Goal: Task Accomplishment & Management: Manage account settings

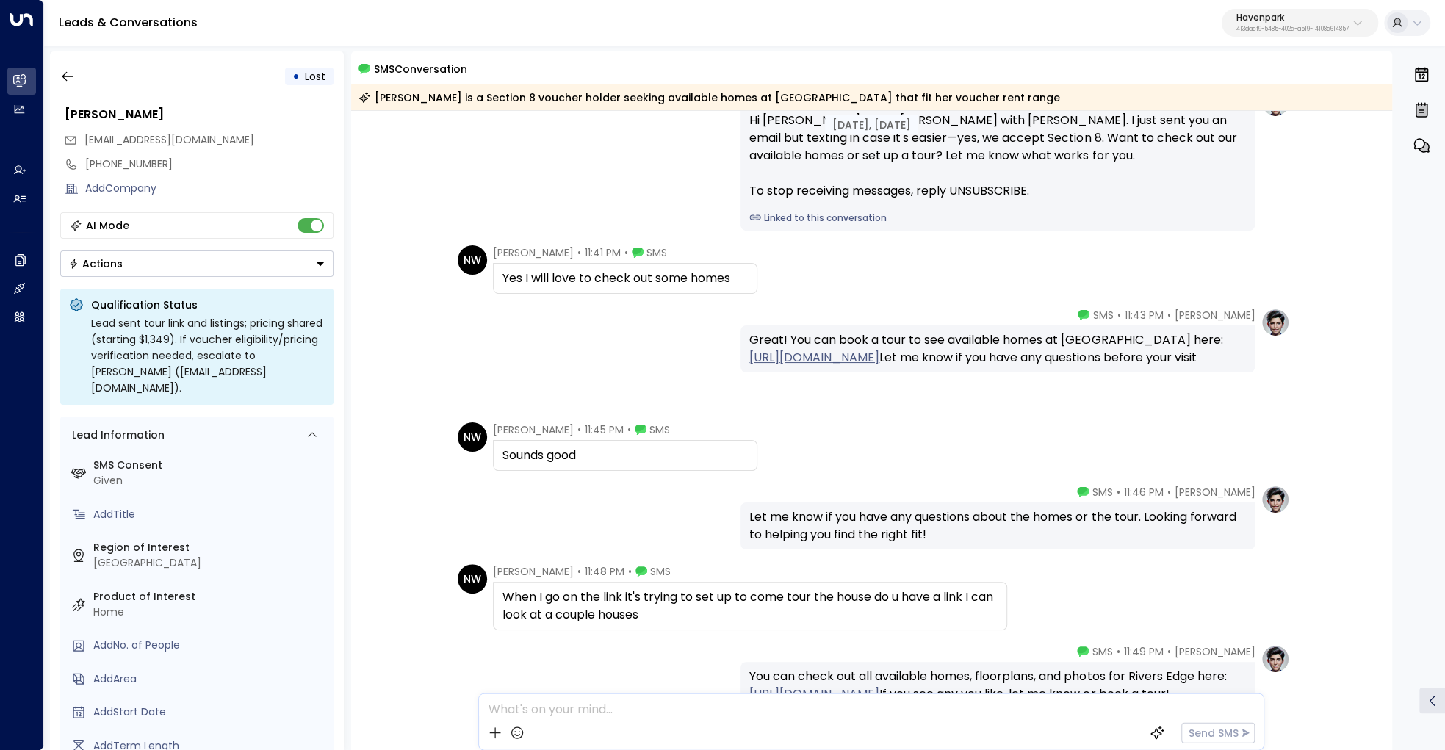
scroll to position [91, 0]
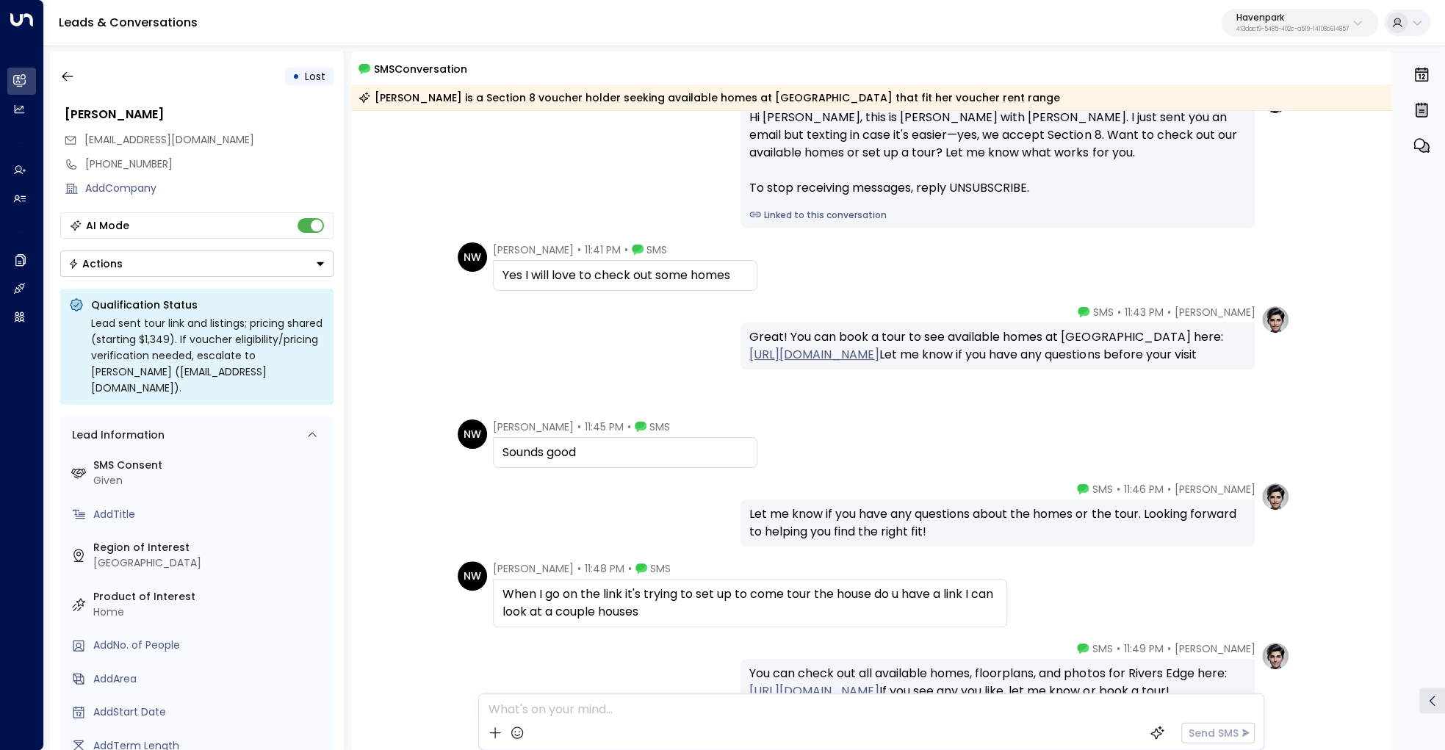
click at [838, 219] on link "Linked to this conversation" at bounding box center [998, 215] width 497 height 13
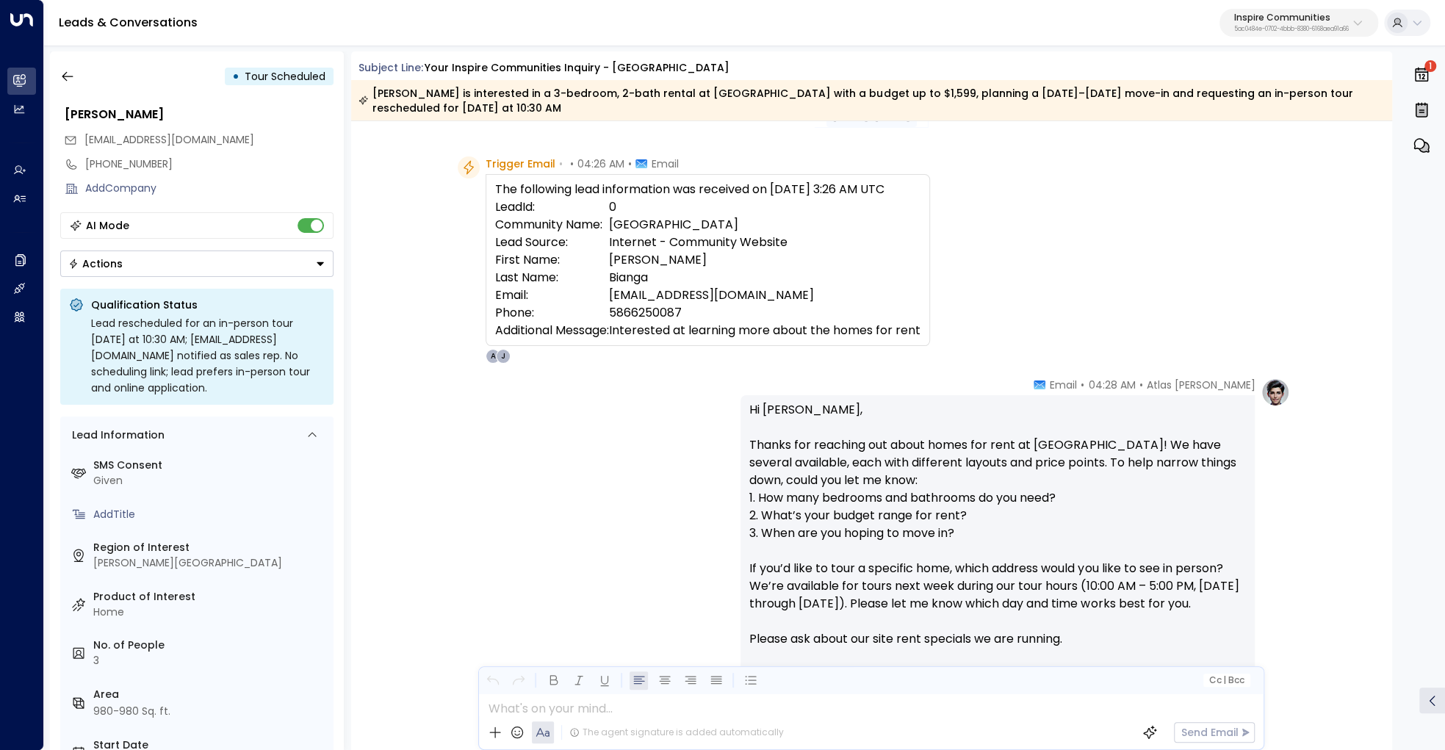
scroll to position [7, 0]
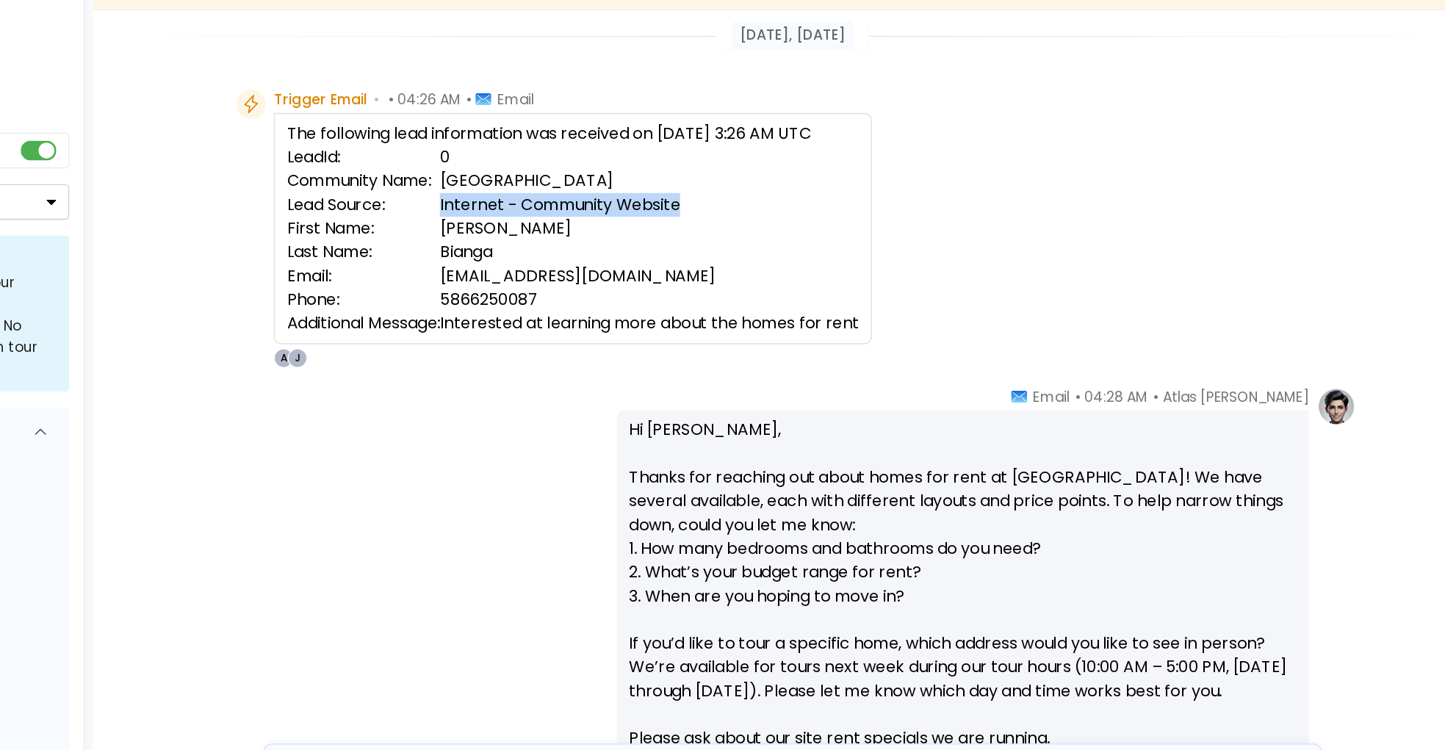
drag, startPoint x: 610, startPoint y: 260, endPoint x: 836, endPoint y: 263, distance: 226.3
click at [836, 263] on tr "Lead Source: Internet - Community Website" at bounding box center [707, 266] width 425 height 18
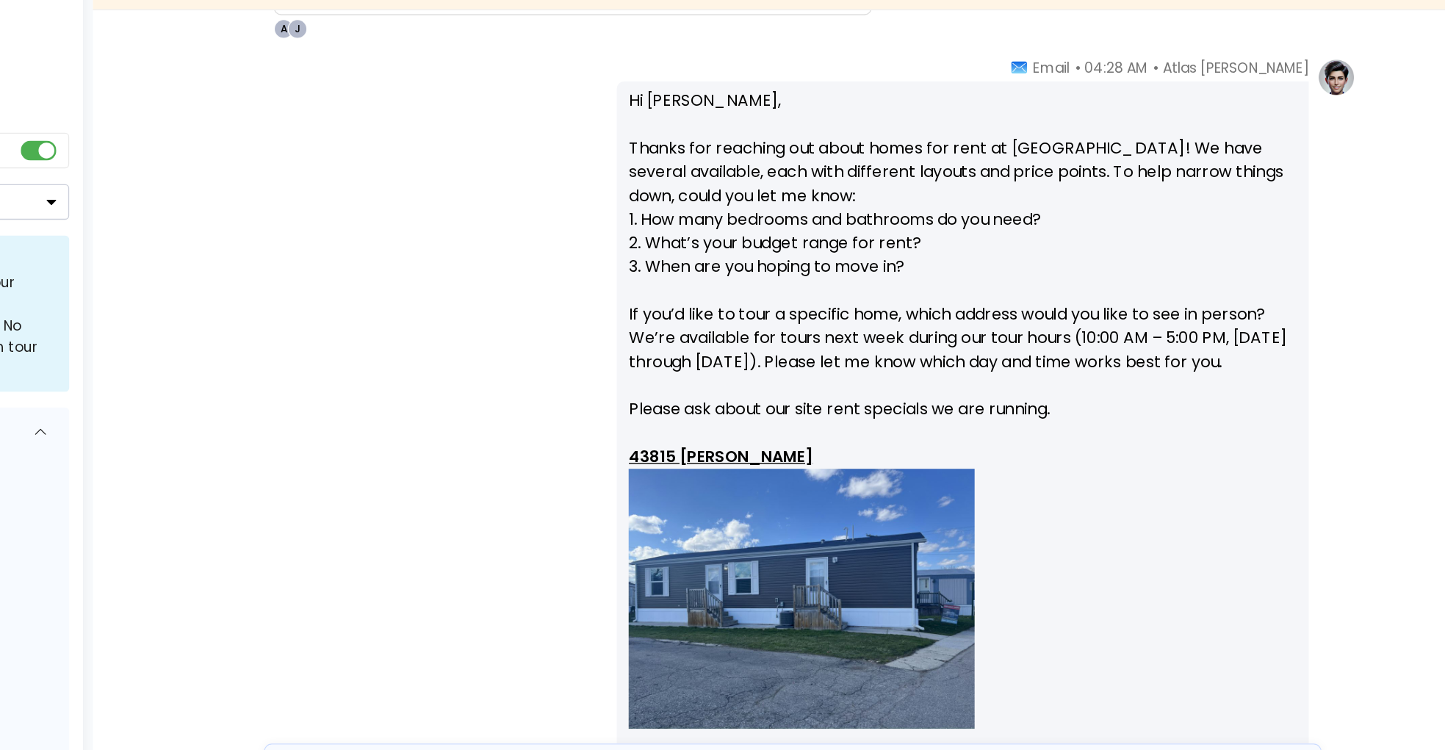
scroll to position [0, 0]
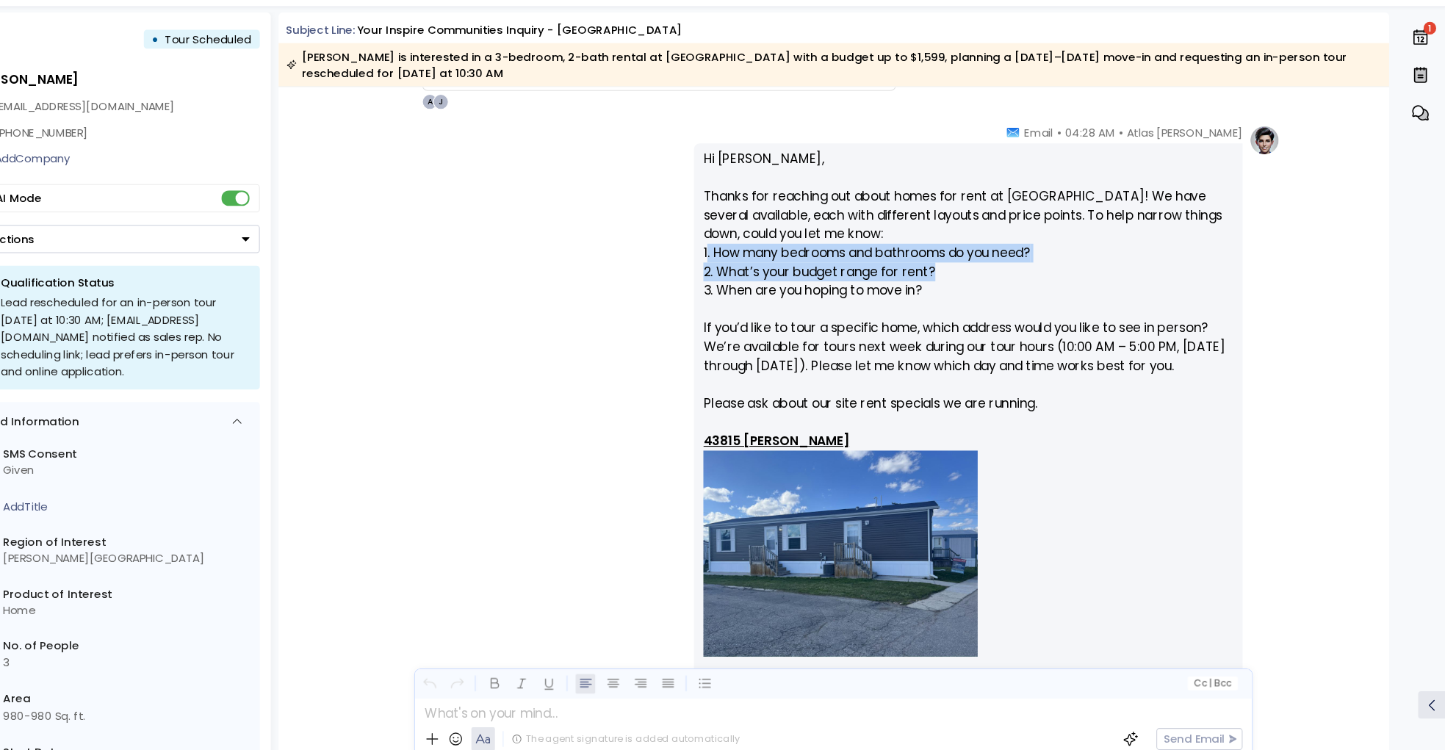
drag, startPoint x: 751, startPoint y: 276, endPoint x: 968, endPoint y: 298, distance: 217.8
click at [968, 298] on p "Hi Jennifer, Thanks for reaching out about homes for rent at Willow Point! We h…" at bounding box center [998, 663] width 497 height 967
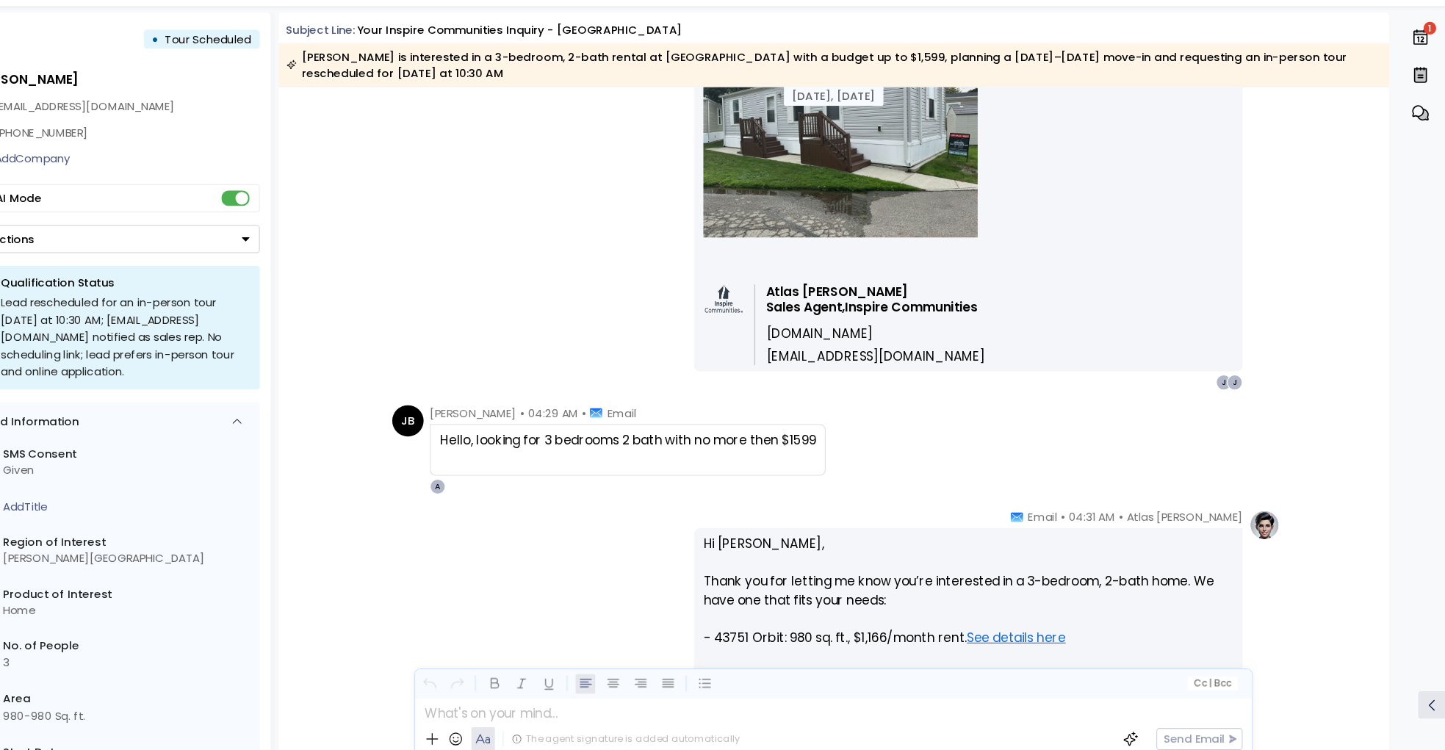
scroll to position [1142, 0]
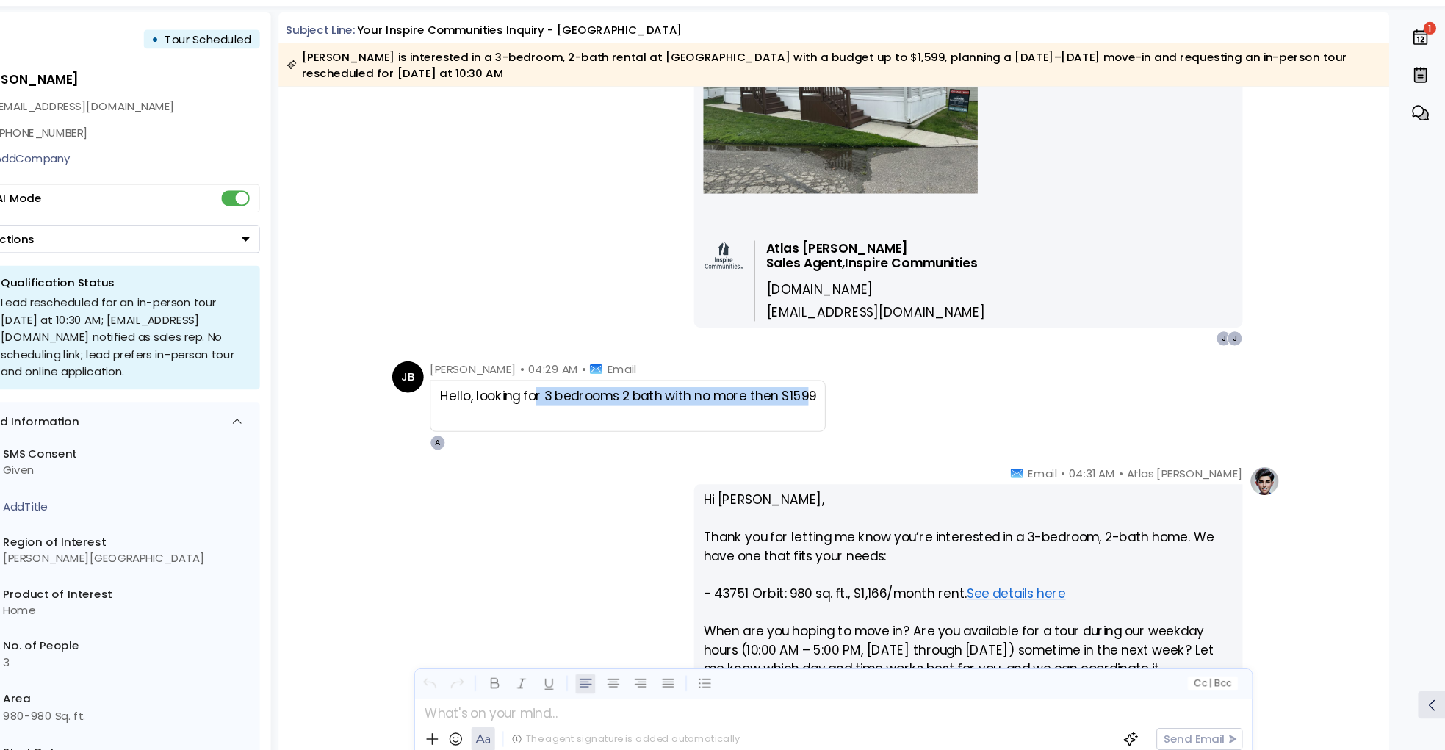
drag, startPoint x: 593, startPoint y: 411, endPoint x: 849, endPoint y: 410, distance: 255.7
click at [849, 410] on div "Hello, looking for 3 bedrooms 2 bath with no more then $1599" at bounding box center [679, 412] width 352 height 18
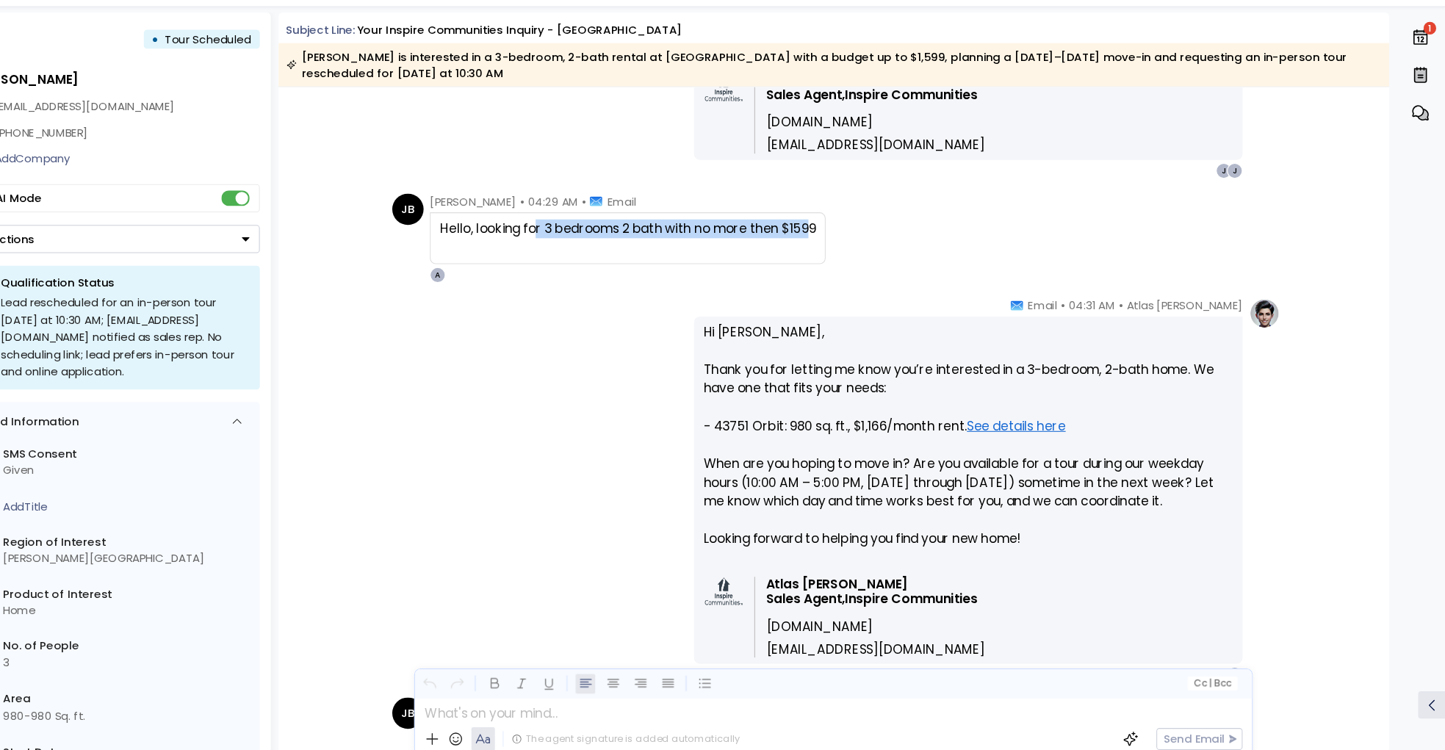
scroll to position [1339, 0]
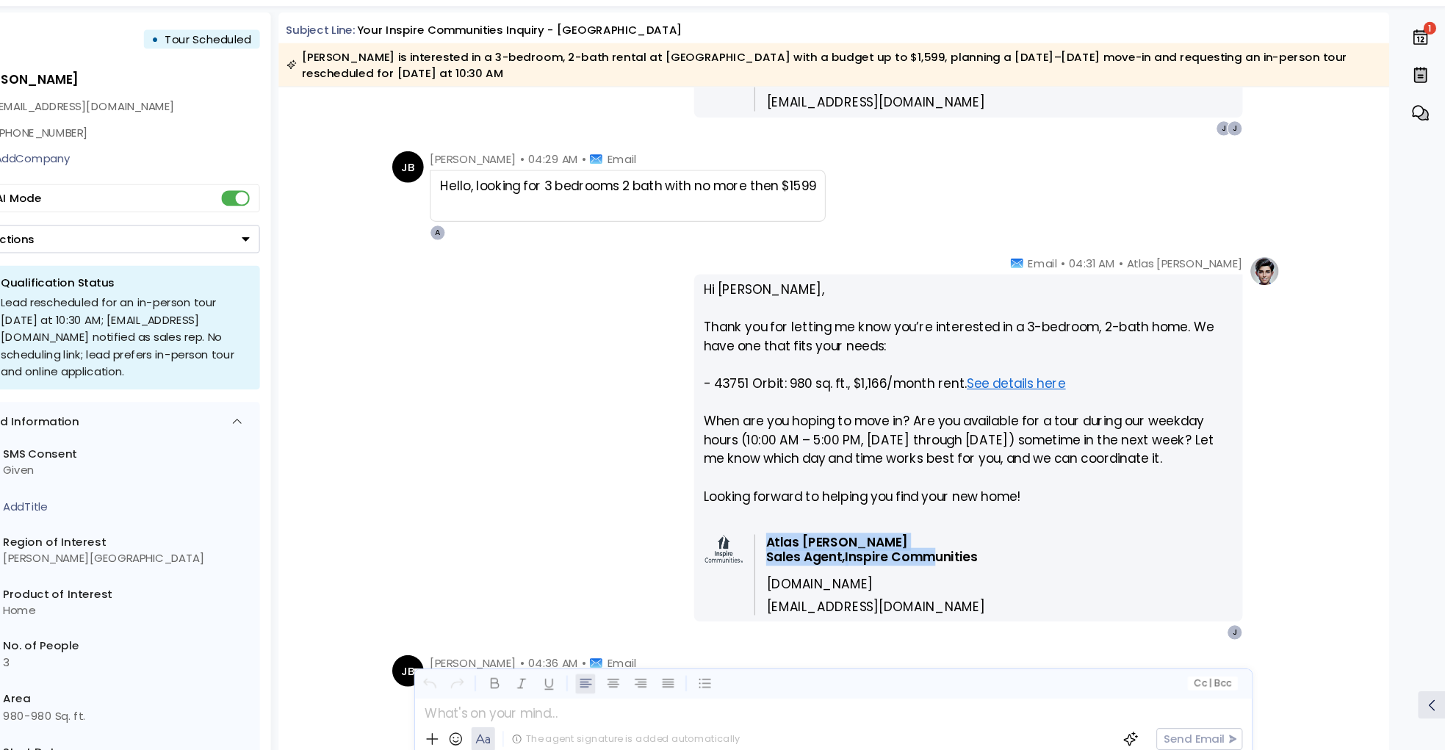
drag, startPoint x: 808, startPoint y: 541, endPoint x: 965, endPoint y: 558, distance: 157.5
click at [965, 558] on td "Atlas Parker Sales Agent, Inspire Communities www.inspirecommunities.com atlas@…" at bounding box center [906, 579] width 218 height 76
click at [1059, 575] on div "Atlas Parker Sales Agent, Inspire Communities www.inspirecommunities.com atlas@…" at bounding box center [998, 574] width 497 height 85
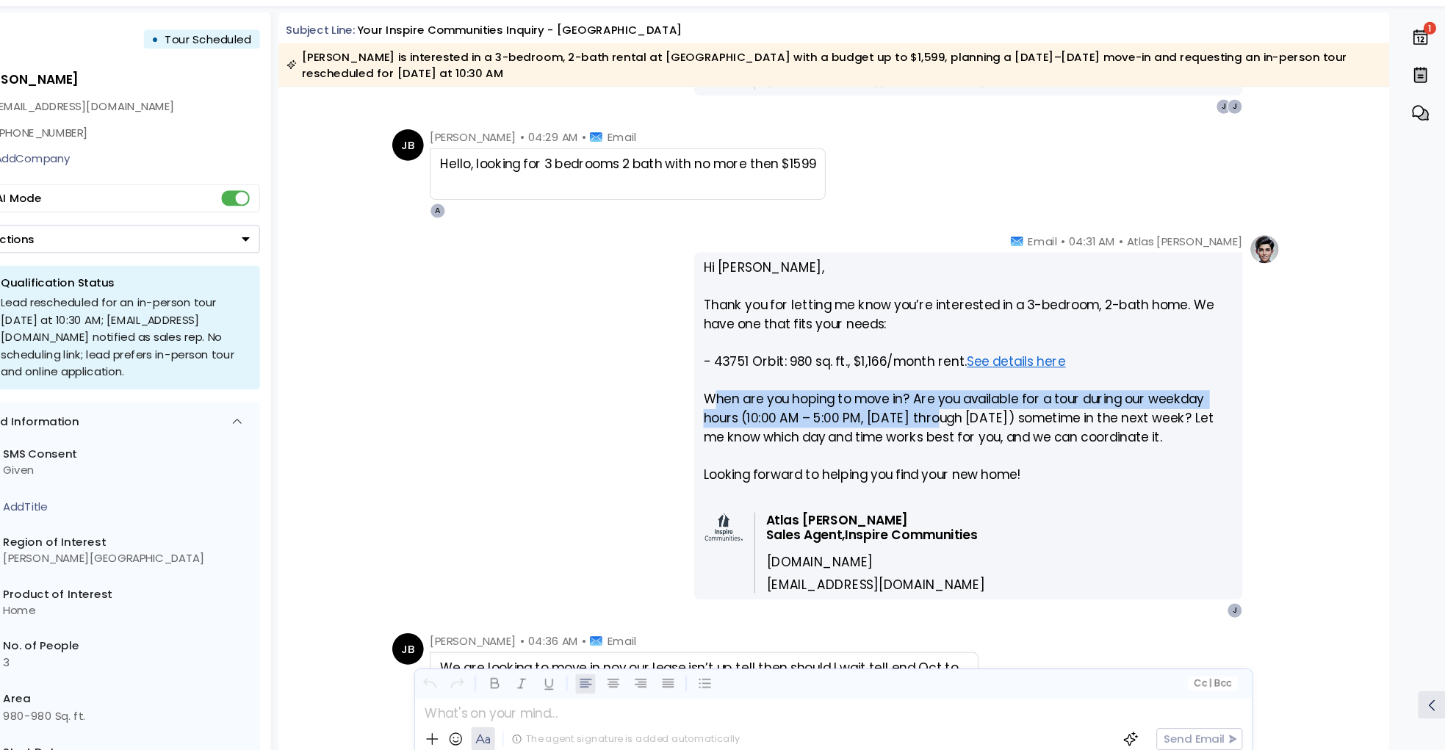
drag, startPoint x: 759, startPoint y: 419, endPoint x: 980, endPoint y: 434, distance: 221.0
click at [980, 435] on p "Hi Jennifer, Thank you for letting me know you’re interested in a 3-bedroom, 2-…" at bounding box center [998, 396] width 497 height 229
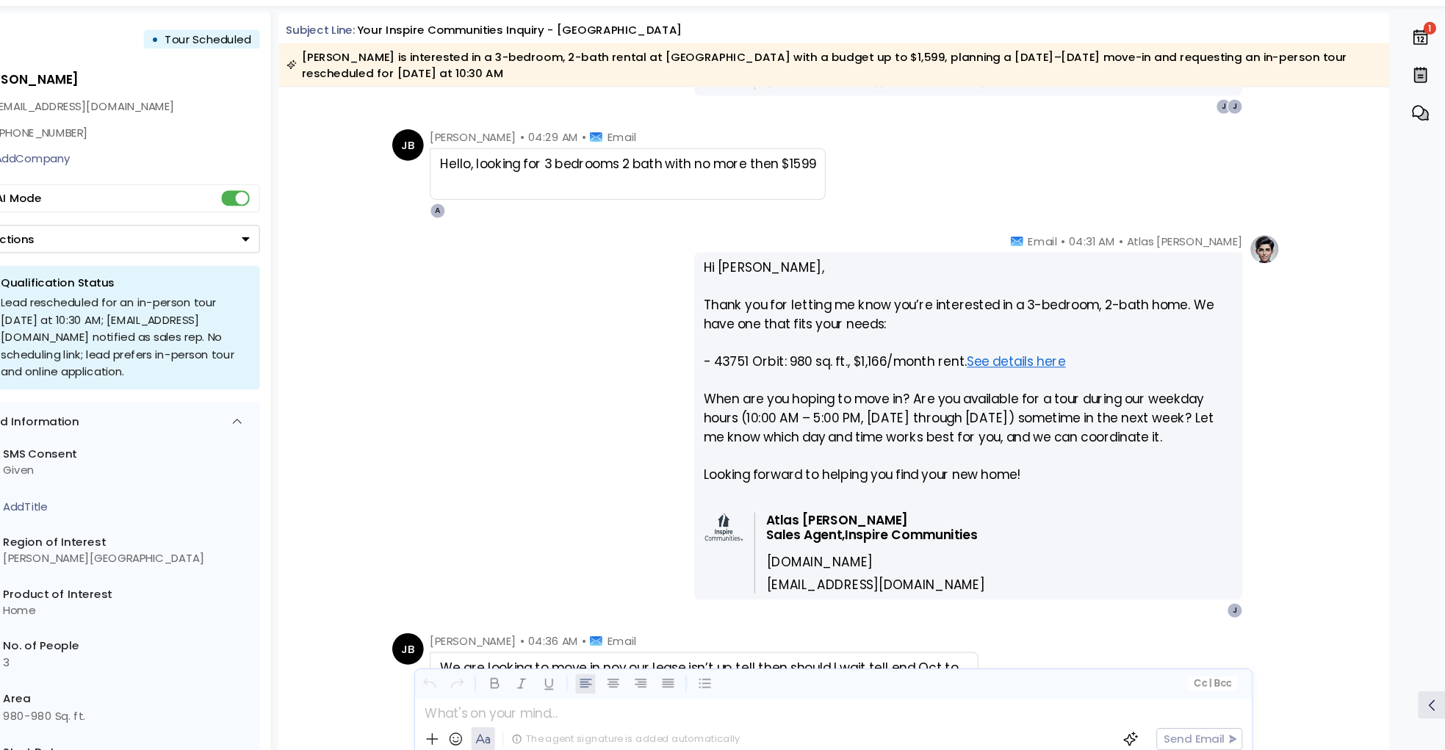
click at [1022, 467] on p "Hi Jennifer, Thank you for letting me know you’re interested in a 3-bedroom, 2-…" at bounding box center [998, 396] width 497 height 229
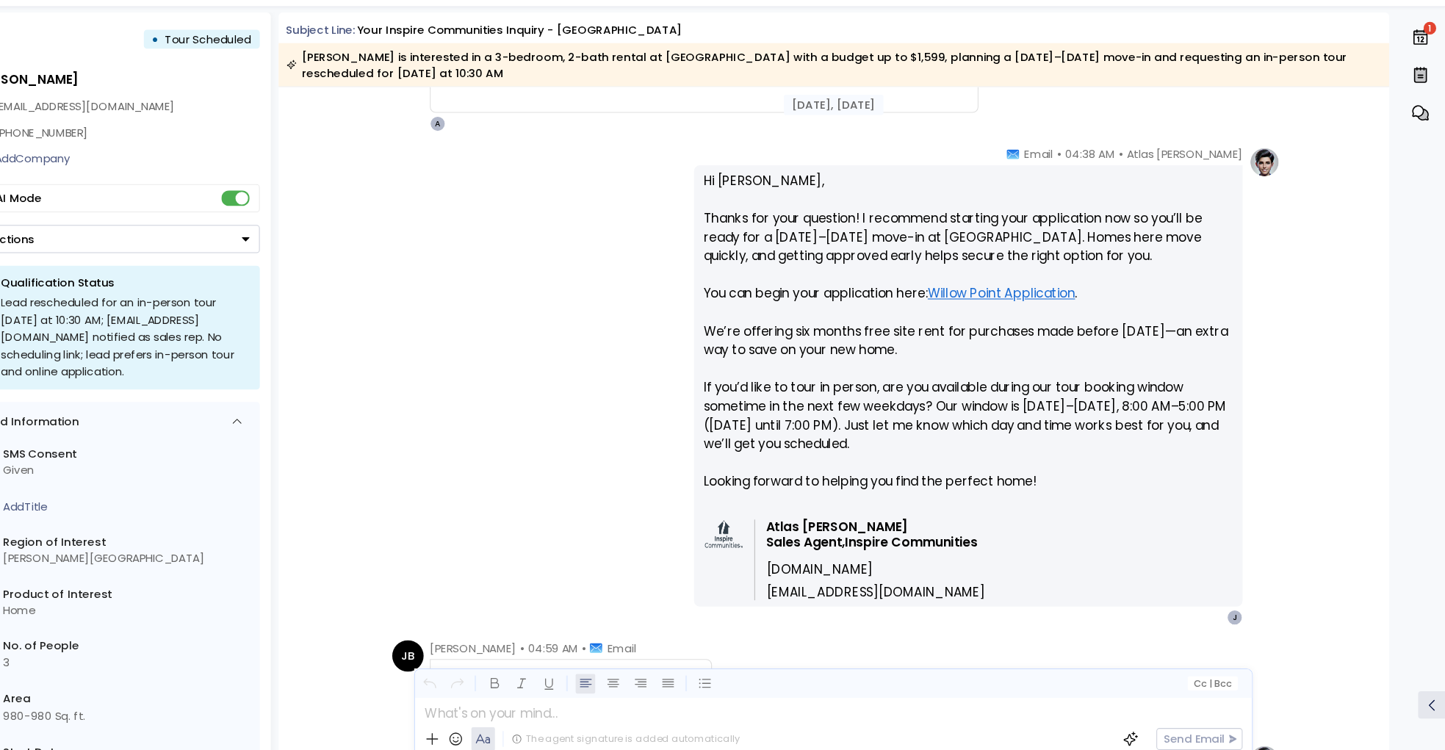
scroll to position [1950, 0]
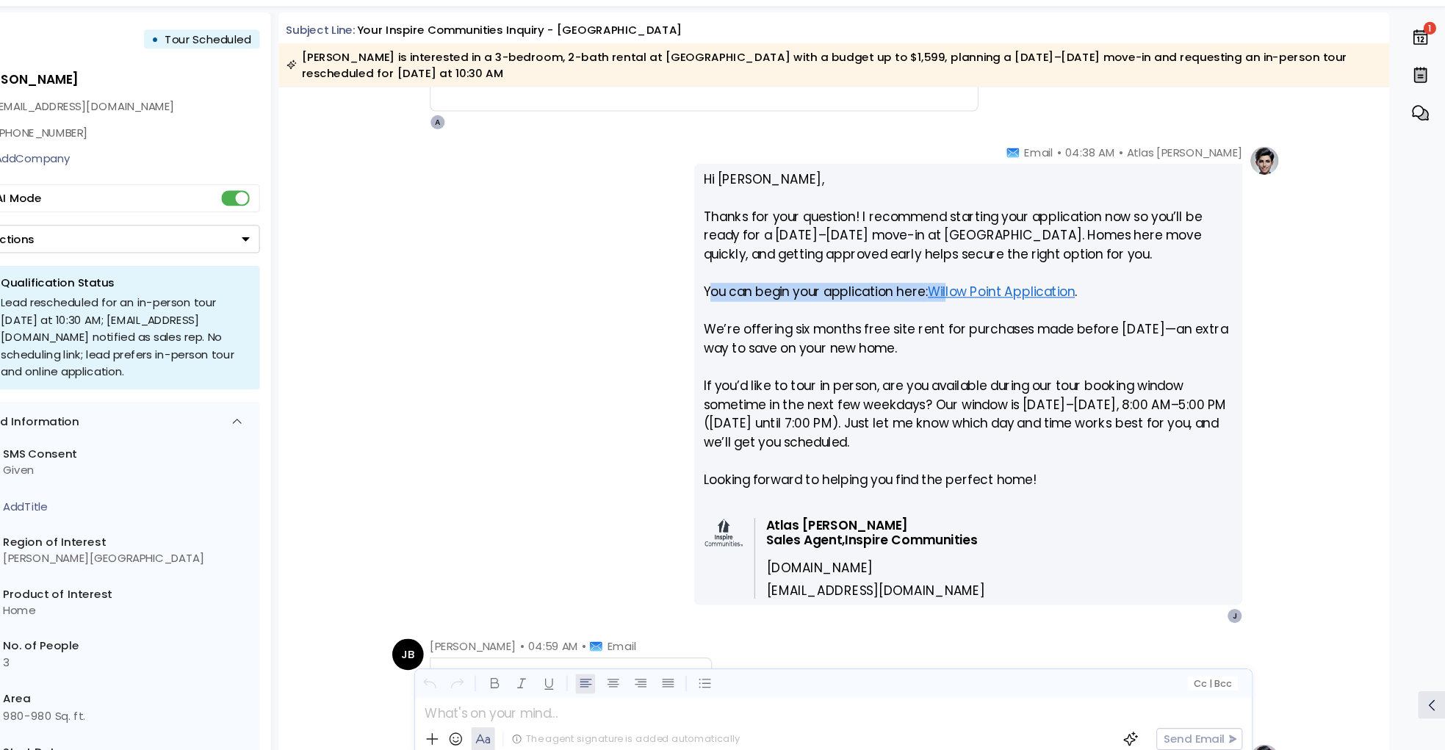
drag, startPoint x: 755, startPoint y: 308, endPoint x: 984, endPoint y: 308, distance: 228.5
click at [984, 308] on p "Hi Jennifer, Thanks for your question! I recommend starting your application no…" at bounding box center [998, 357] width 497 height 317
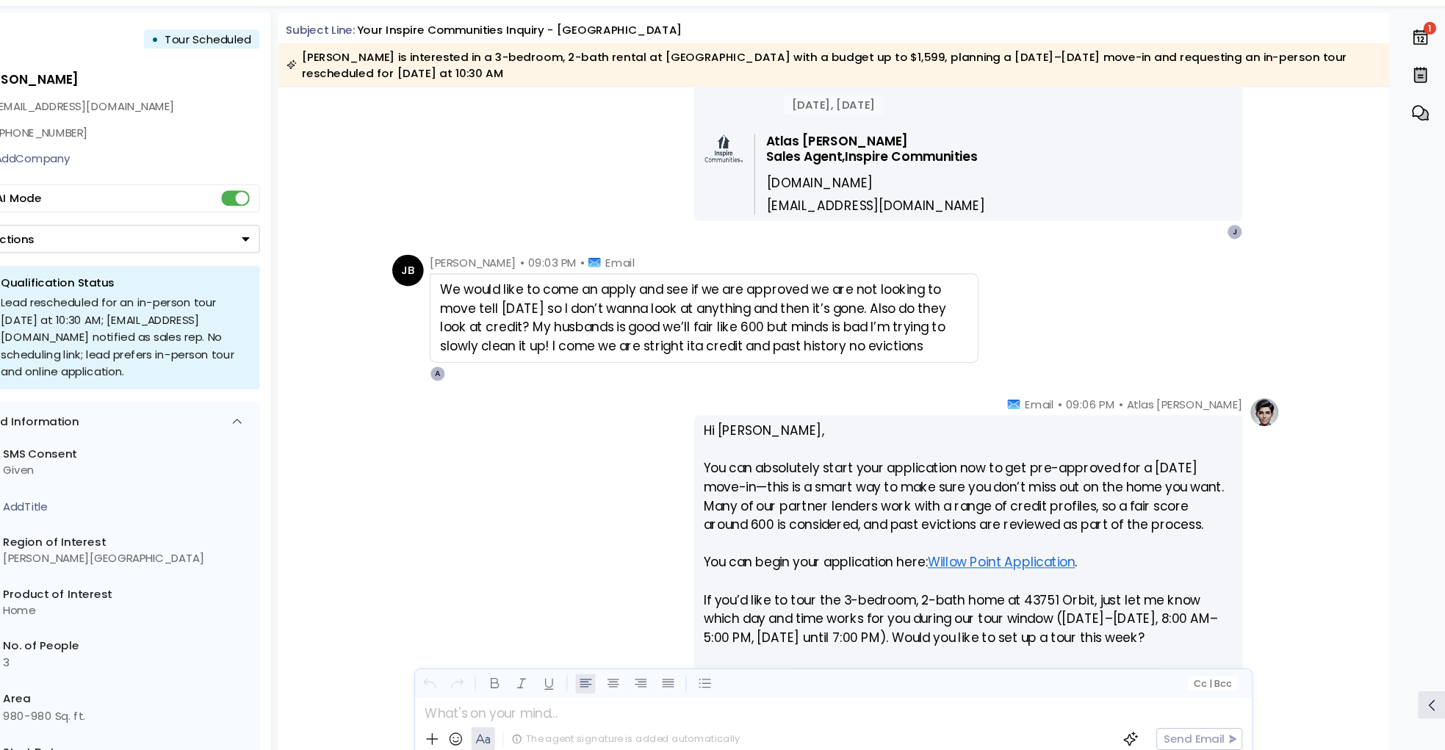
scroll to position [3030, 0]
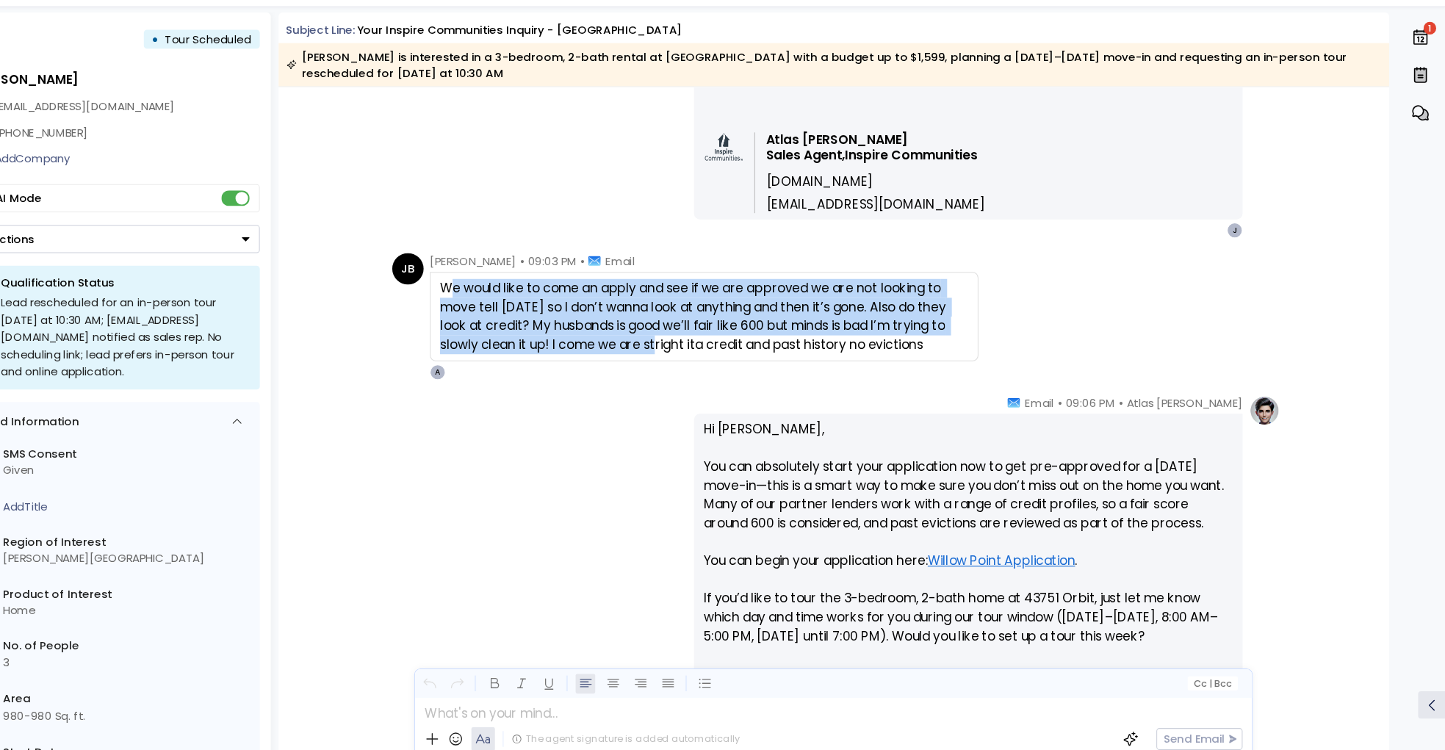
drag, startPoint x: 509, startPoint y: 305, endPoint x: 709, endPoint y: 354, distance: 205.8
click at [709, 354] on div "We would like to come an apply and see if we are approved we are not looking to…" at bounding box center [750, 336] width 495 height 71
click at [592, 328] on div "We would like to come an apply and see if we are approved we are not looking to…" at bounding box center [750, 336] width 495 height 71
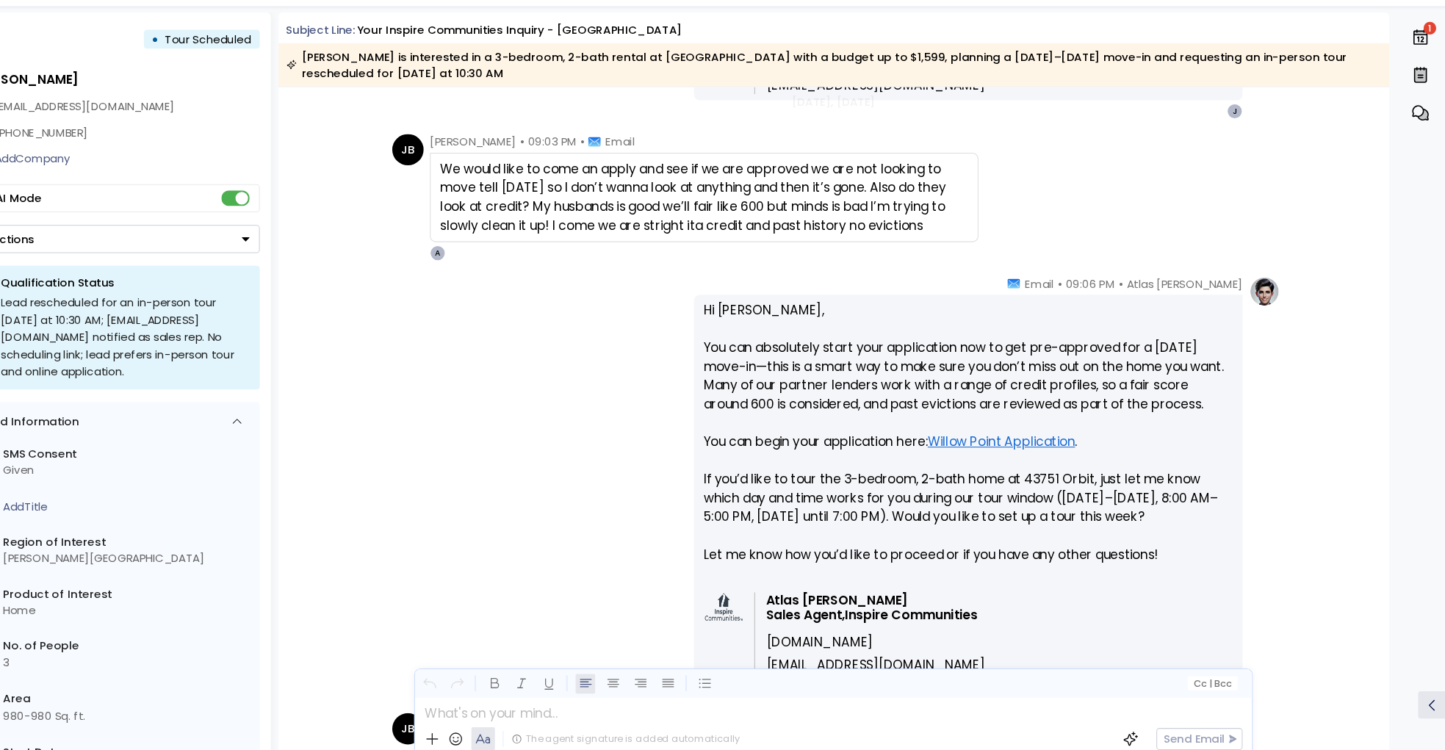
scroll to position [3160, 0]
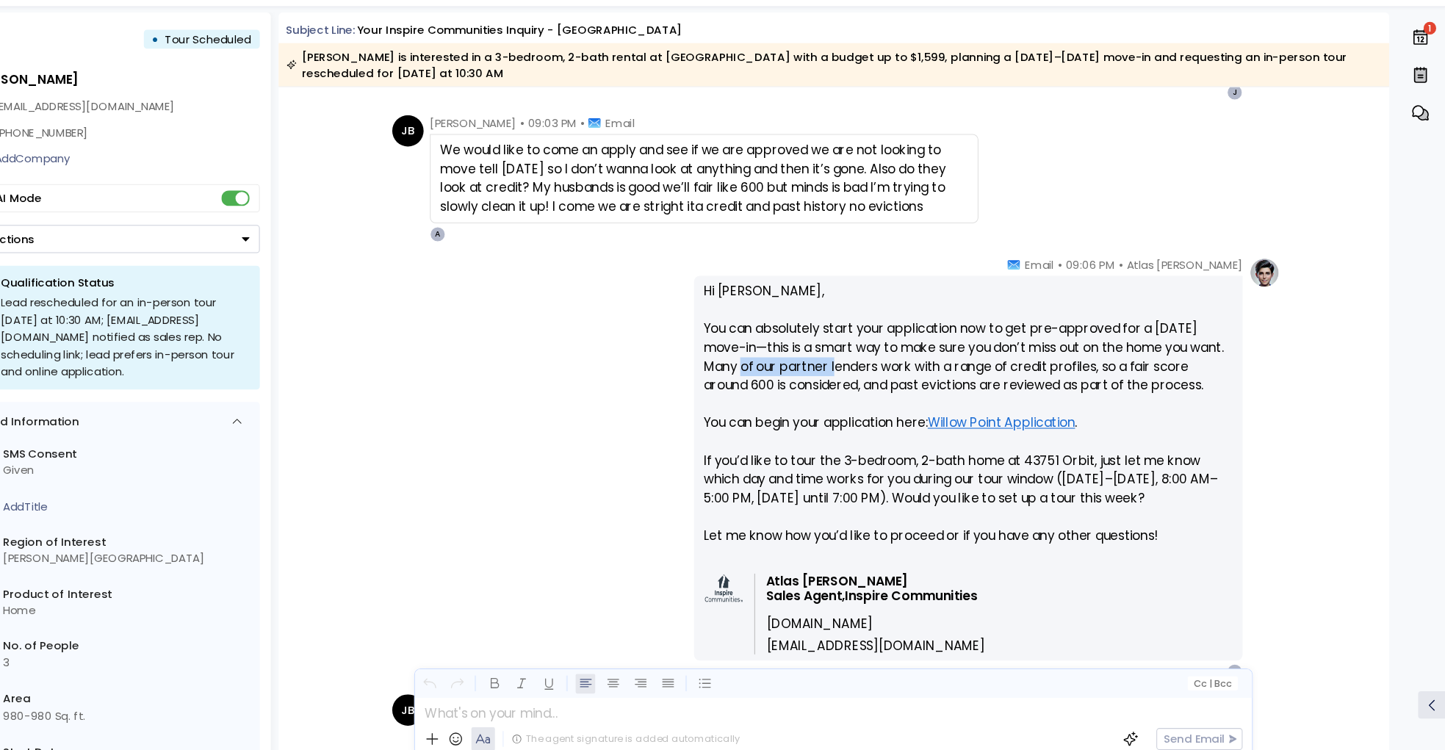
drag, startPoint x: 783, startPoint y: 387, endPoint x: 879, endPoint y: 389, distance: 95.6
click at [879, 389] on p "Hi Jennifer, You can absolutely start your application now to get pre-approved …" at bounding box center [998, 436] width 497 height 265
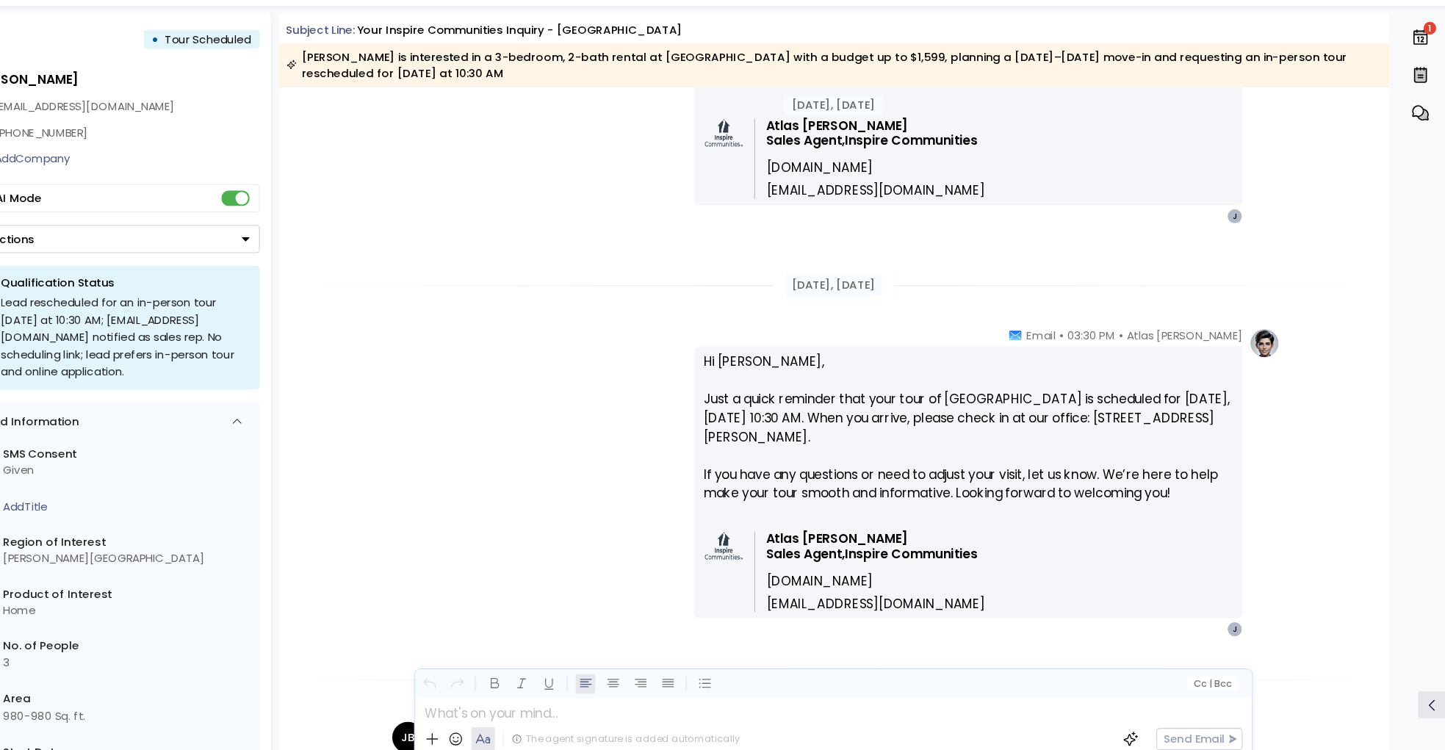
scroll to position [4767, 0]
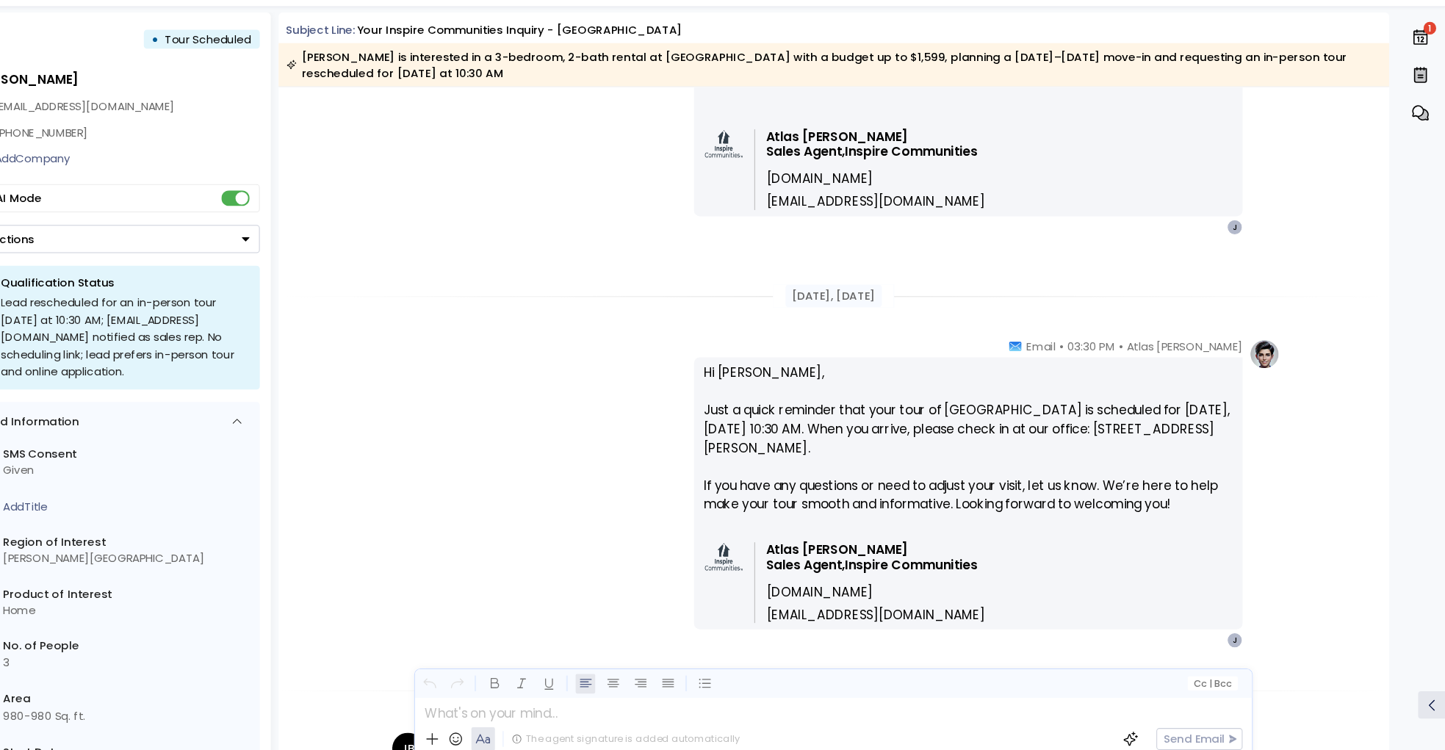
drag, startPoint x: 752, startPoint y: 427, endPoint x: 760, endPoint y: 427, distance: 8.1
click at [755, 427] on p "Hi Jennifer, Just a quick reminder that your tour of Willow Point is scheduled …" at bounding box center [998, 460] width 497 height 159
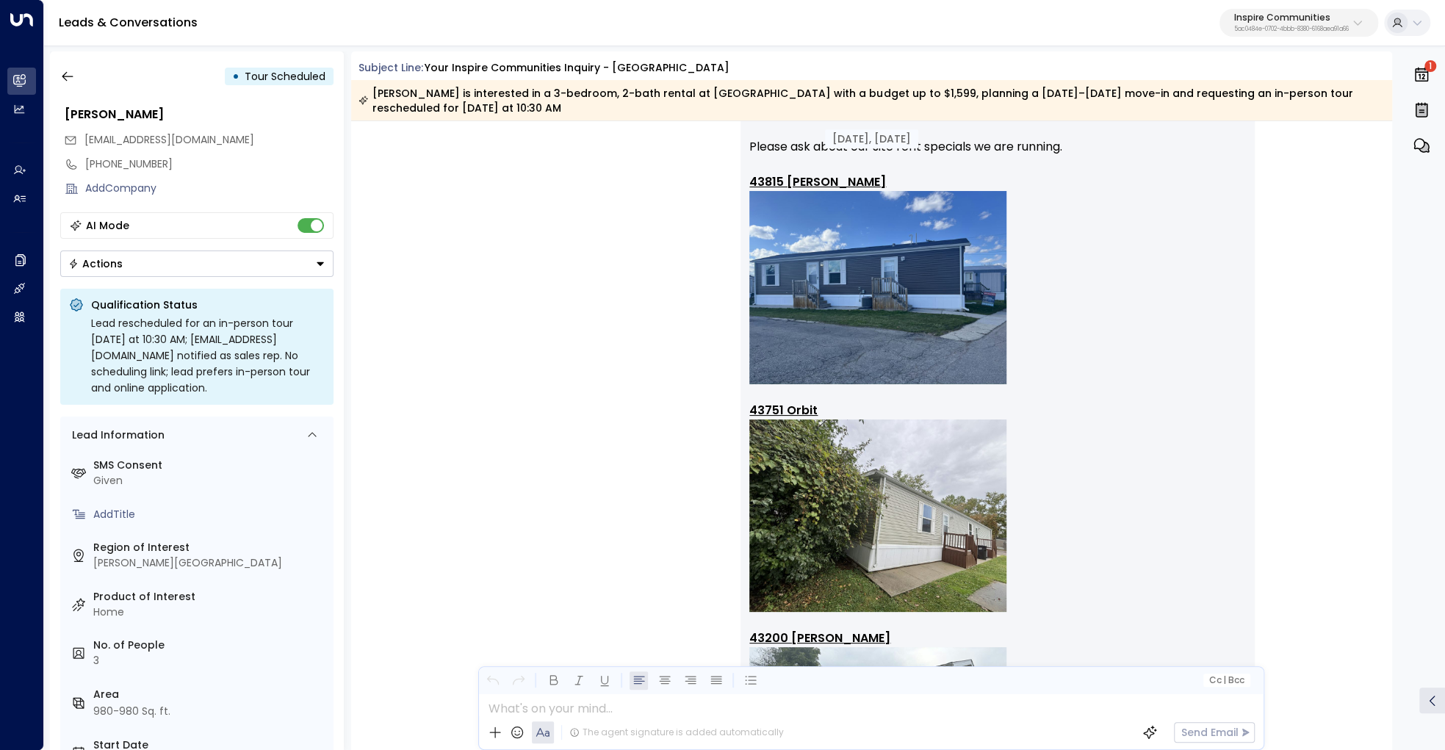
scroll to position [0, 0]
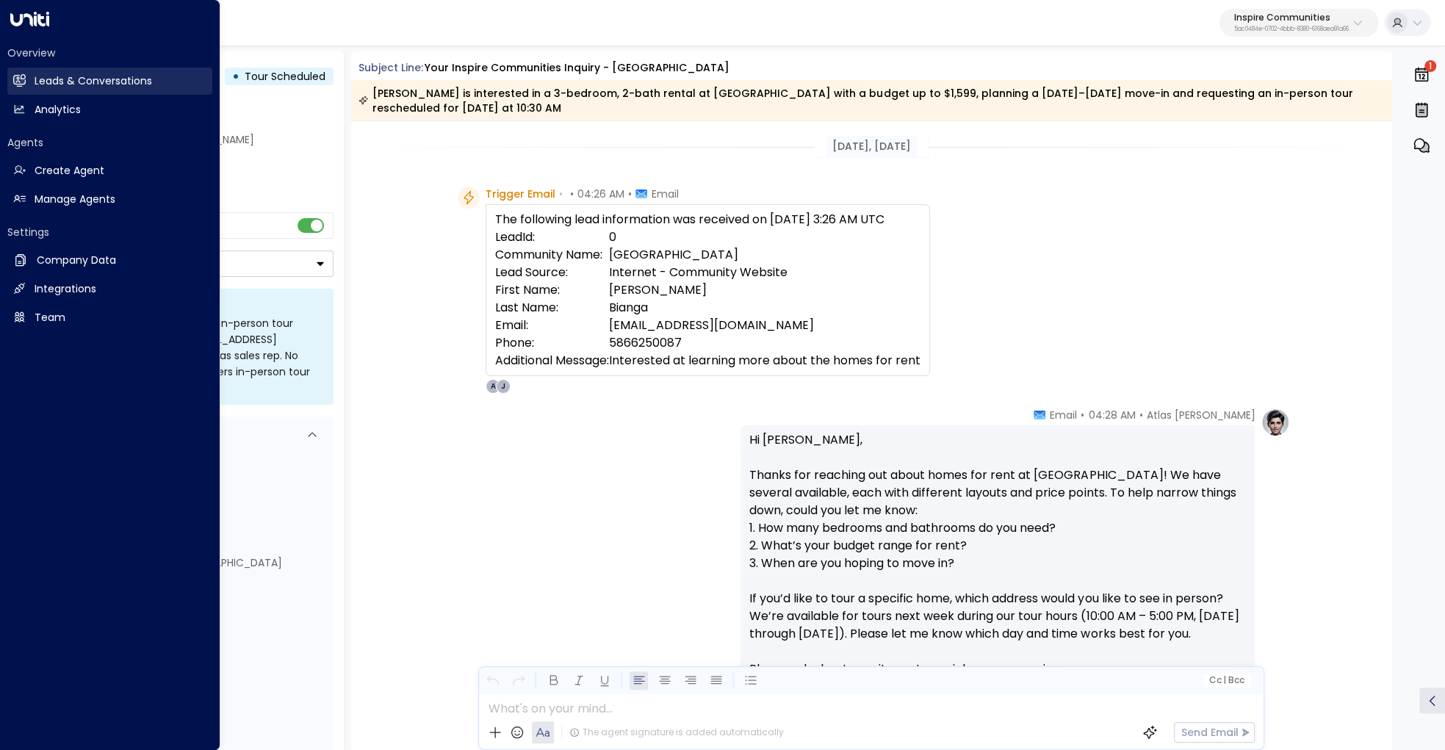
click at [27, 79] on link "Leads & Conversations Leads & Conversations" at bounding box center [109, 81] width 205 height 27
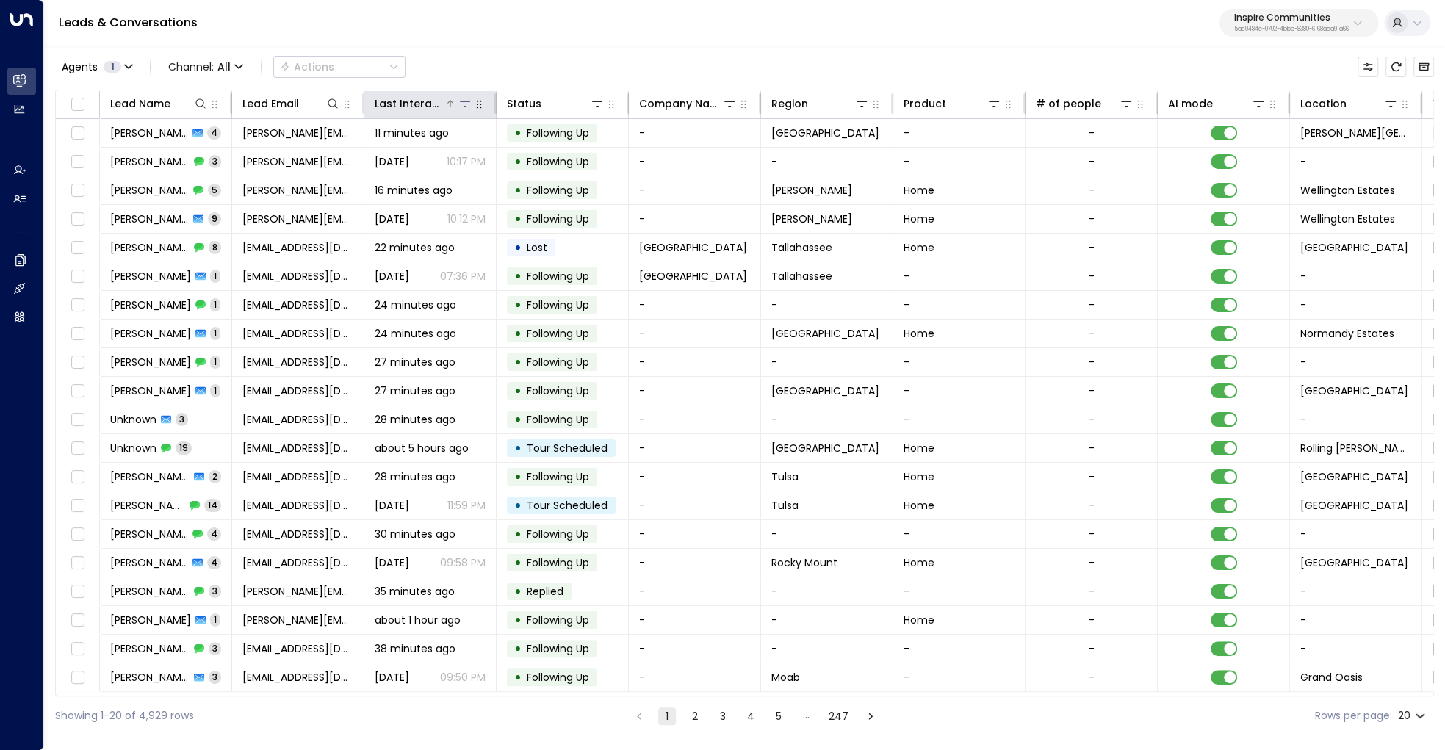
click at [411, 95] on div "Last Interacted" at bounding box center [410, 104] width 70 height 18
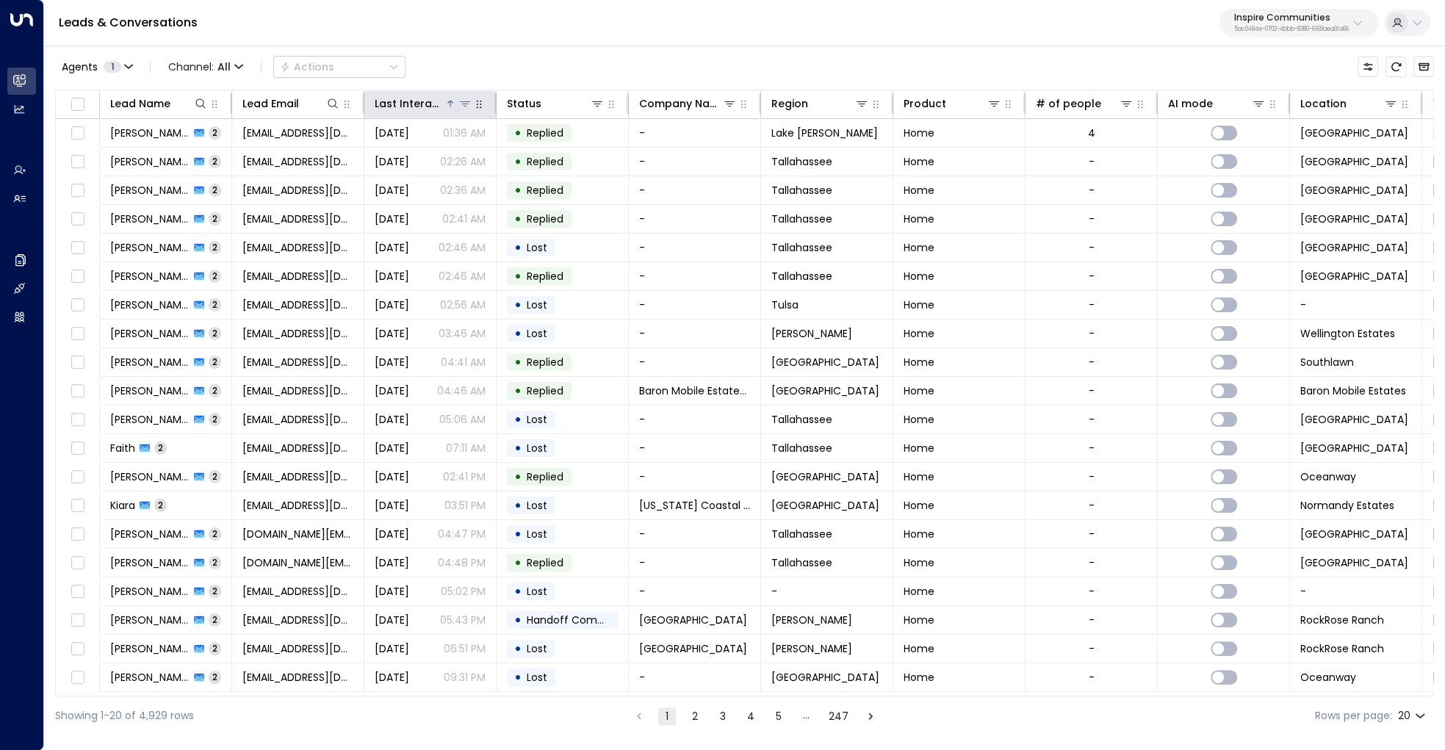
click at [411, 95] on div "Last Interacted" at bounding box center [410, 104] width 70 height 18
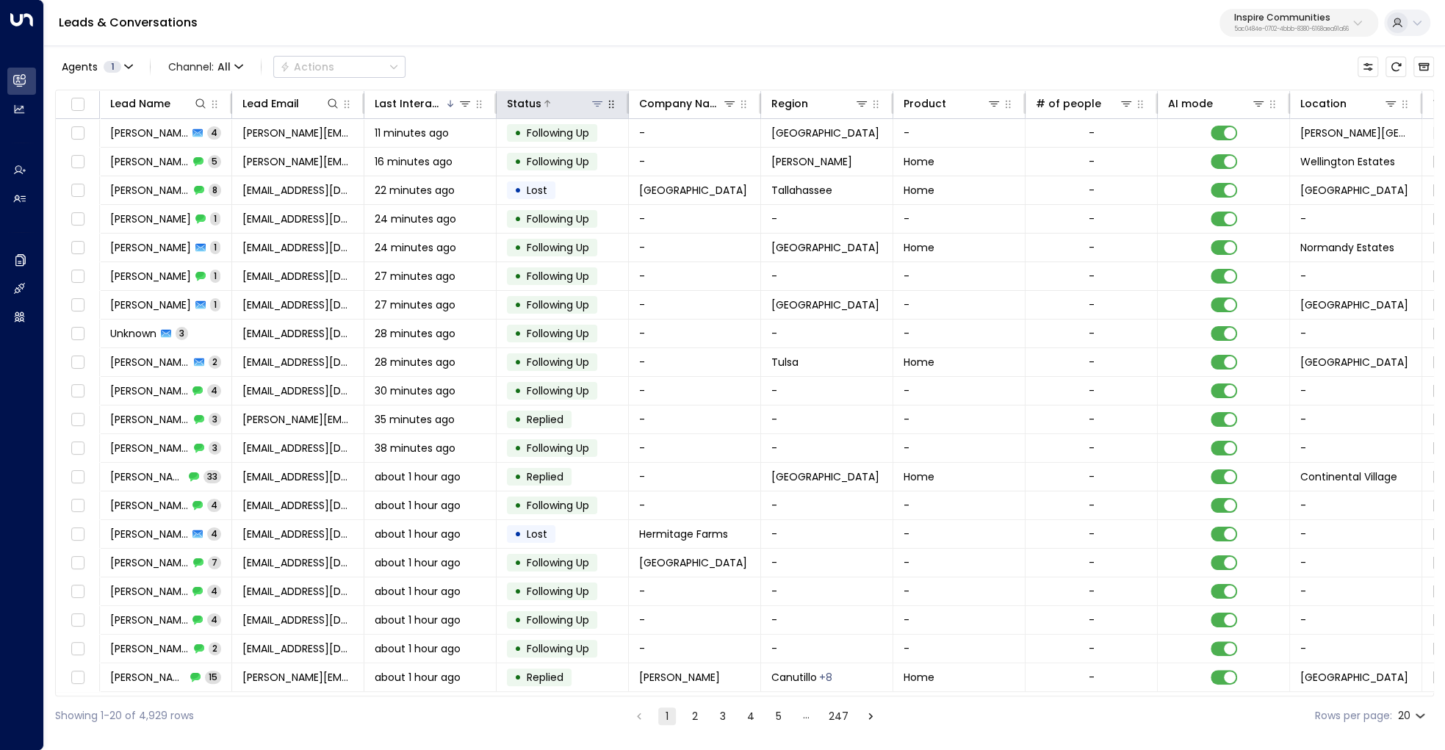
click at [597, 100] on icon at bounding box center [598, 104] width 12 height 12
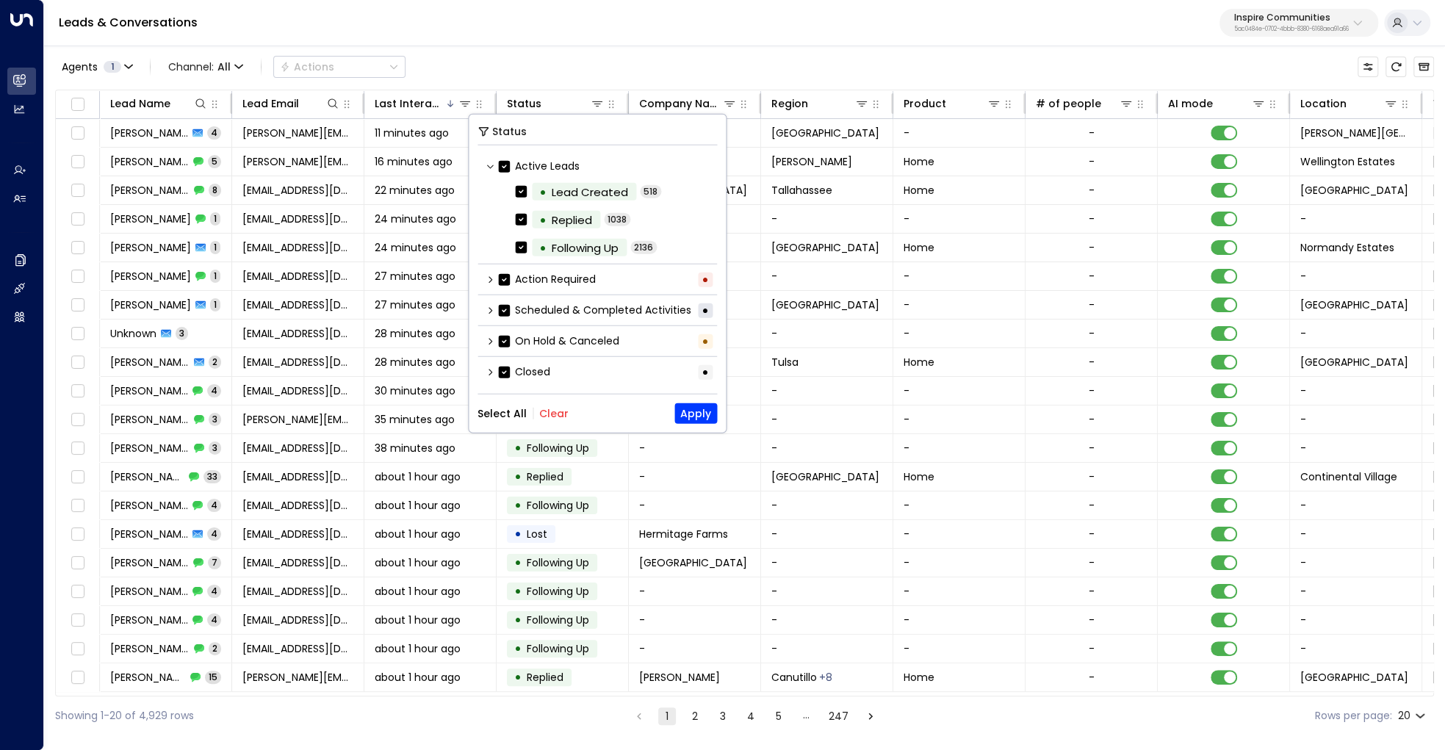
click at [489, 314] on div "Scheduled & Completed Activities •" at bounding box center [598, 310] width 240 height 24
click at [491, 310] on icon at bounding box center [490, 310] width 9 height 9
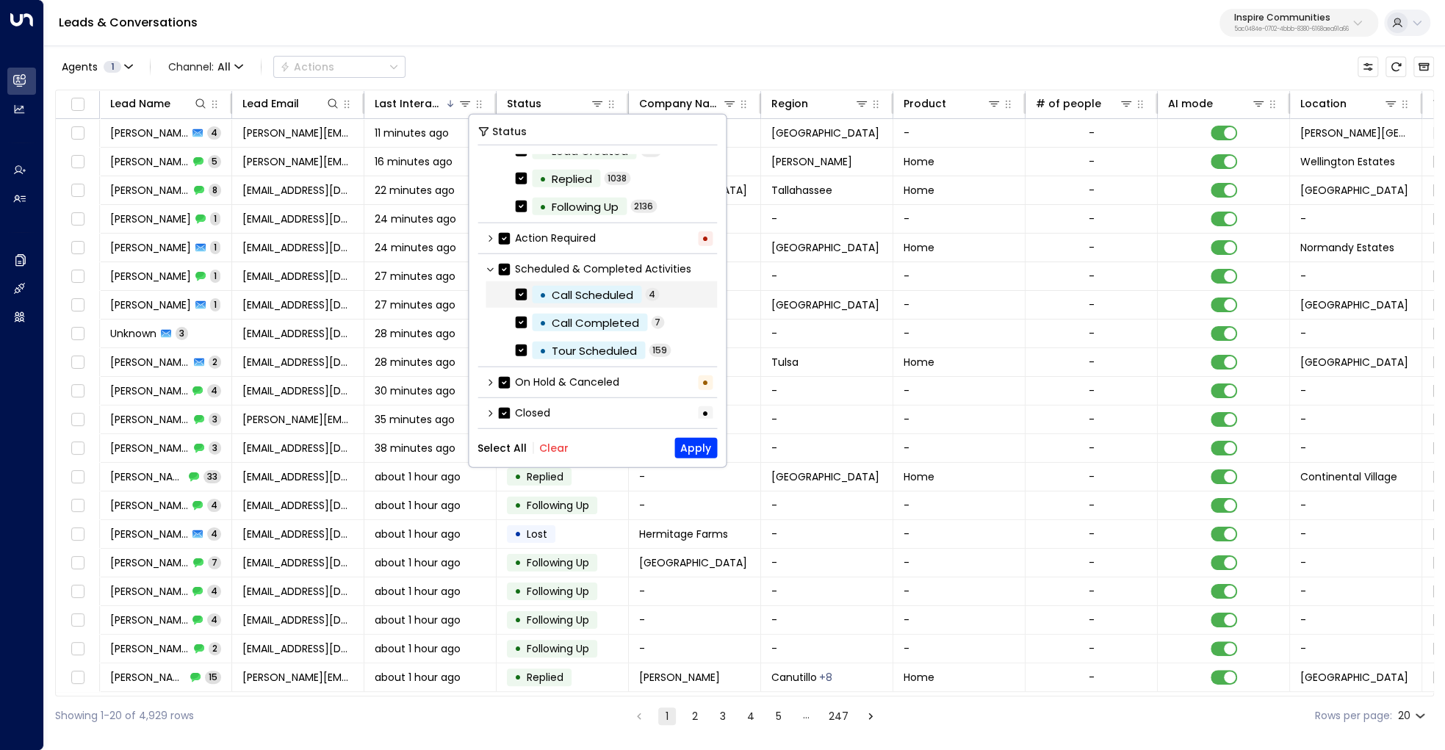
scroll to position [42, 0]
click at [542, 442] on button "Clear" at bounding box center [553, 448] width 29 height 12
click at [684, 447] on button "Apply" at bounding box center [696, 448] width 43 height 21
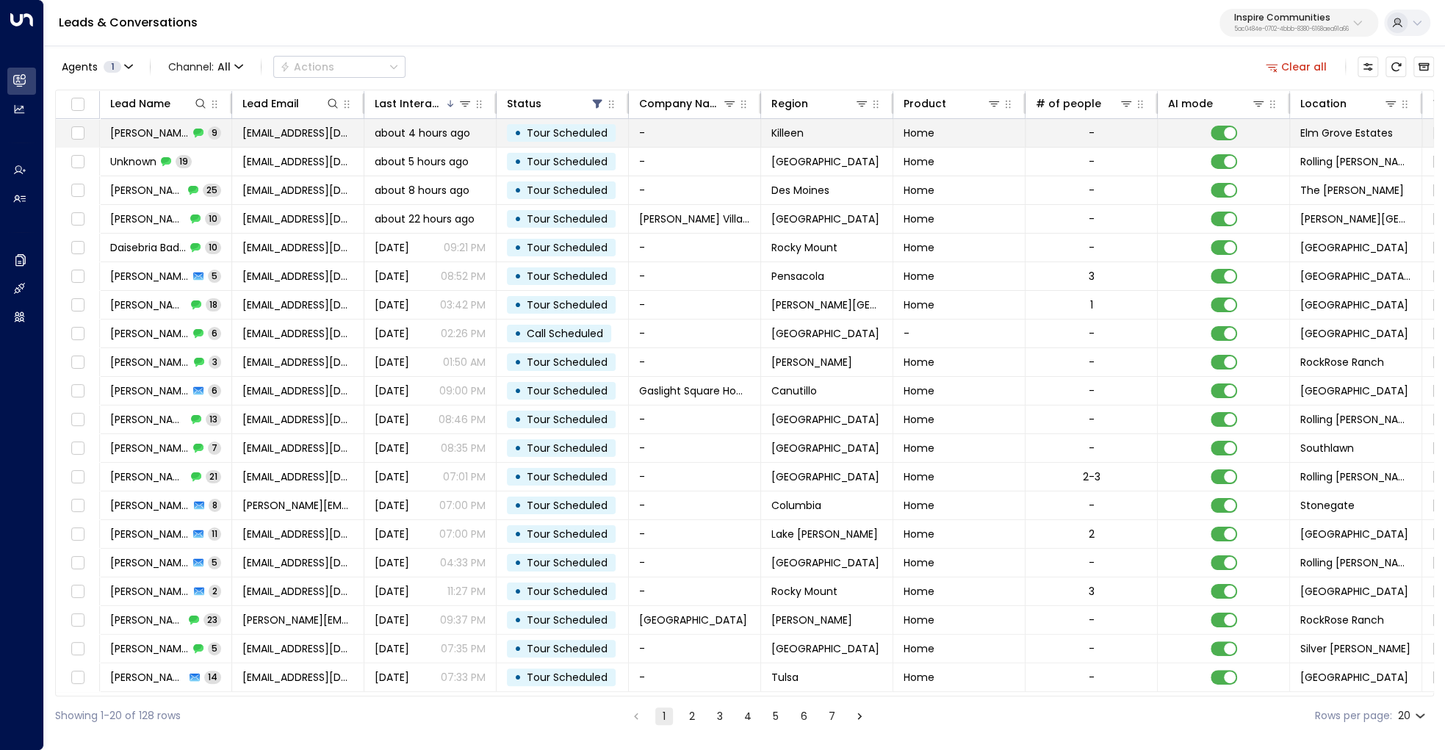
click at [381, 126] on span "about 4 hours ago" at bounding box center [423, 133] width 96 height 15
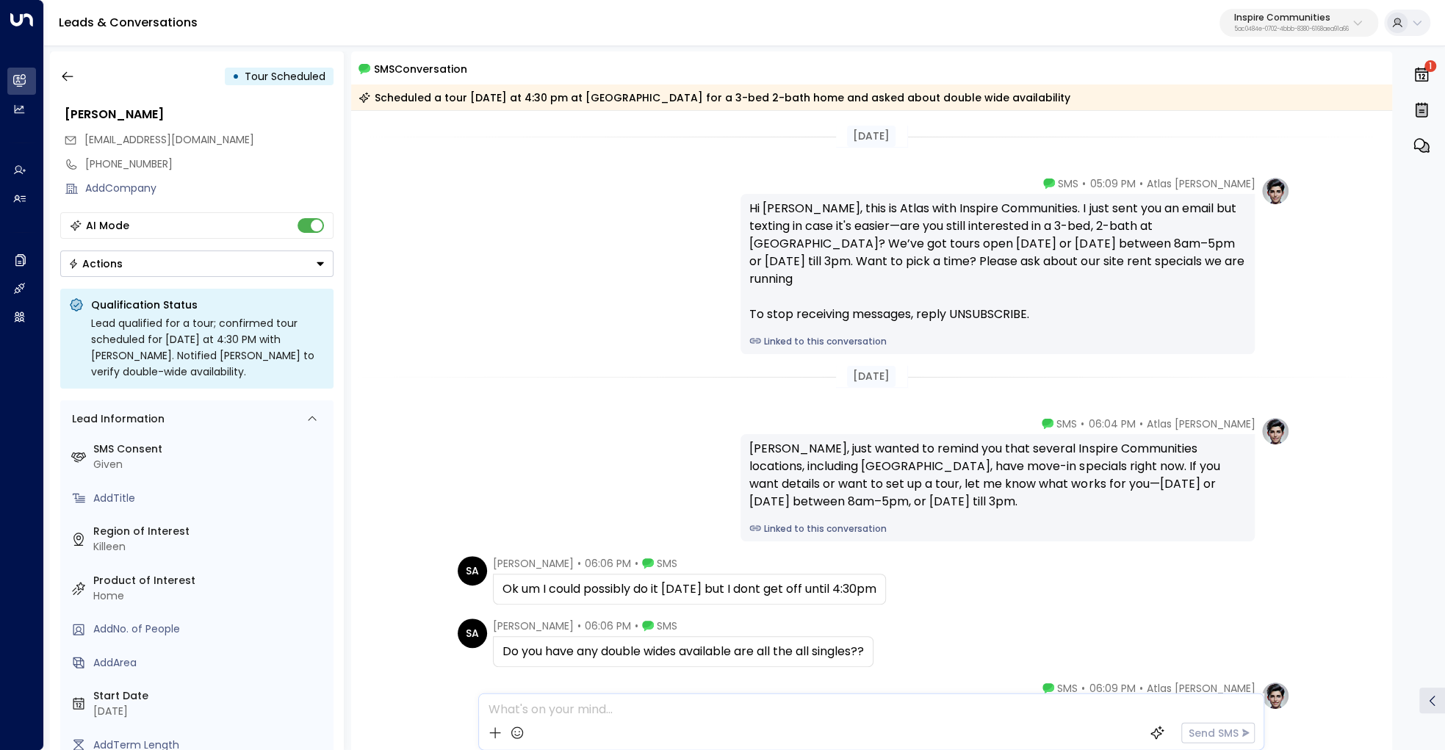
click at [820, 335] on link "Linked to this conversation" at bounding box center [998, 341] width 497 height 13
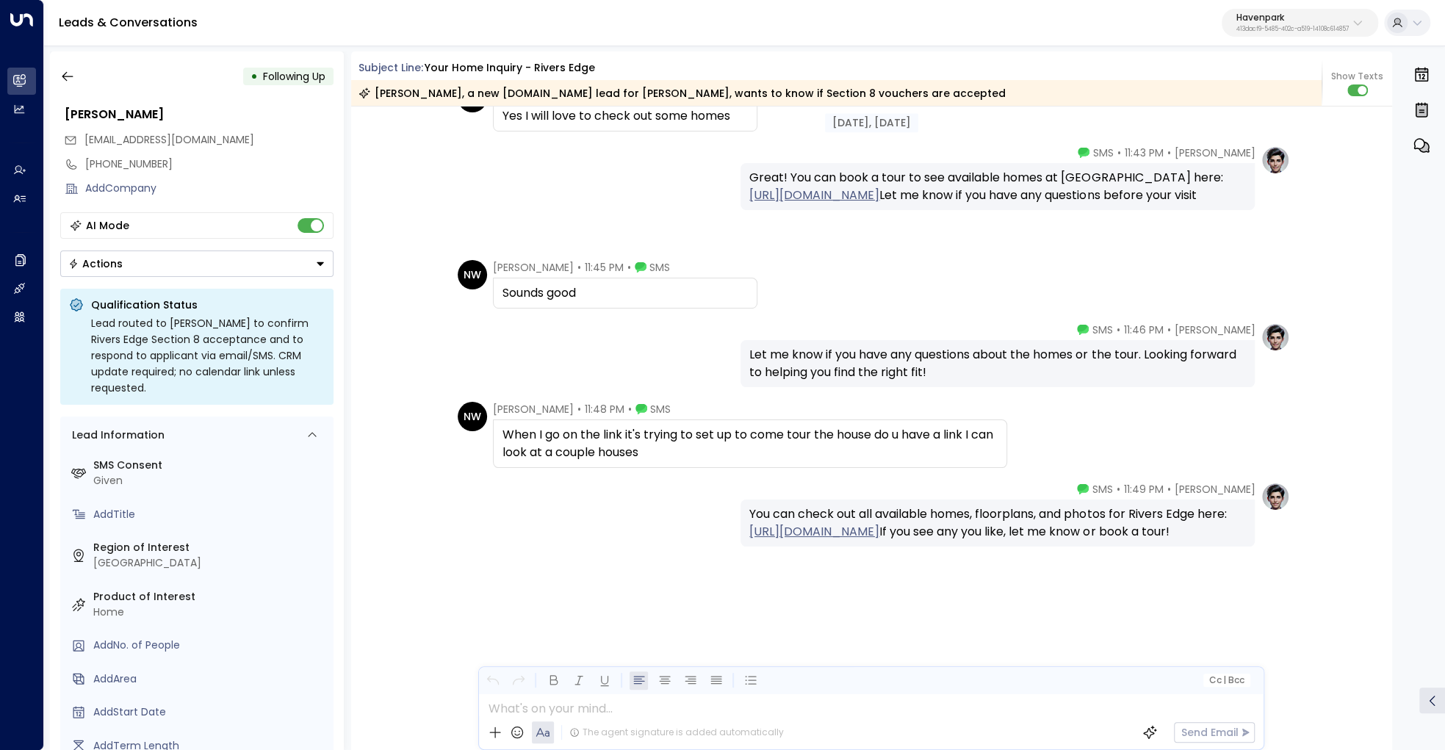
scroll to position [578, 0]
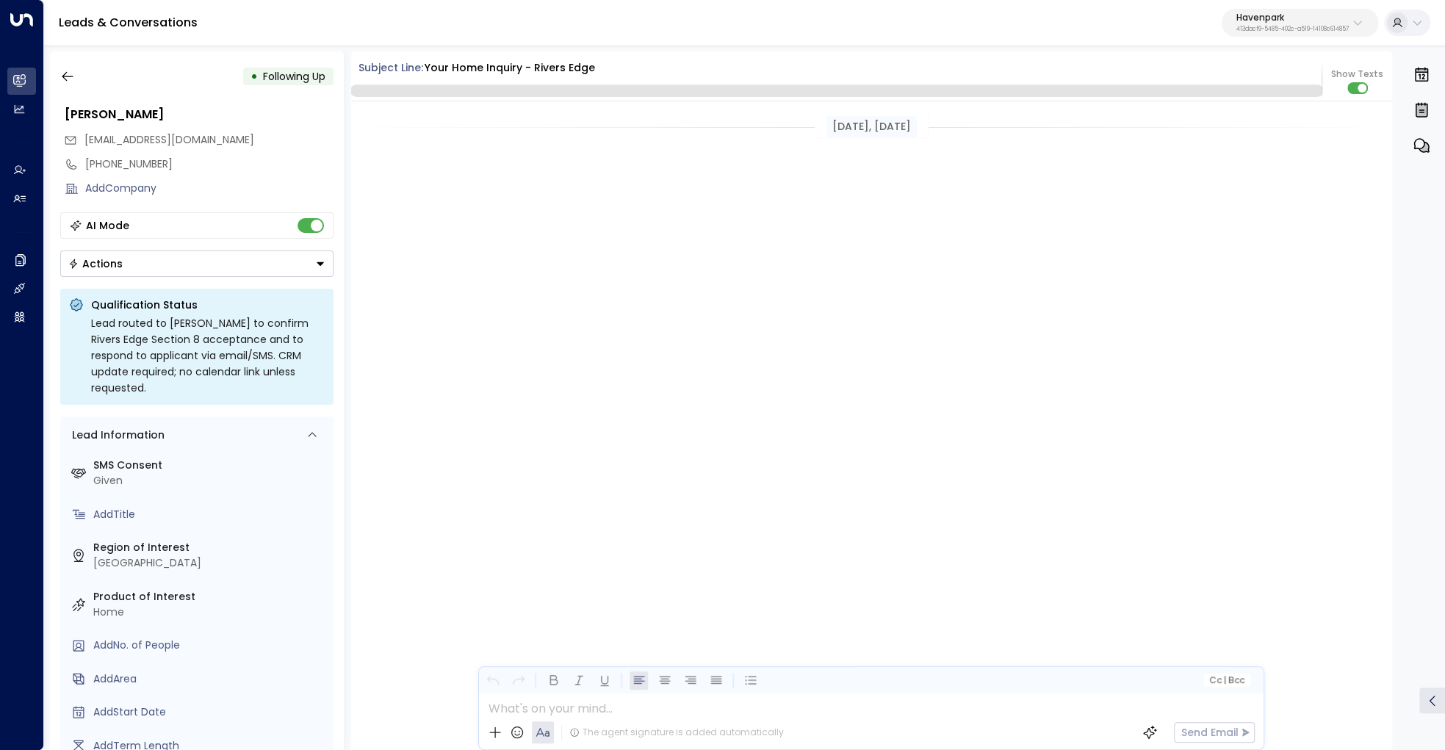
scroll to position [3493, 0]
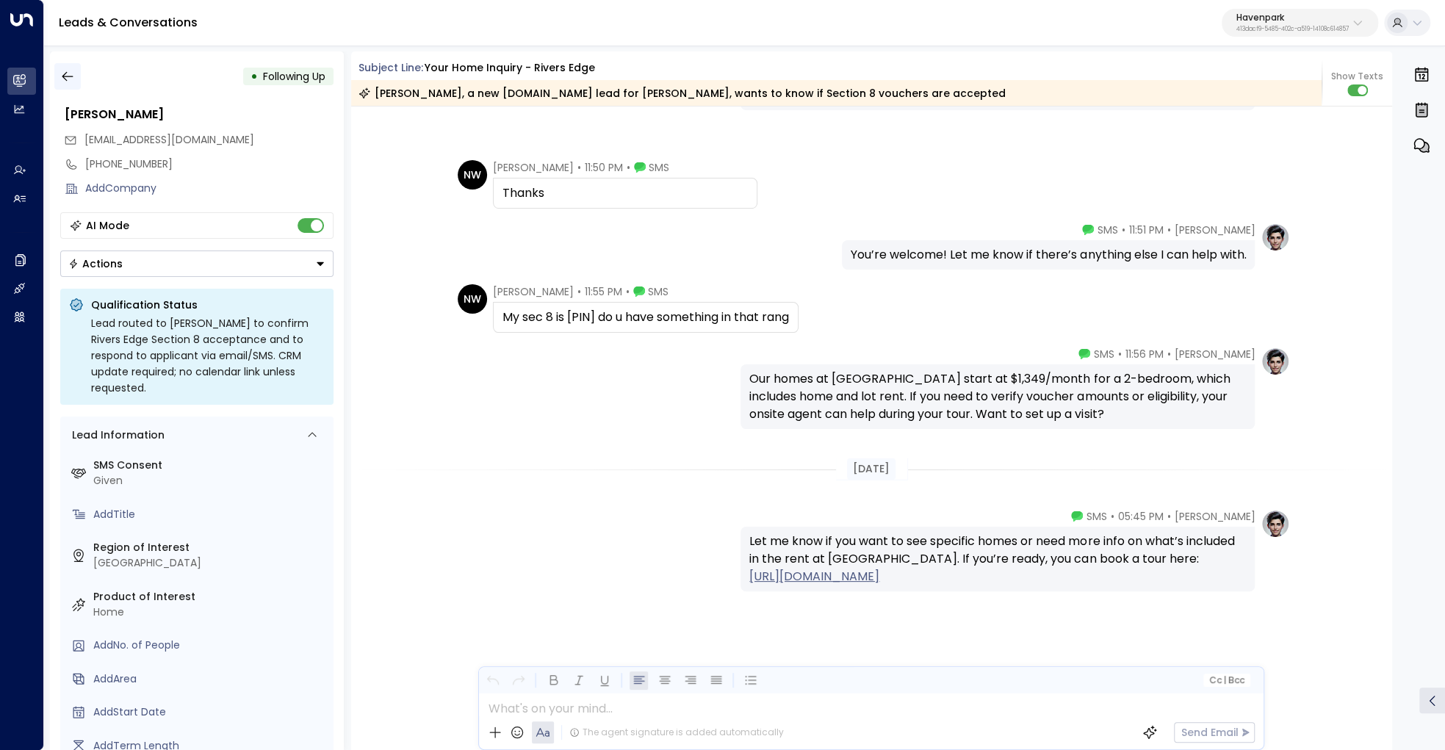
click at [69, 75] on icon "button" at bounding box center [67, 76] width 15 height 15
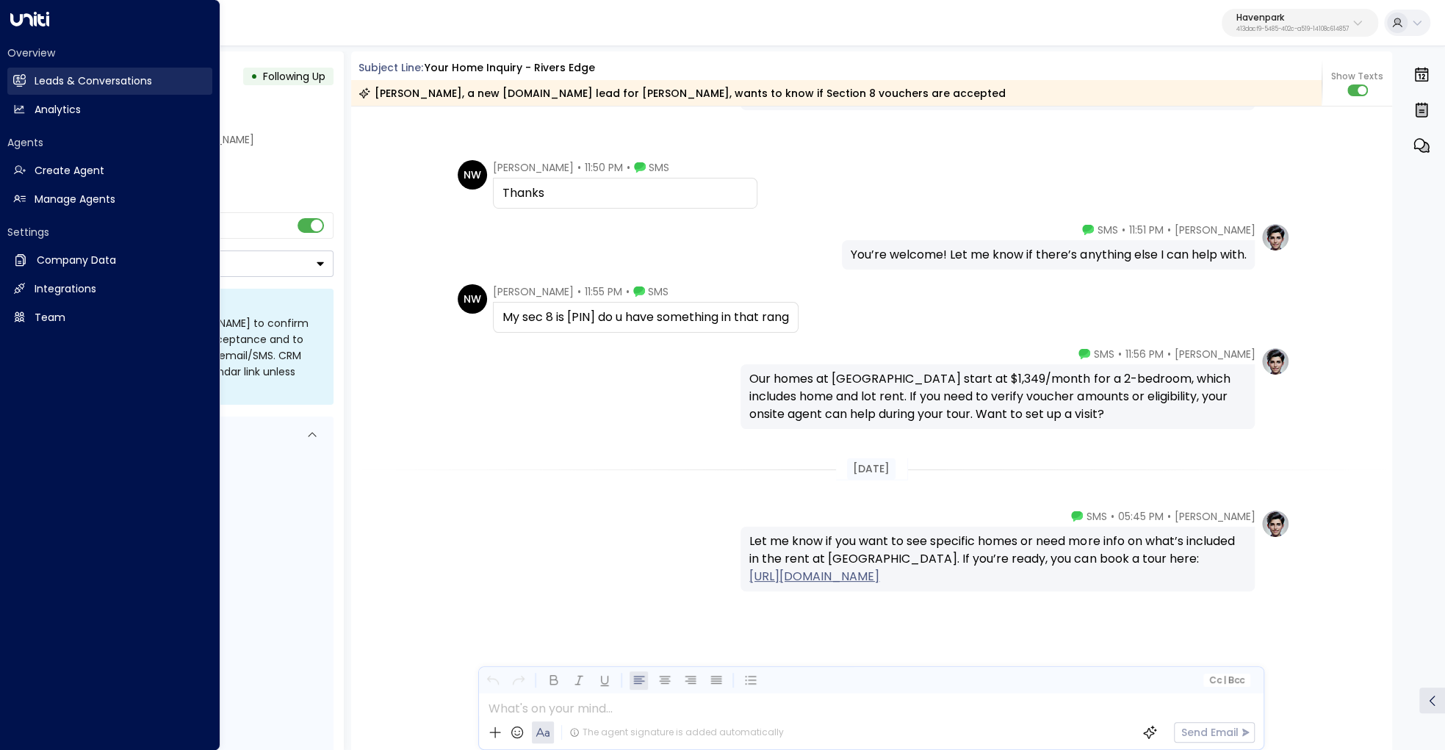
click at [24, 75] on icon at bounding box center [21, 80] width 10 height 12
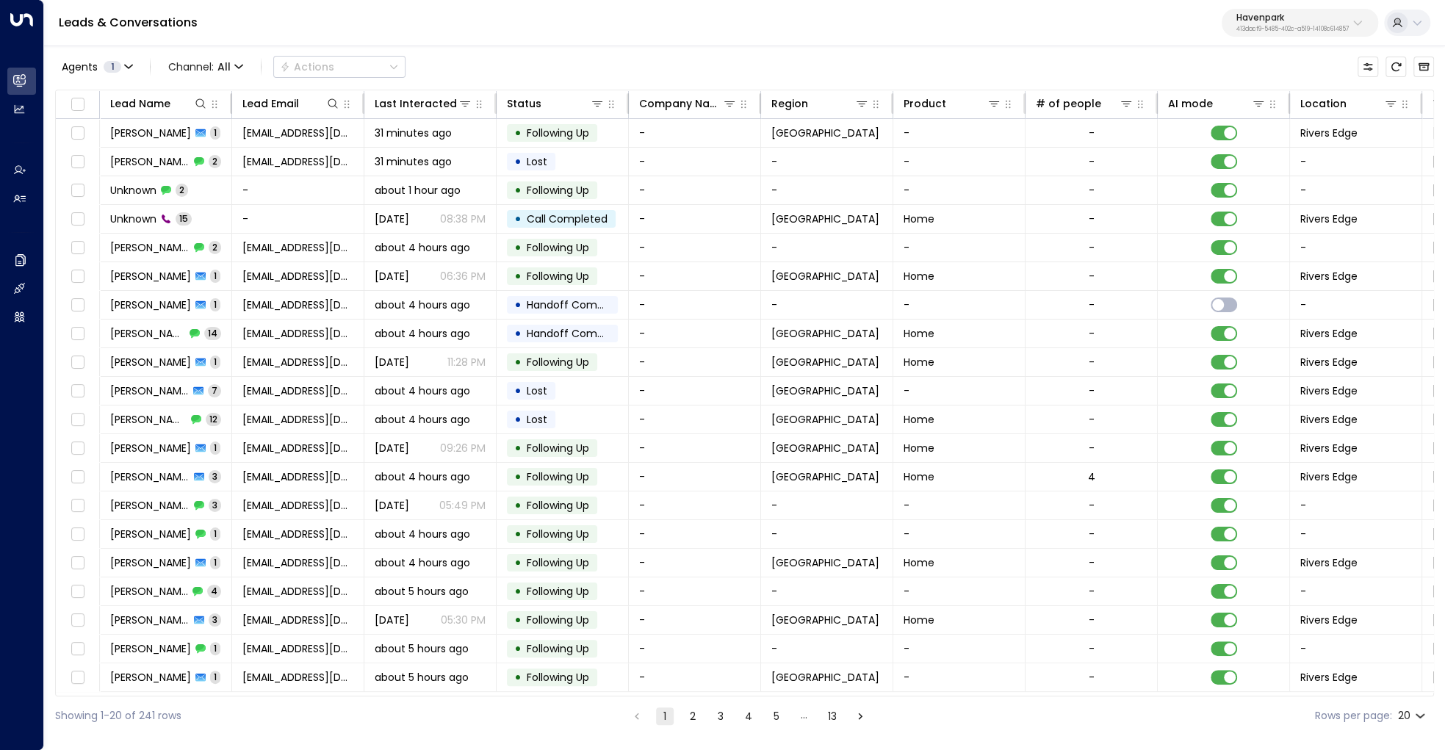
click at [1305, 22] on div "Havenpark 413dacf9-5485-402c-a519-14108c614857" at bounding box center [1293, 22] width 112 height 19
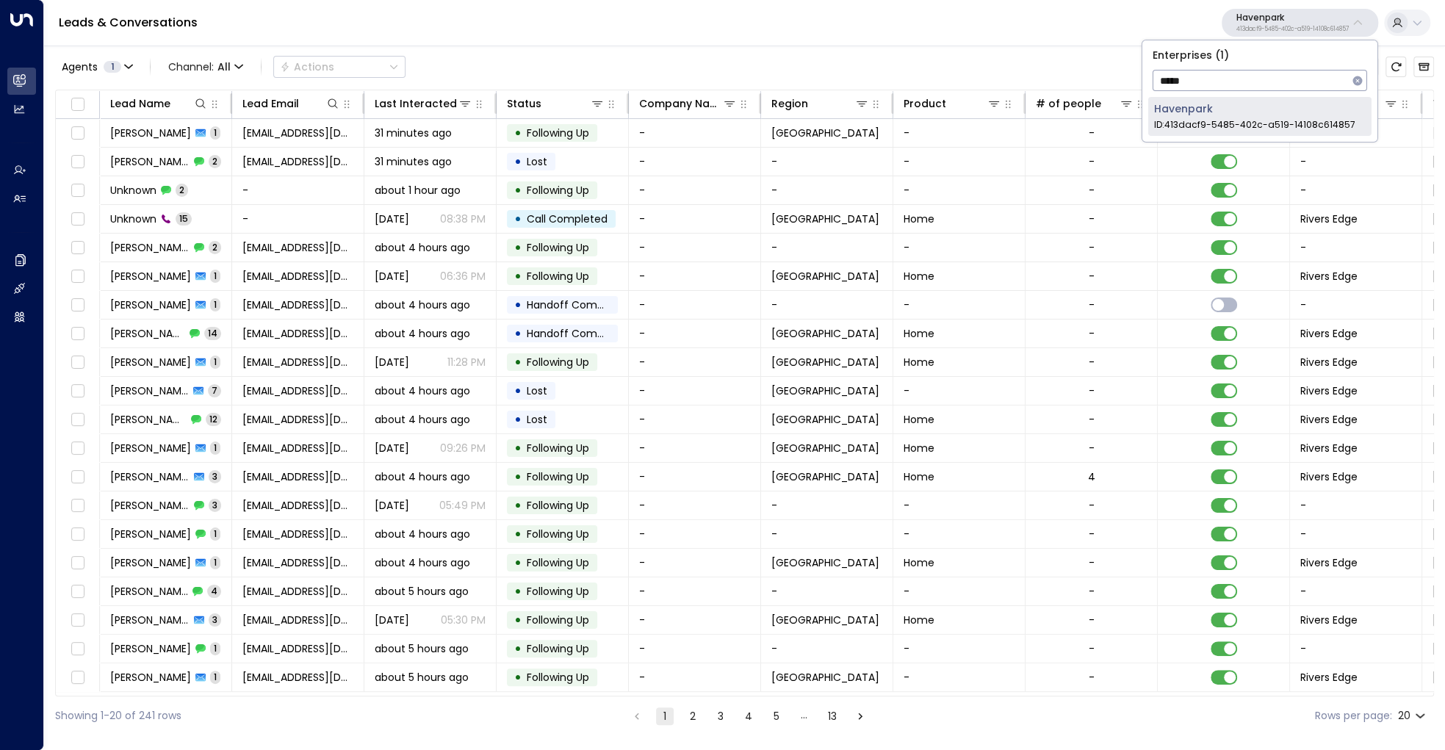
type input "*****"
click at [1259, 109] on div "Havenpark ID: 413dacf9-5485-402c-a519-14108c614857" at bounding box center [1254, 116] width 201 height 30
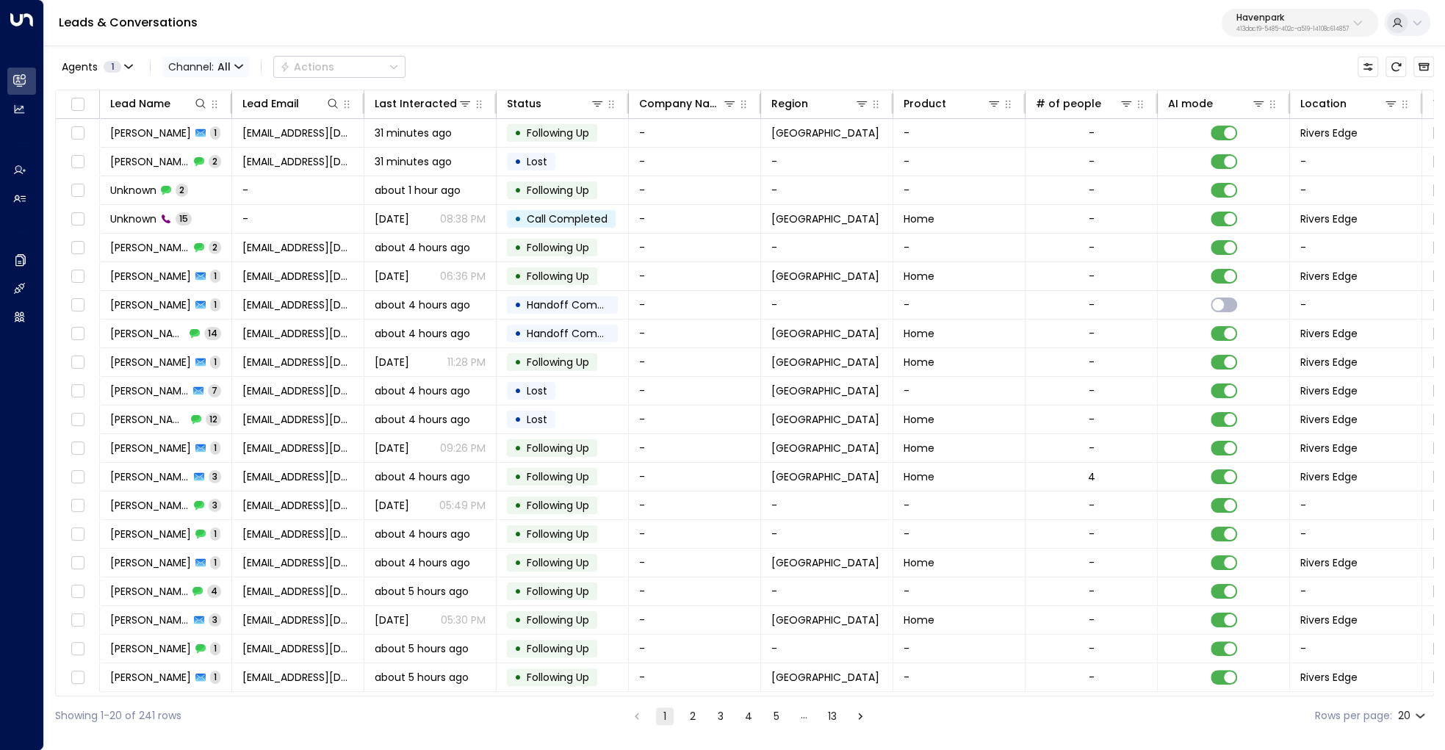
click at [229, 71] on span "All" at bounding box center [224, 67] width 13 height 12
click at [215, 120] on p "SMS" at bounding box center [214, 124] width 71 height 15
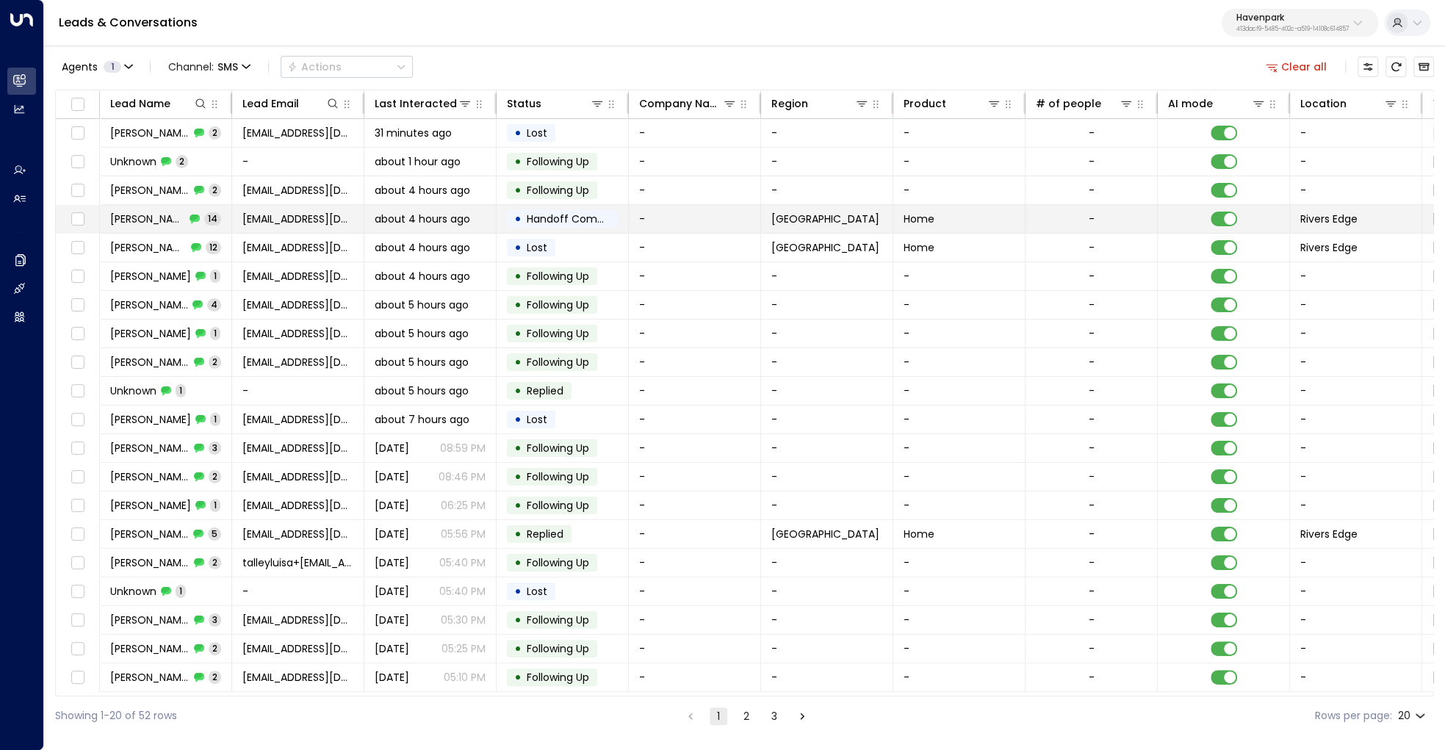
click at [185, 212] on div "Pearl Tyson 14" at bounding box center [165, 219] width 111 height 15
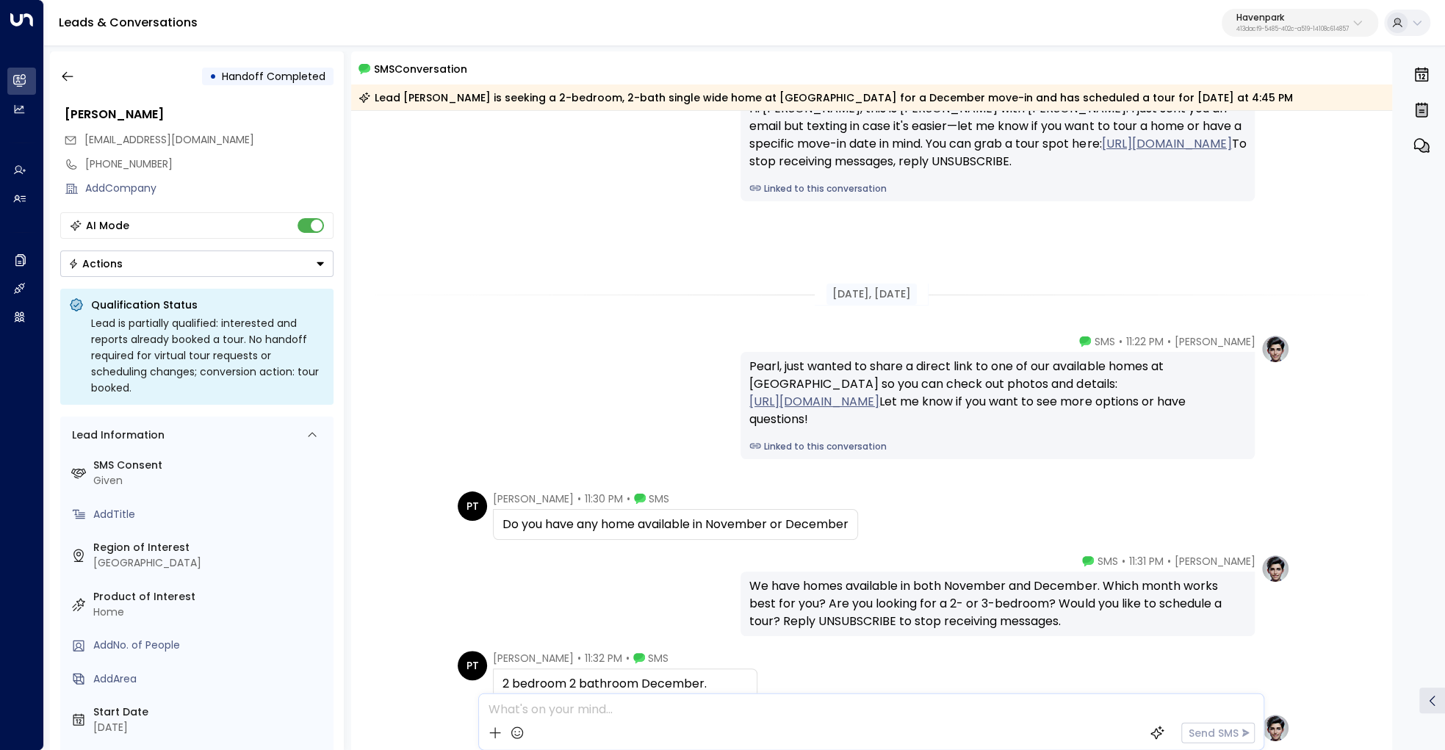
scroll to position [4, 0]
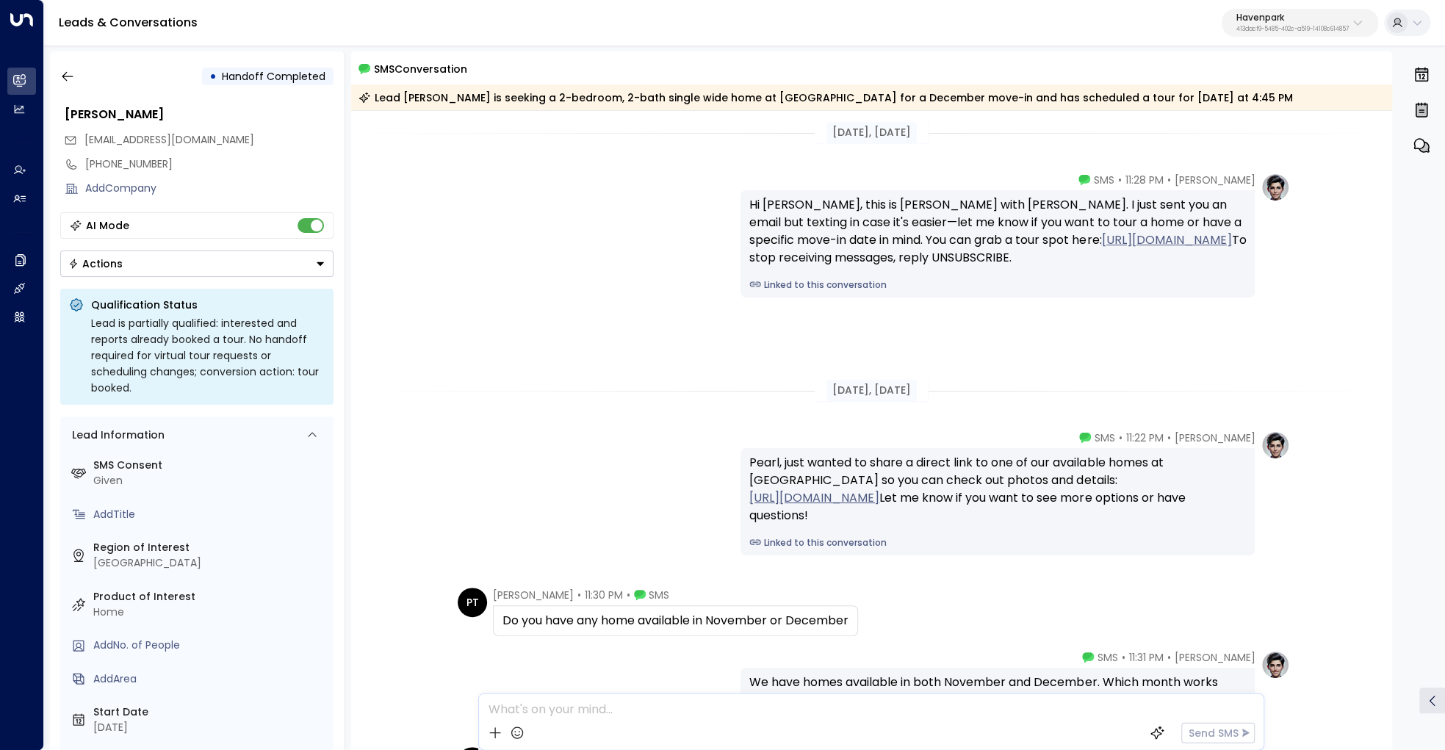
click at [772, 292] on link "Linked to this conversation" at bounding box center [998, 284] width 497 height 13
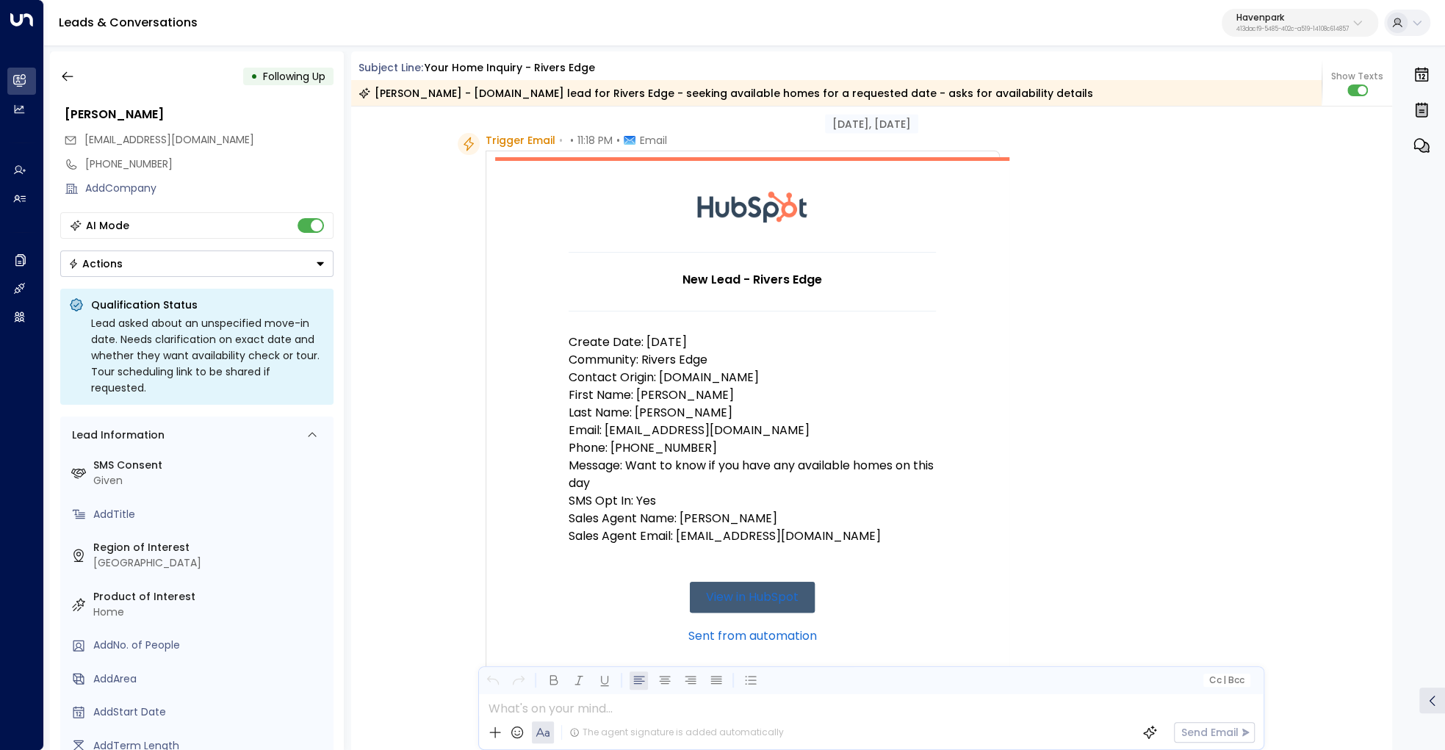
scroll to position [43, 0]
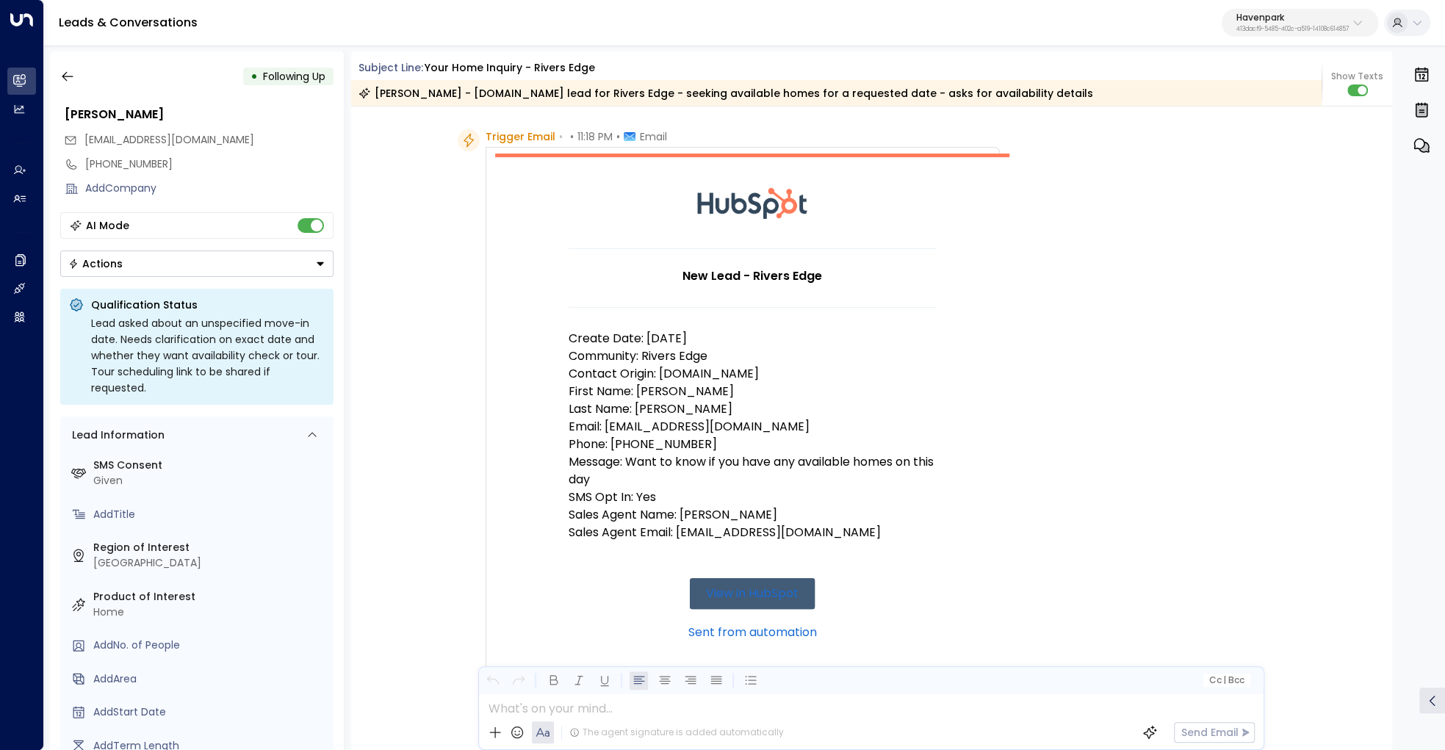
drag, startPoint x: 664, startPoint y: 372, endPoint x: 774, endPoint y: 370, distance: 111.0
click at [774, 370] on p "Contact Origin: Apartments.com" at bounding box center [752, 374] width 367 height 18
drag, startPoint x: 653, startPoint y: 357, endPoint x: 768, endPoint y: 357, distance: 115.4
click at [768, 357] on p "Community: Rivers Edge" at bounding box center [752, 357] width 367 height 18
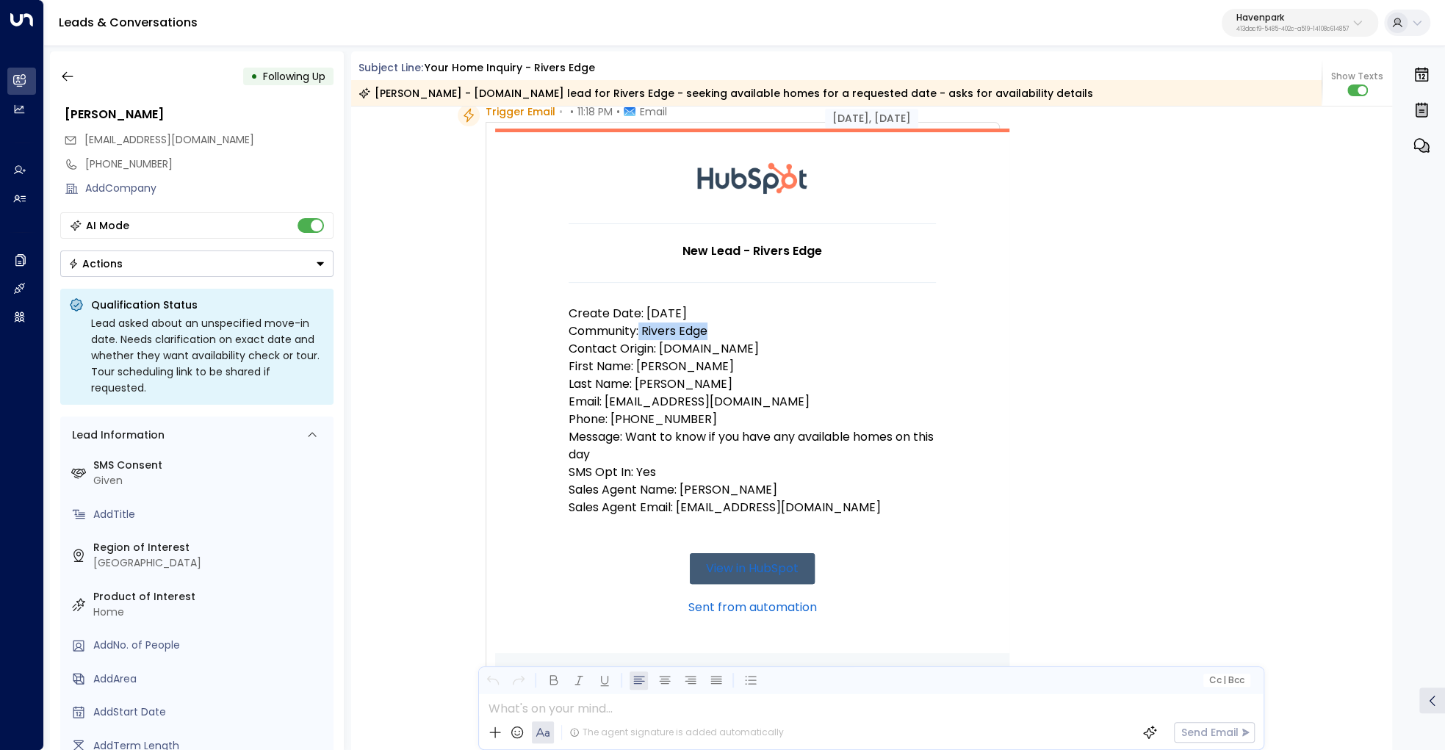
scroll to position [78, 0]
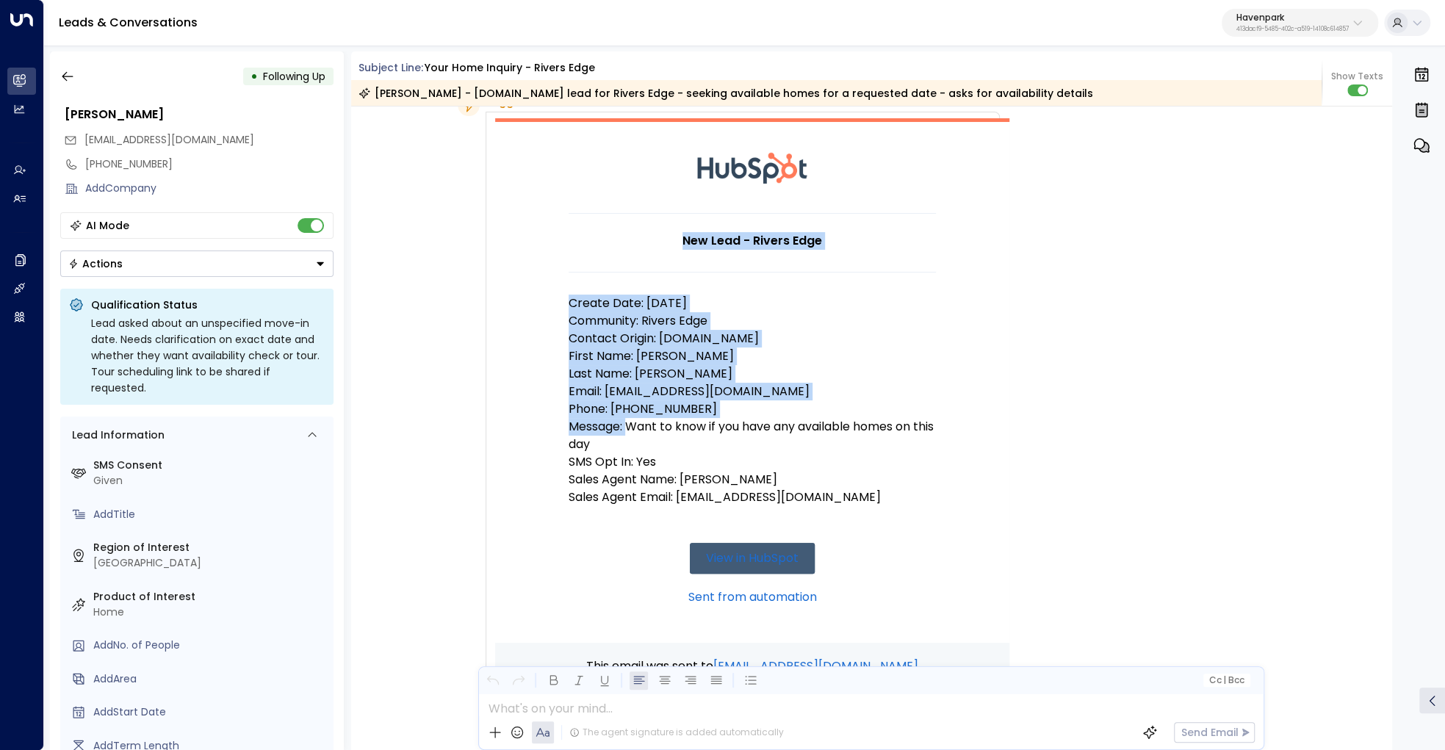
drag, startPoint x: 629, startPoint y: 427, endPoint x: 967, endPoint y: 434, distance: 338.1
click at [967, 434] on td "New Lead - Rivers Edge Create Date: 10/5/25 Community: Rivers Edge Contact Orig…" at bounding box center [752, 380] width 514 height 525
click at [956, 457] on td "New Lead - Rivers Edge Create Date: 10/5/25 Community: Rivers Edge Contact Orig…" at bounding box center [752, 380] width 514 height 525
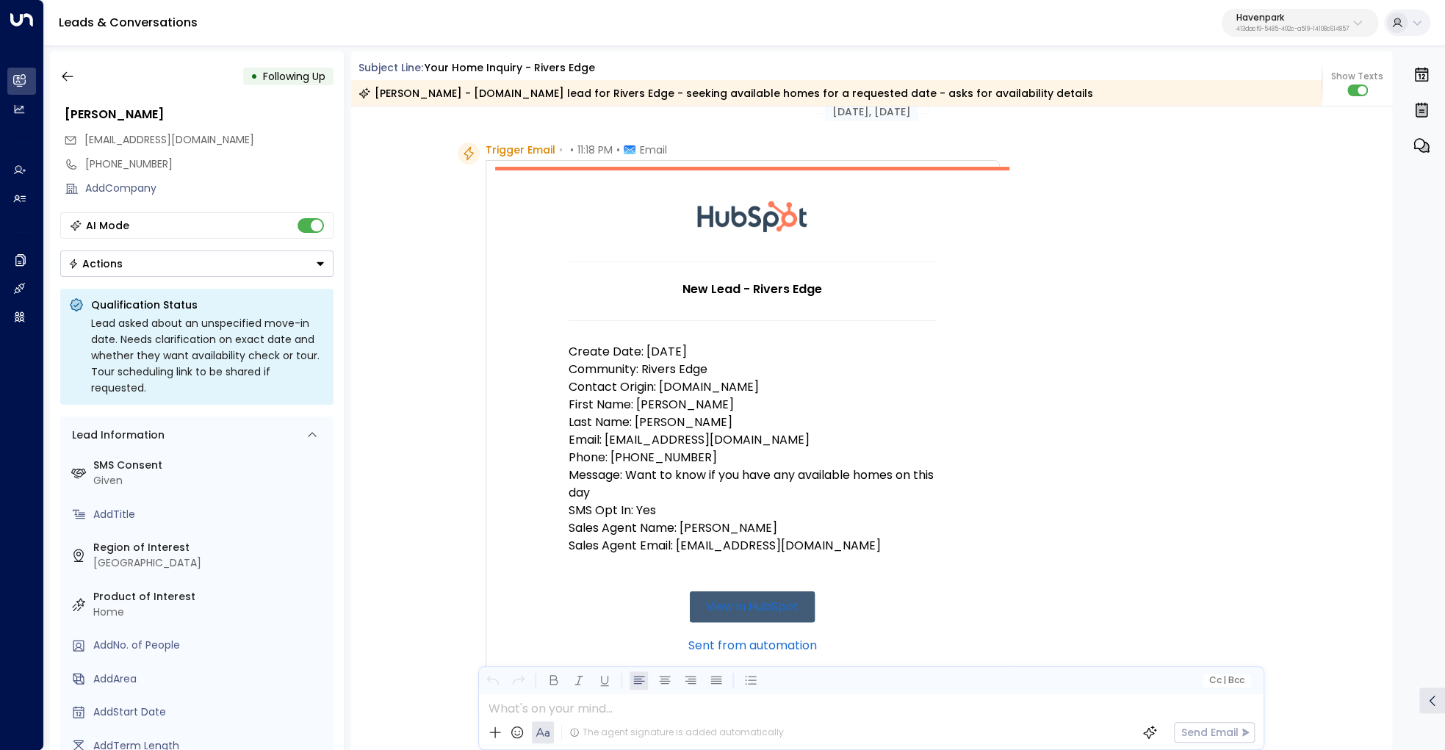
scroll to position [21, 0]
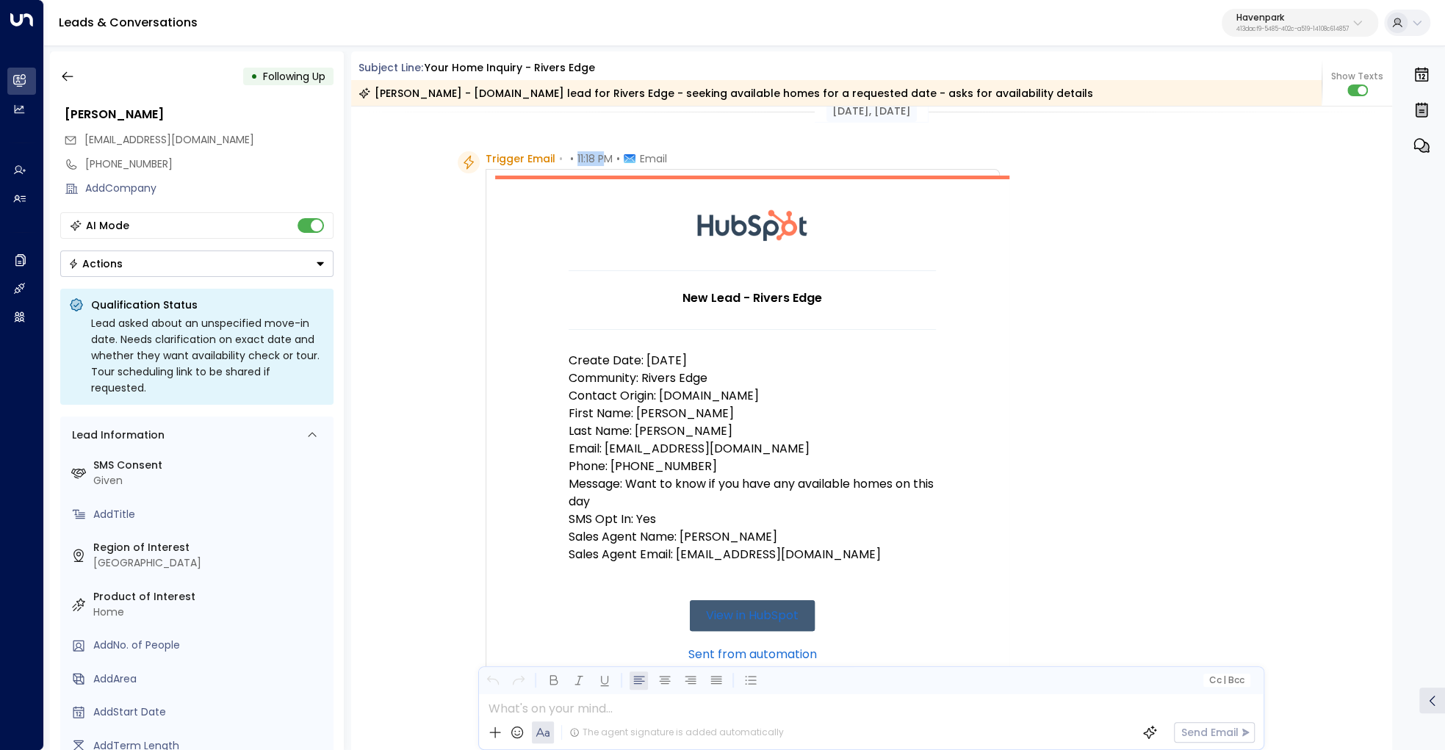
drag, startPoint x: 573, startPoint y: 154, endPoint x: 603, endPoint y: 154, distance: 29.4
click at [603, 154] on div "Trigger Email • • 11:18 PM • Email" at bounding box center [576, 158] width 181 height 15
click at [1001, 423] on td "New Lead - Rivers Edge Create Date: 10/5/25 Community: Rivers Edge Contact Orig…" at bounding box center [752, 438] width 514 height 525
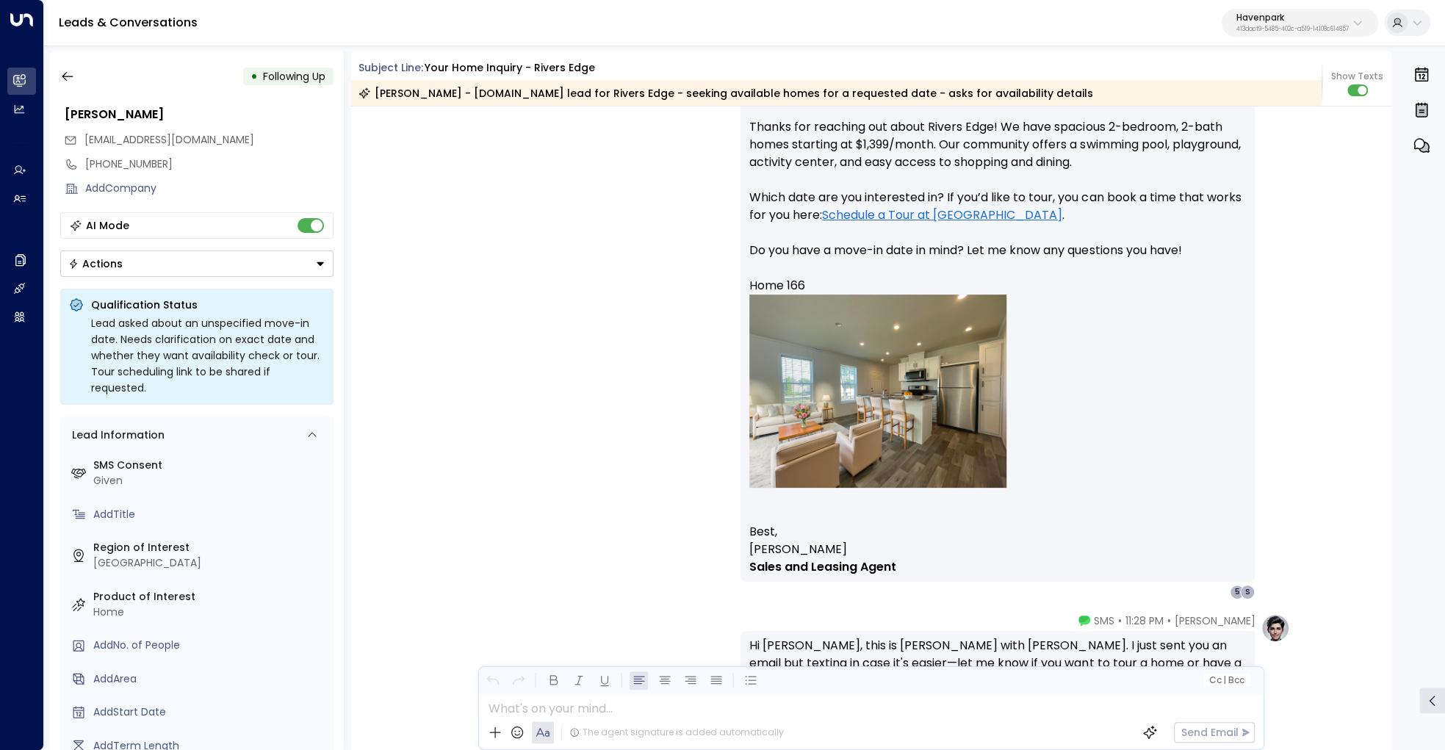
scroll to position [1021, 0]
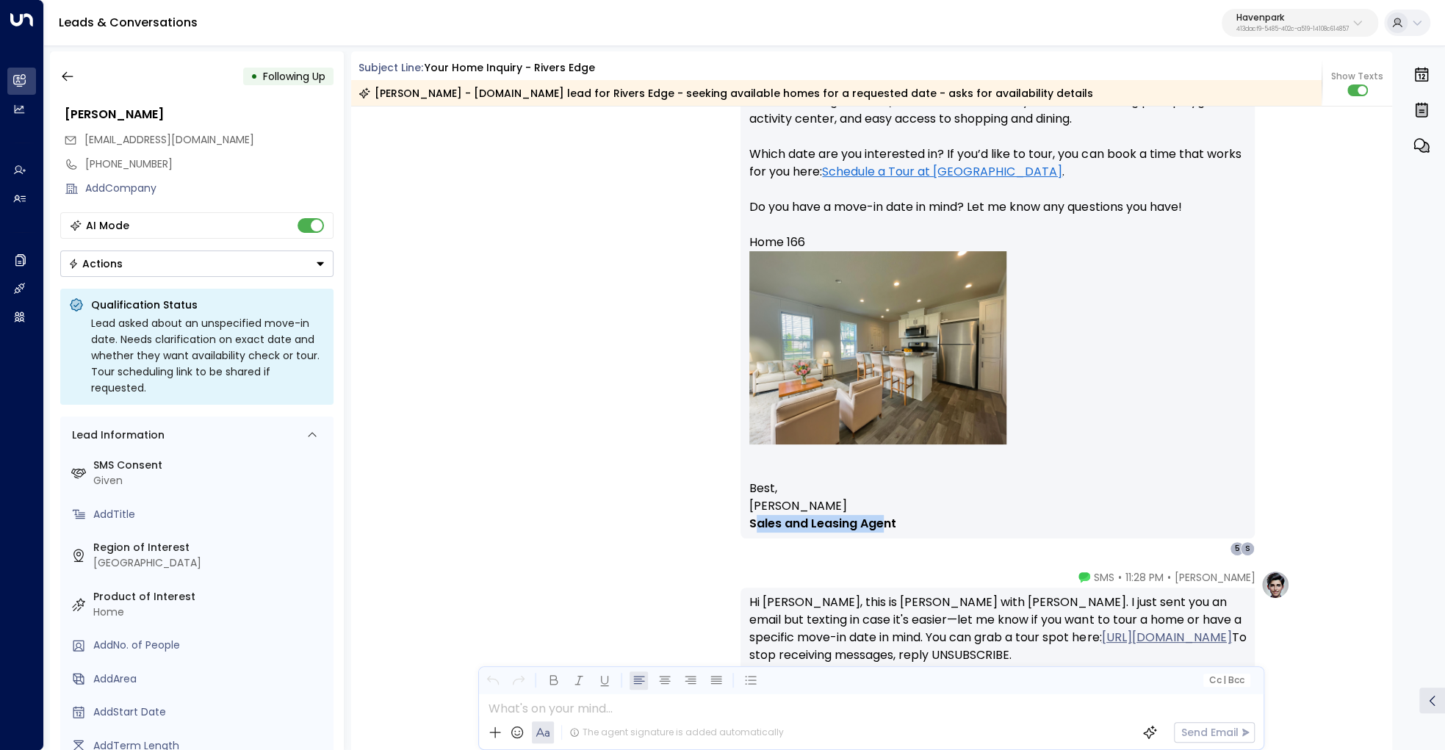
drag, startPoint x: 758, startPoint y: 528, endPoint x: 880, endPoint y: 528, distance: 122.0
click at [880, 528] on strong "Sales and Leasing Agent" at bounding box center [823, 523] width 147 height 17
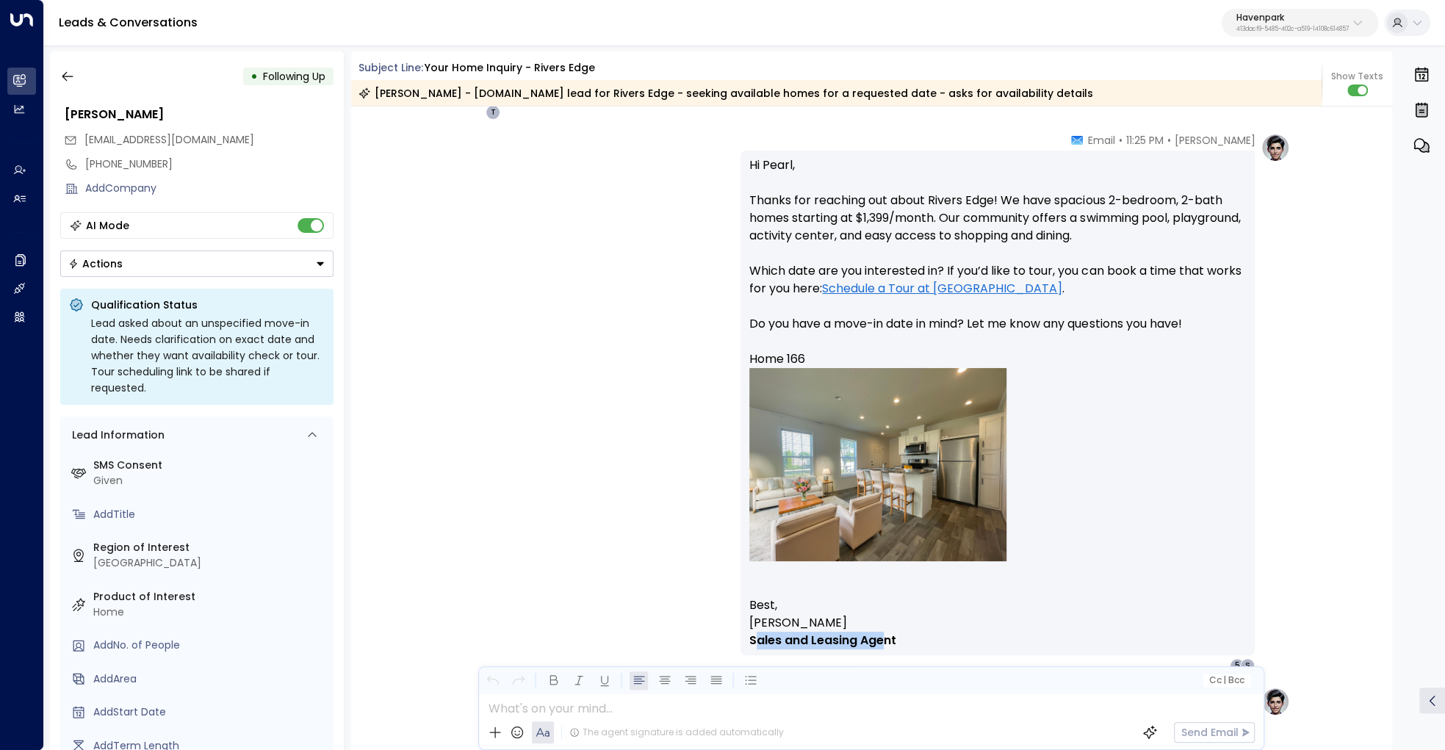
scroll to position [891, 0]
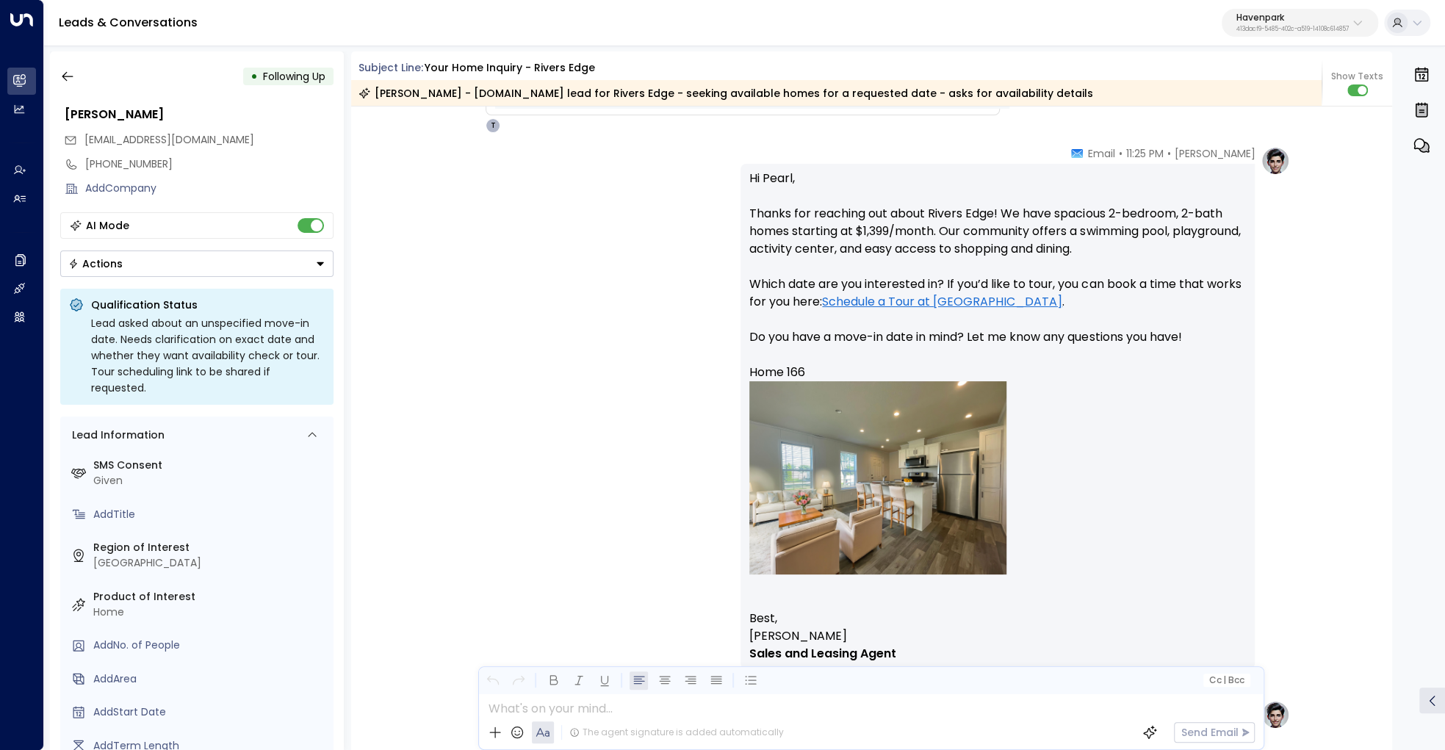
click at [1251, 445] on div "Hi Pearl, Thanks for reaching out about Rivers Edge! We have spacious 2-bedroom…" at bounding box center [998, 416] width 514 height 505
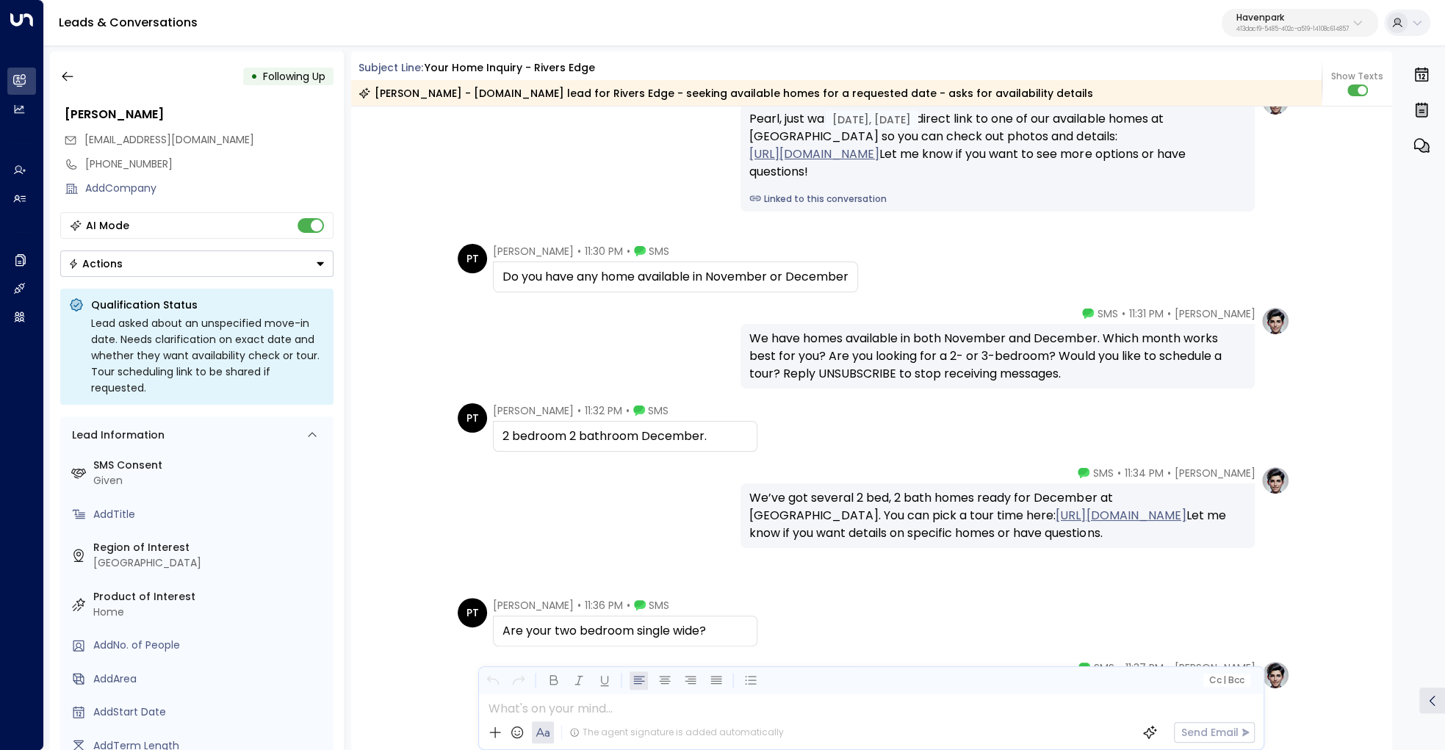
scroll to position [1777, 0]
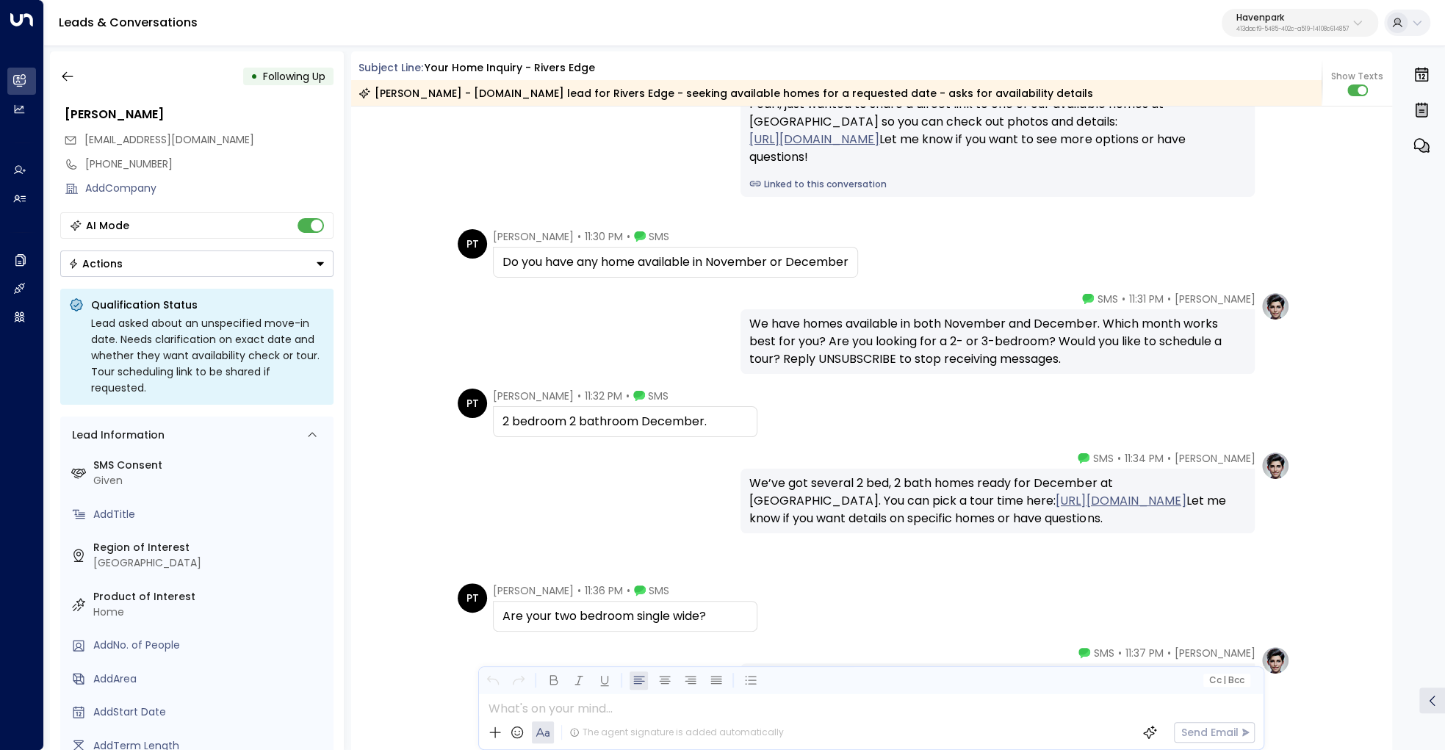
click at [625, 422] on div "2 bedroom 2 bathroom December." at bounding box center [625, 422] width 245 height 18
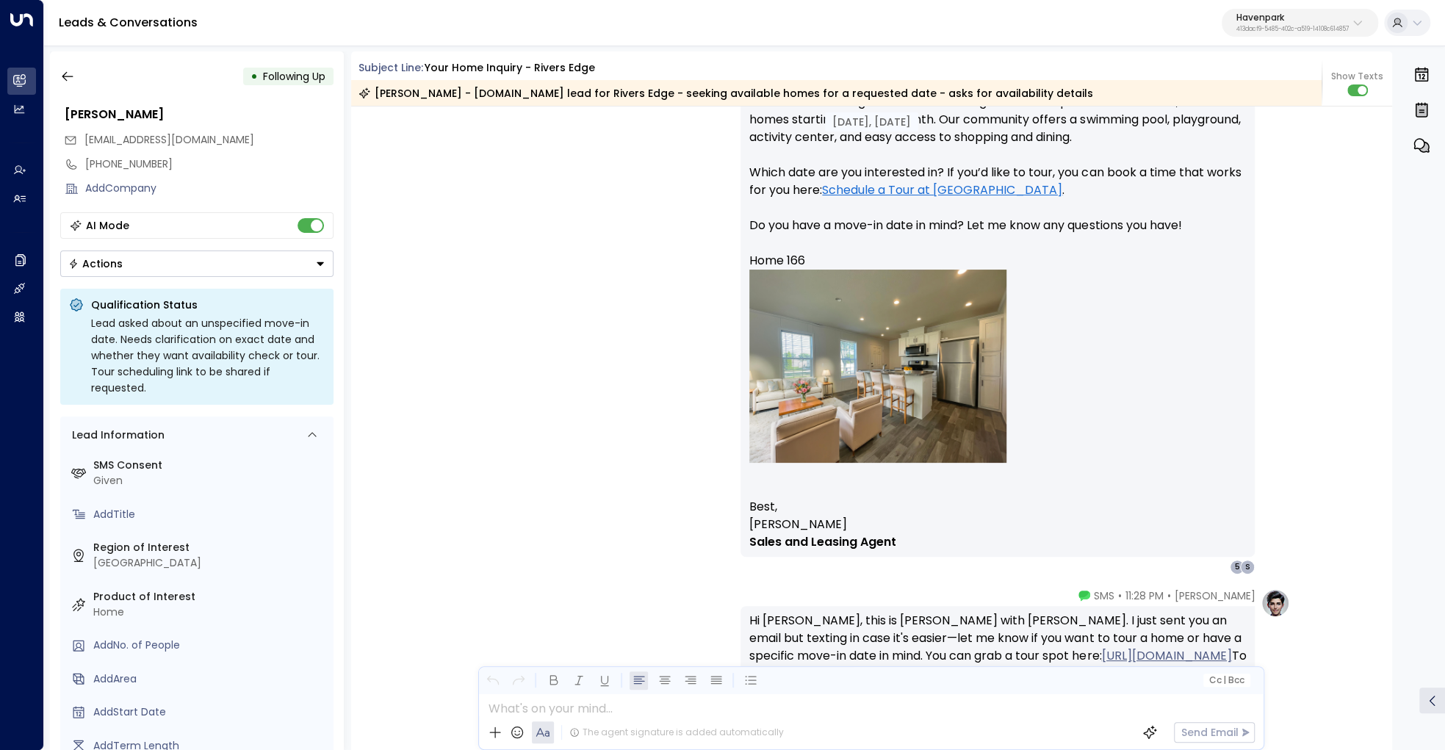
scroll to position [907, 0]
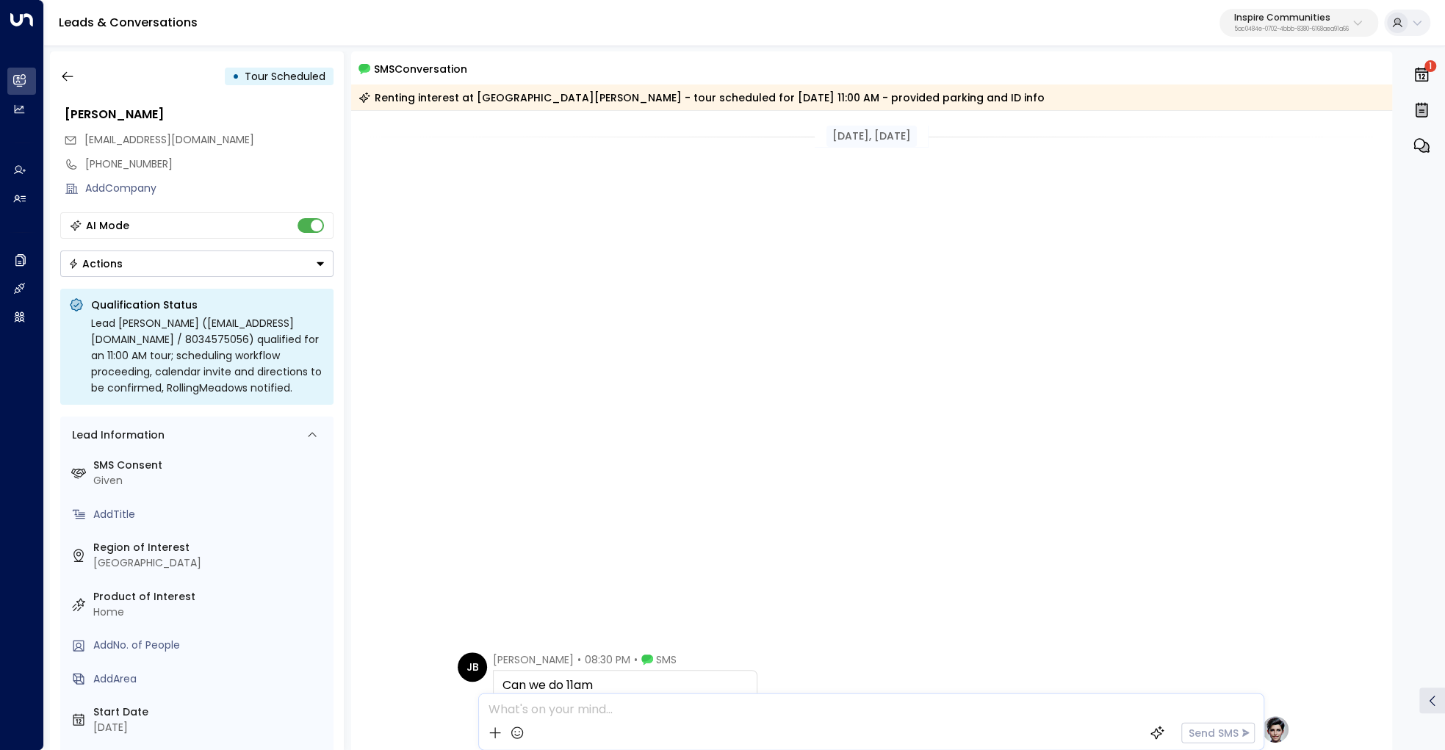
scroll to position [654, 0]
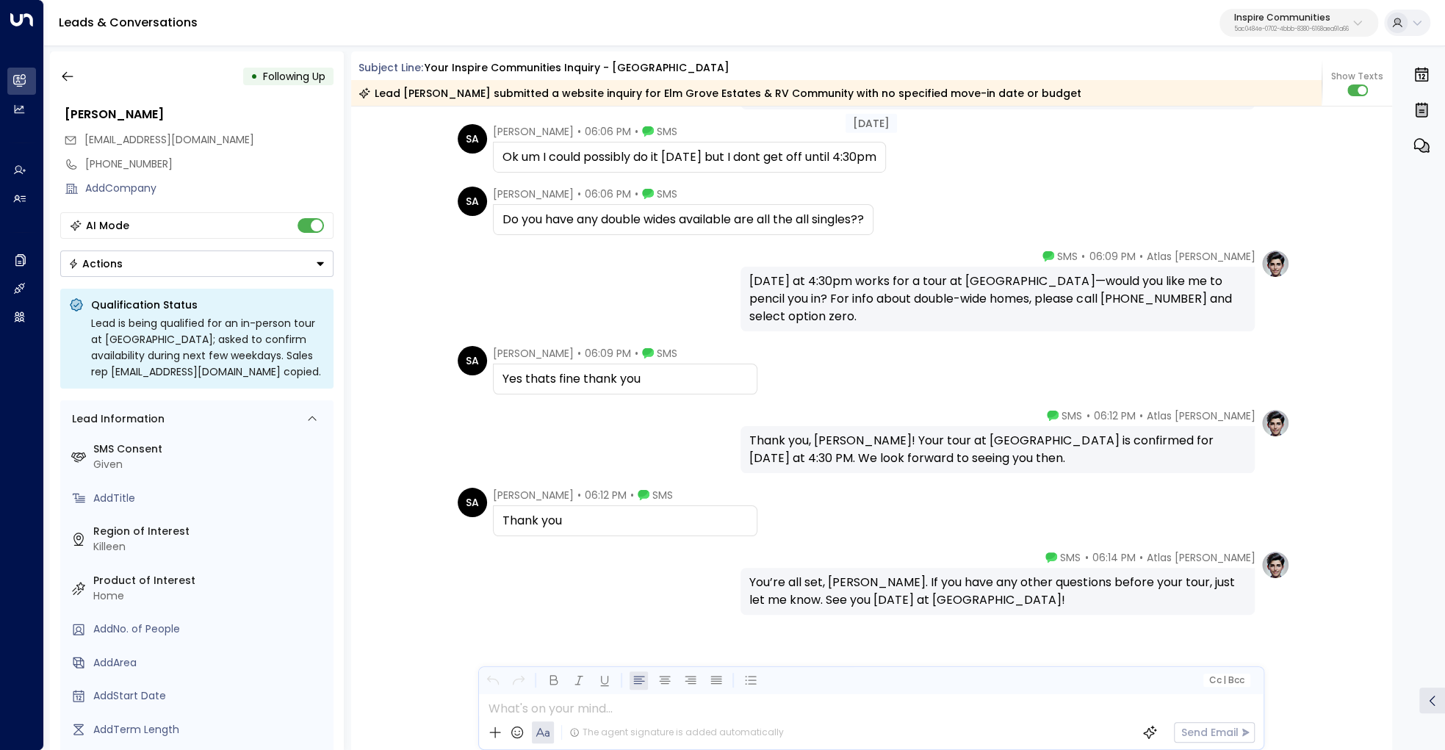
scroll to position [1438, 0]
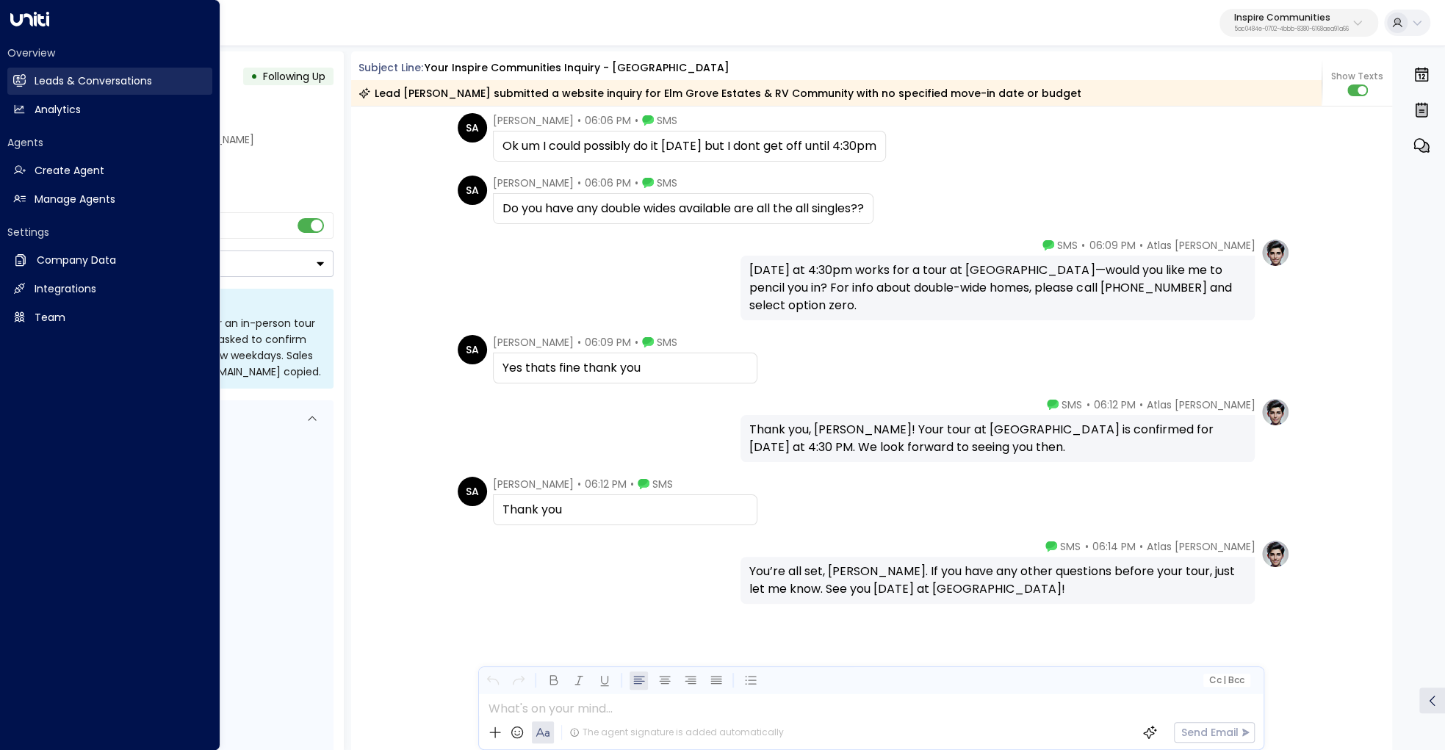
click at [47, 88] on h2 "Leads & Conversations" at bounding box center [94, 80] width 118 height 15
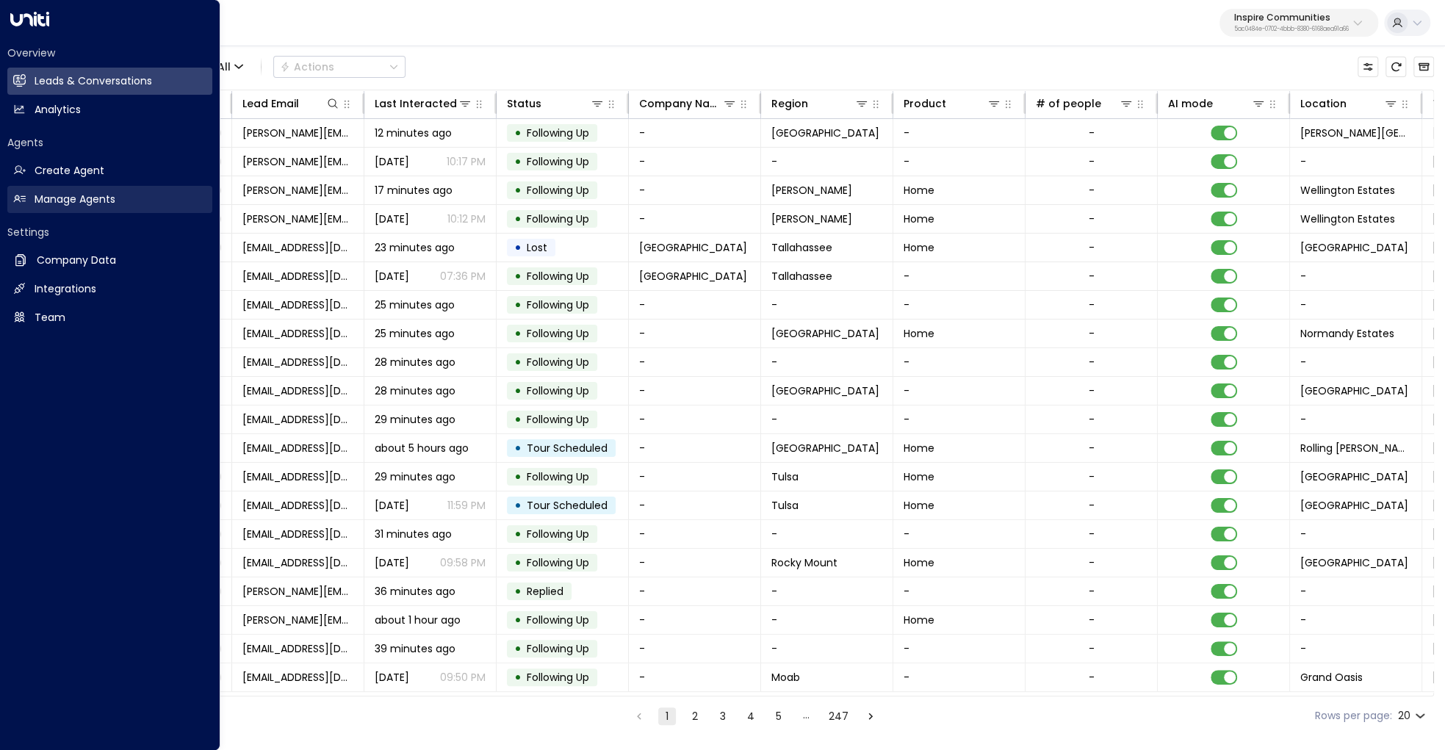
click at [51, 208] on link "Manage Agents Manage Agents" at bounding box center [109, 199] width 205 height 27
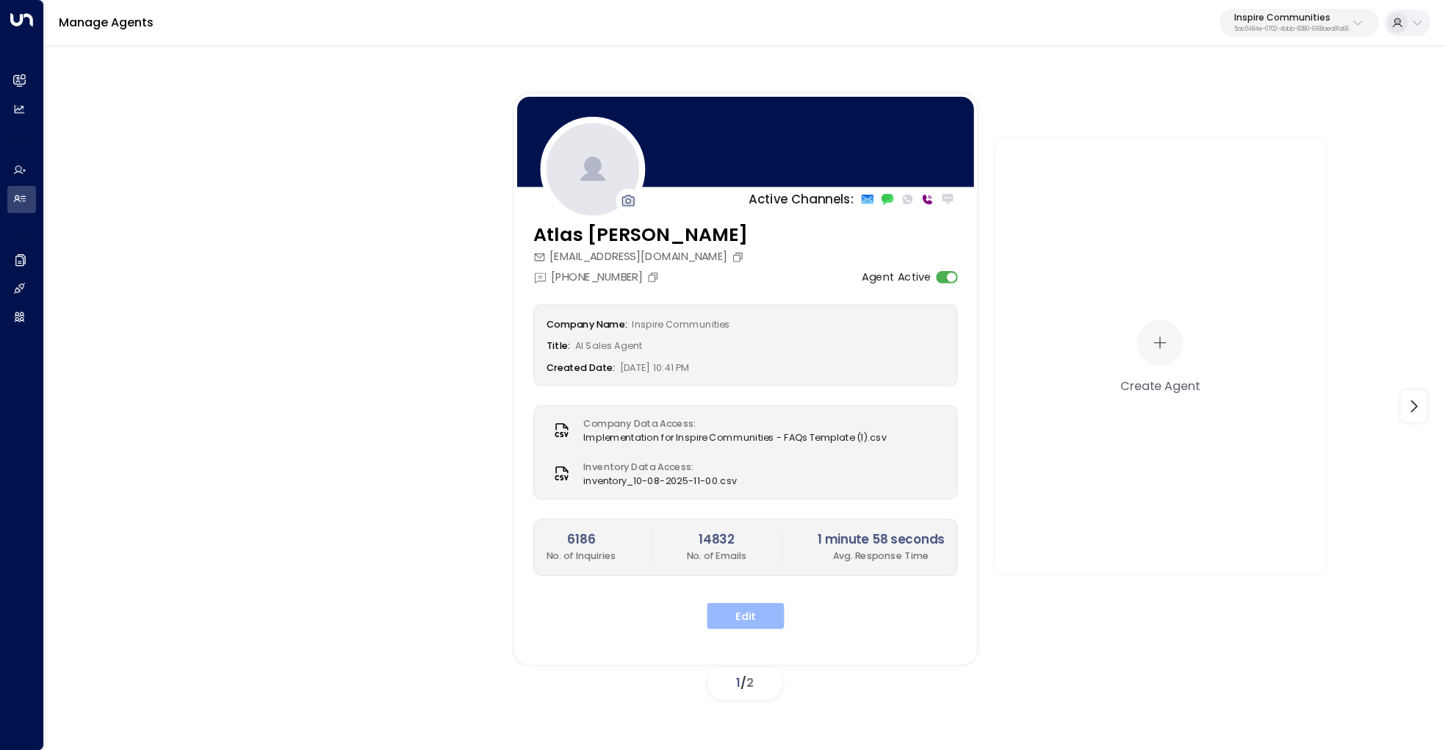
click at [758, 618] on button "Edit" at bounding box center [745, 616] width 77 height 26
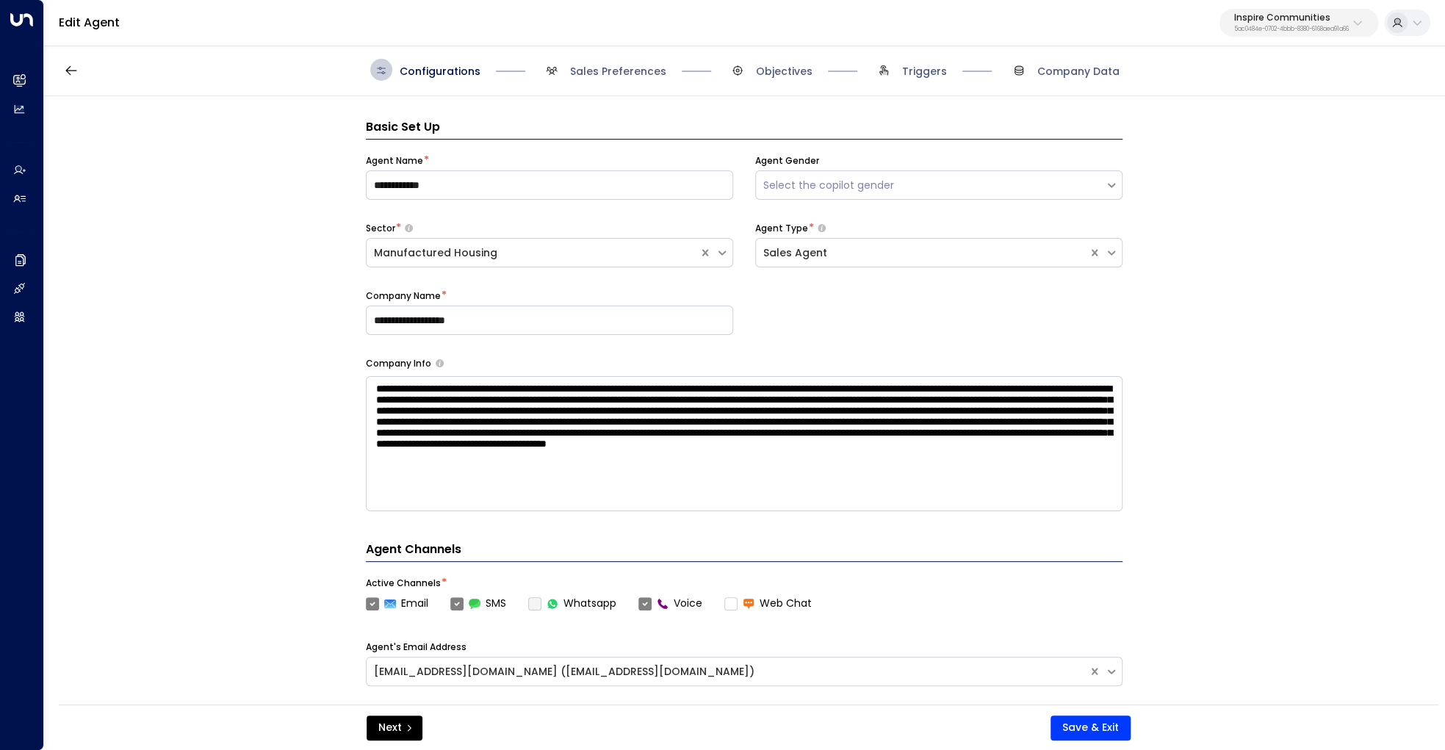
scroll to position [22, 0]
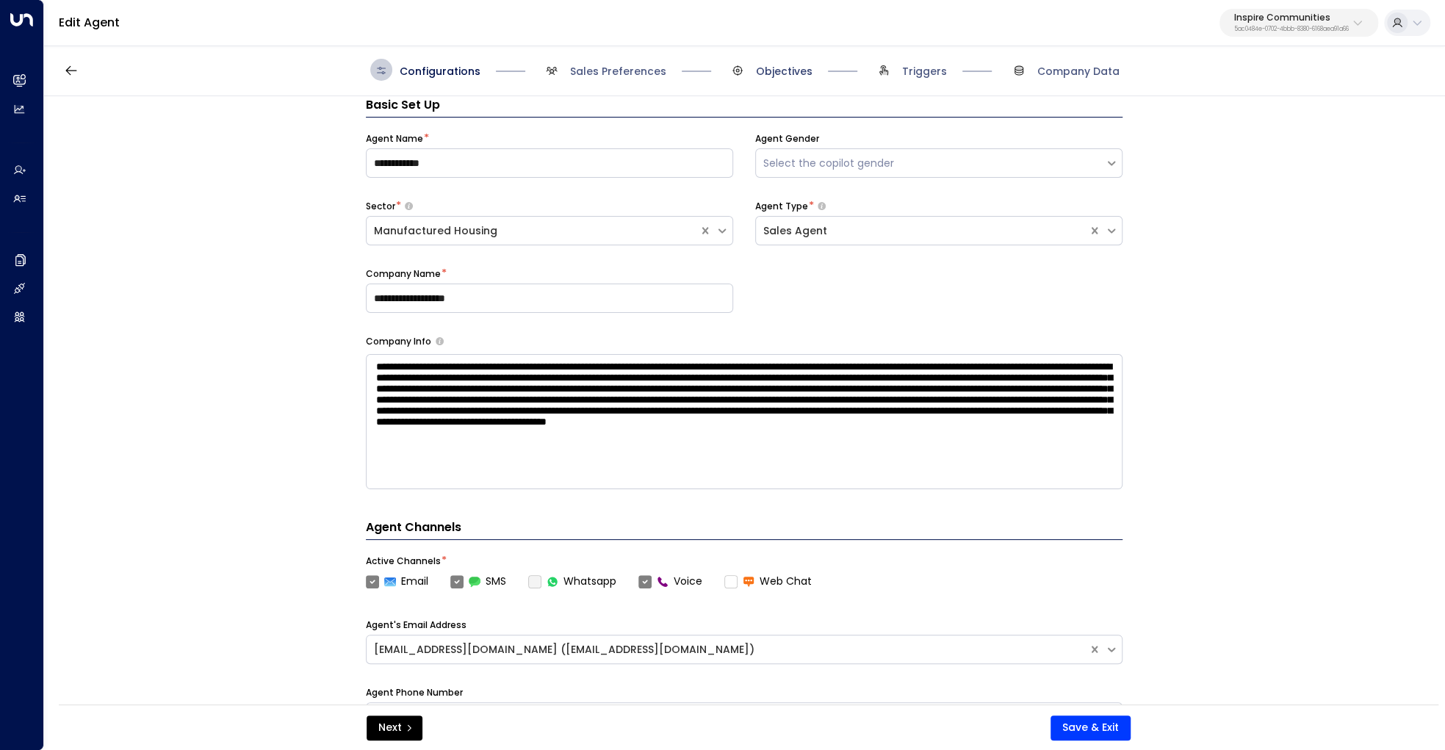
click at [788, 72] on span "Objectives" at bounding box center [784, 71] width 57 height 15
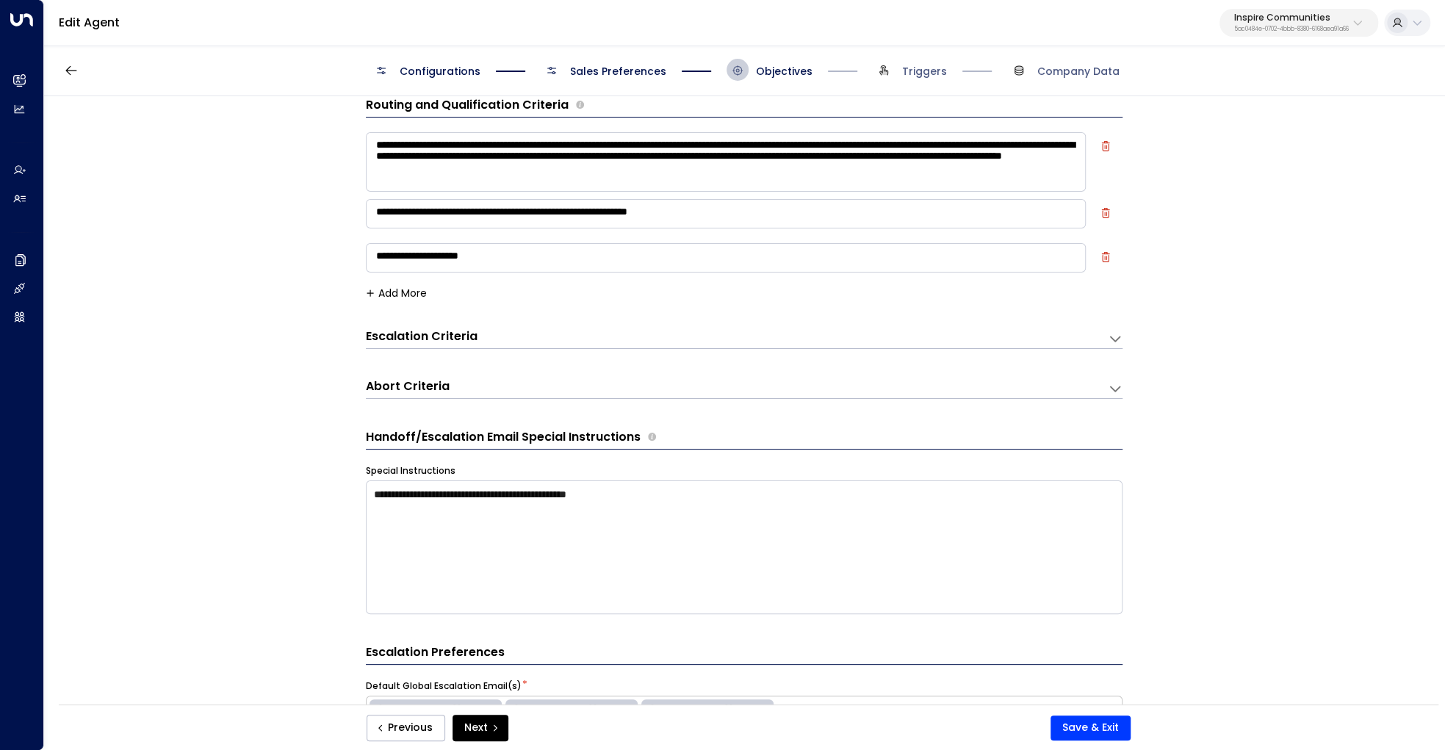
click at [605, 331] on div "Escalation Criteria Reset" at bounding box center [729, 336] width 727 height 17
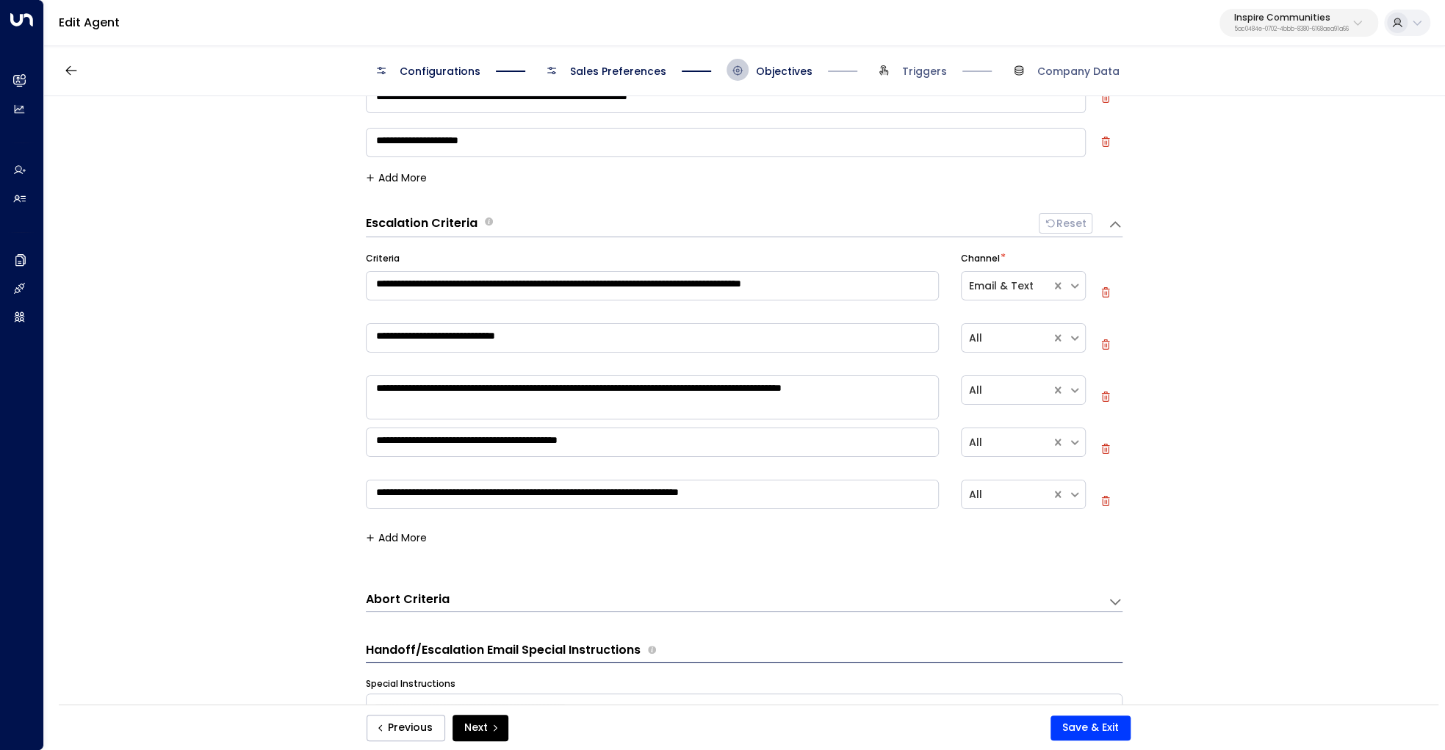
scroll to position [140, 0]
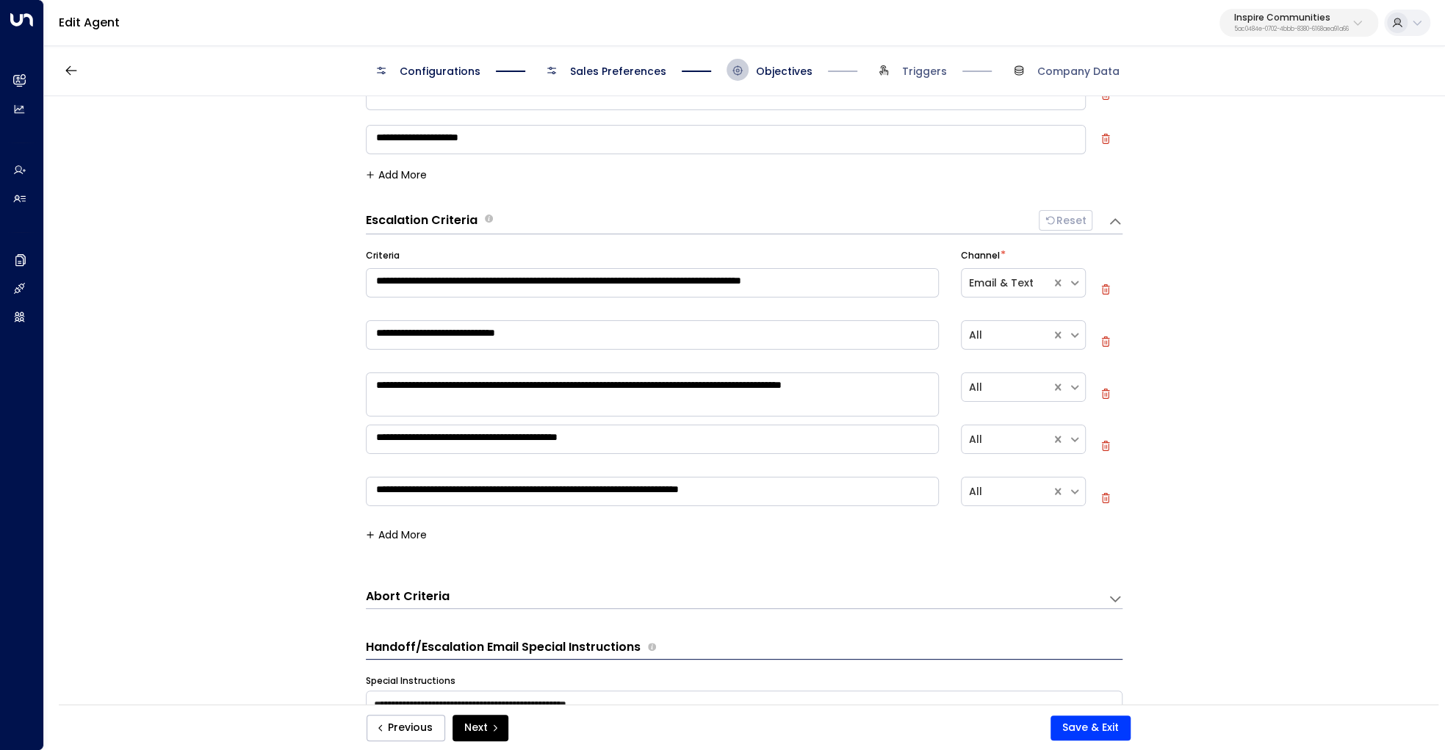
click at [420, 74] on span "Configurations" at bounding box center [440, 71] width 81 height 15
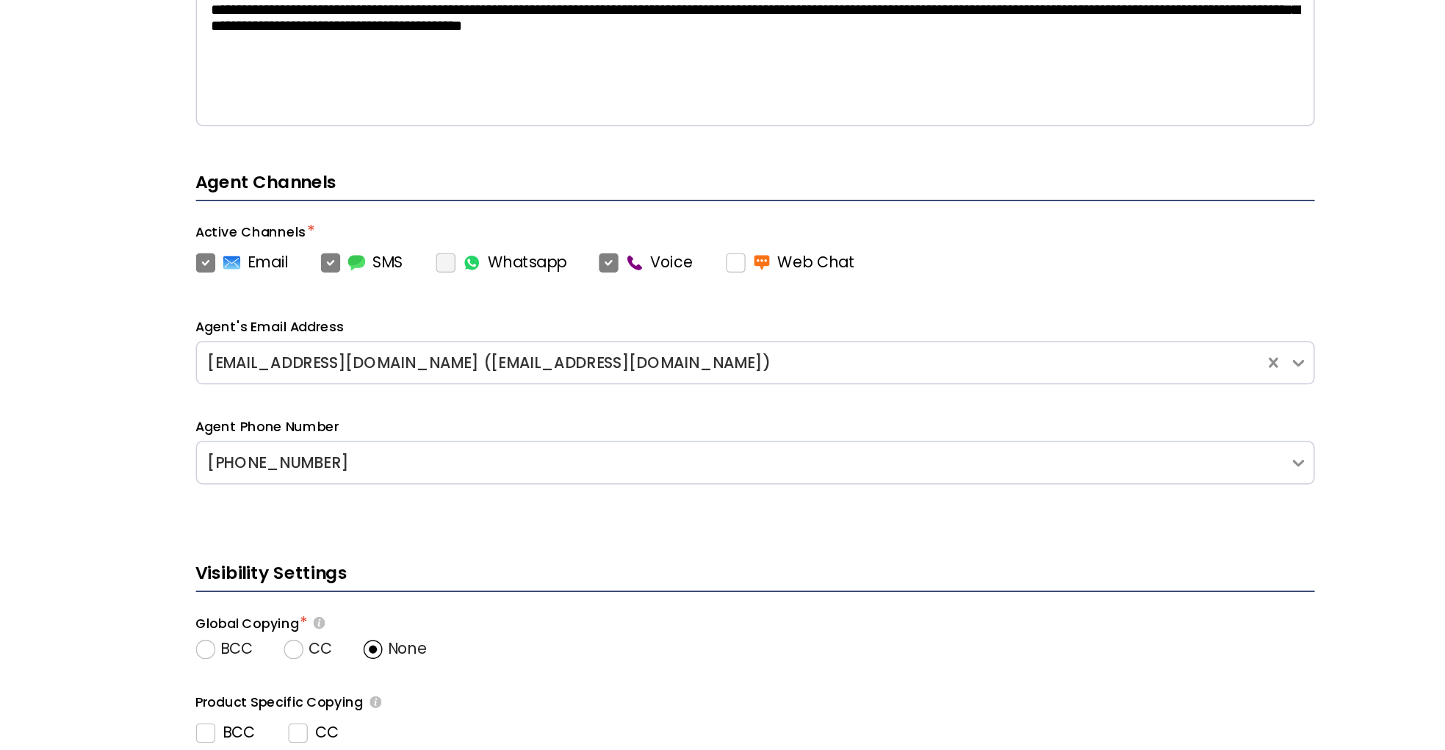
scroll to position [0, 0]
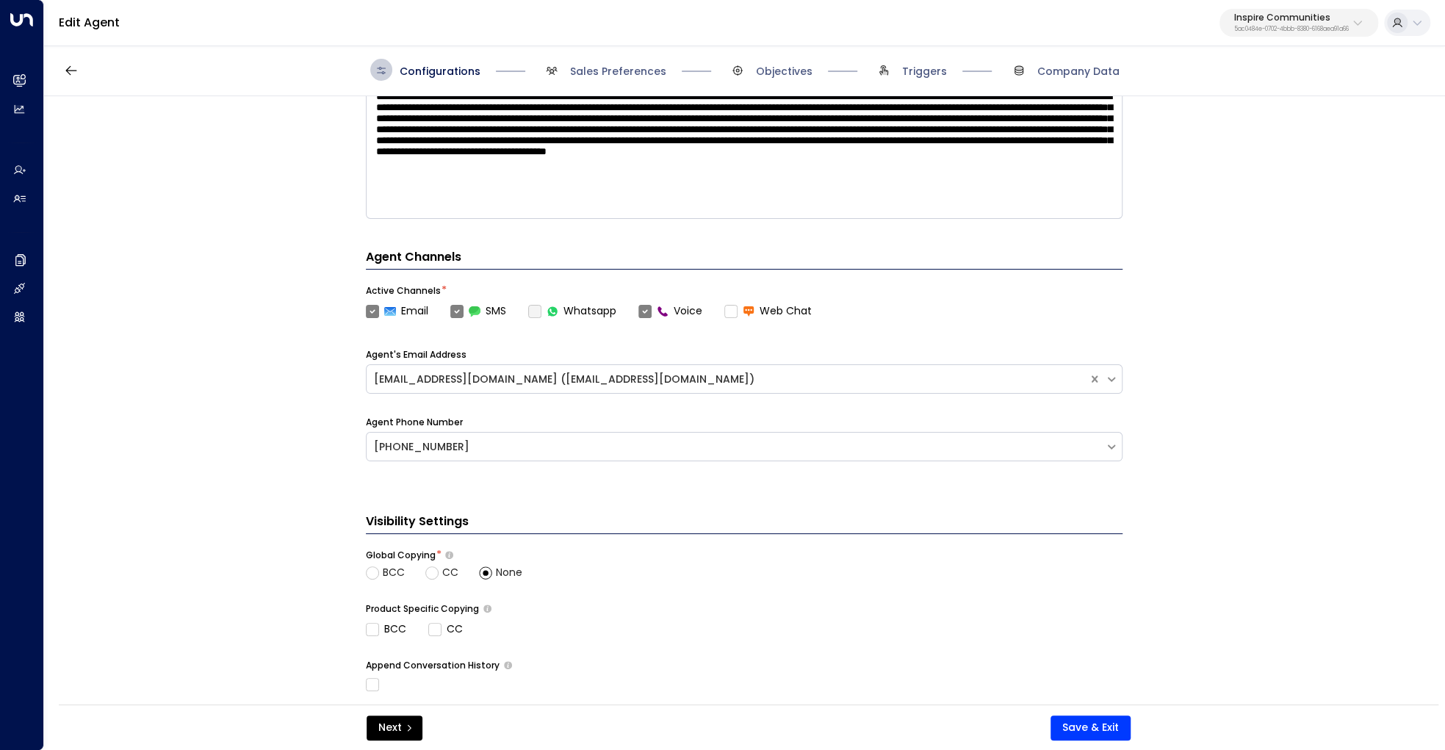
click at [601, 60] on span "Sales Preferences" at bounding box center [604, 70] width 126 height 22
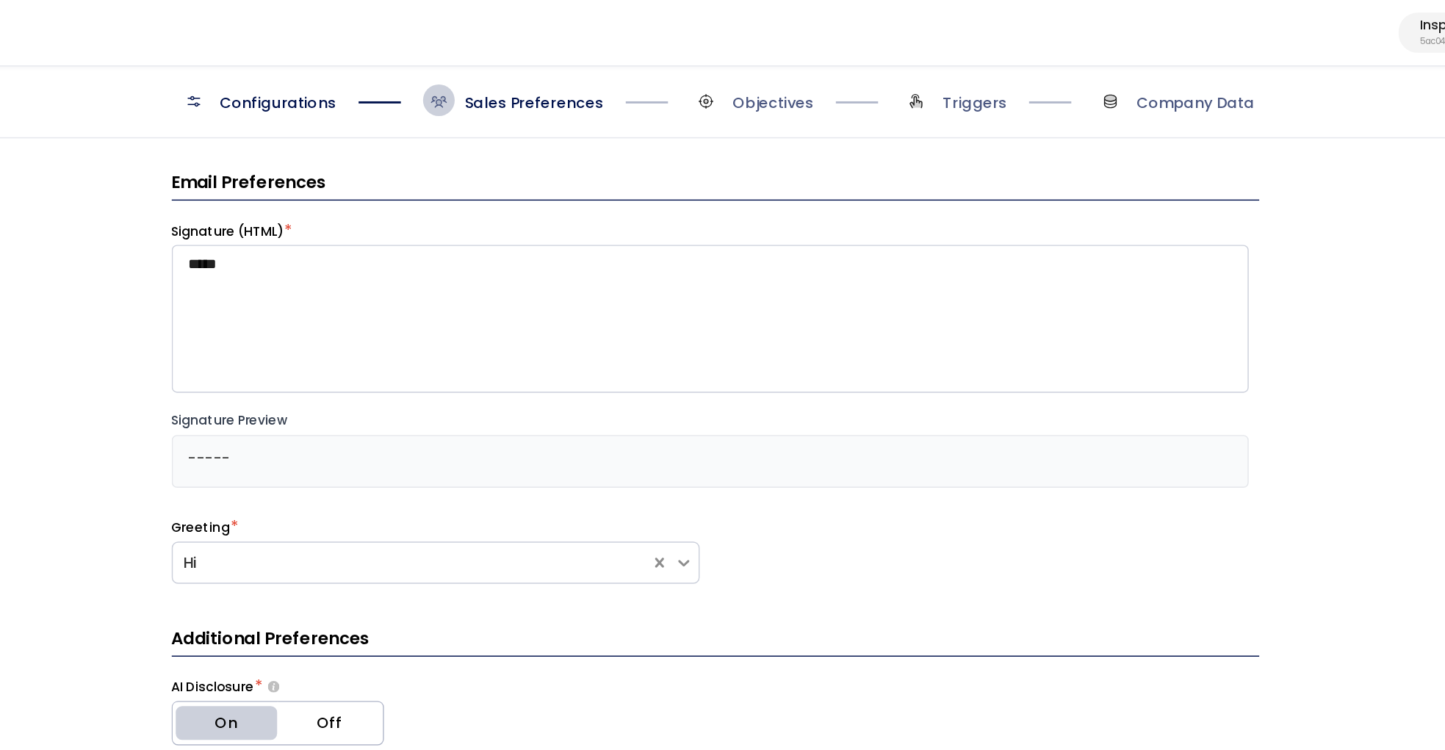
click at [748, 71] on span "Objectives" at bounding box center [770, 70] width 86 height 22
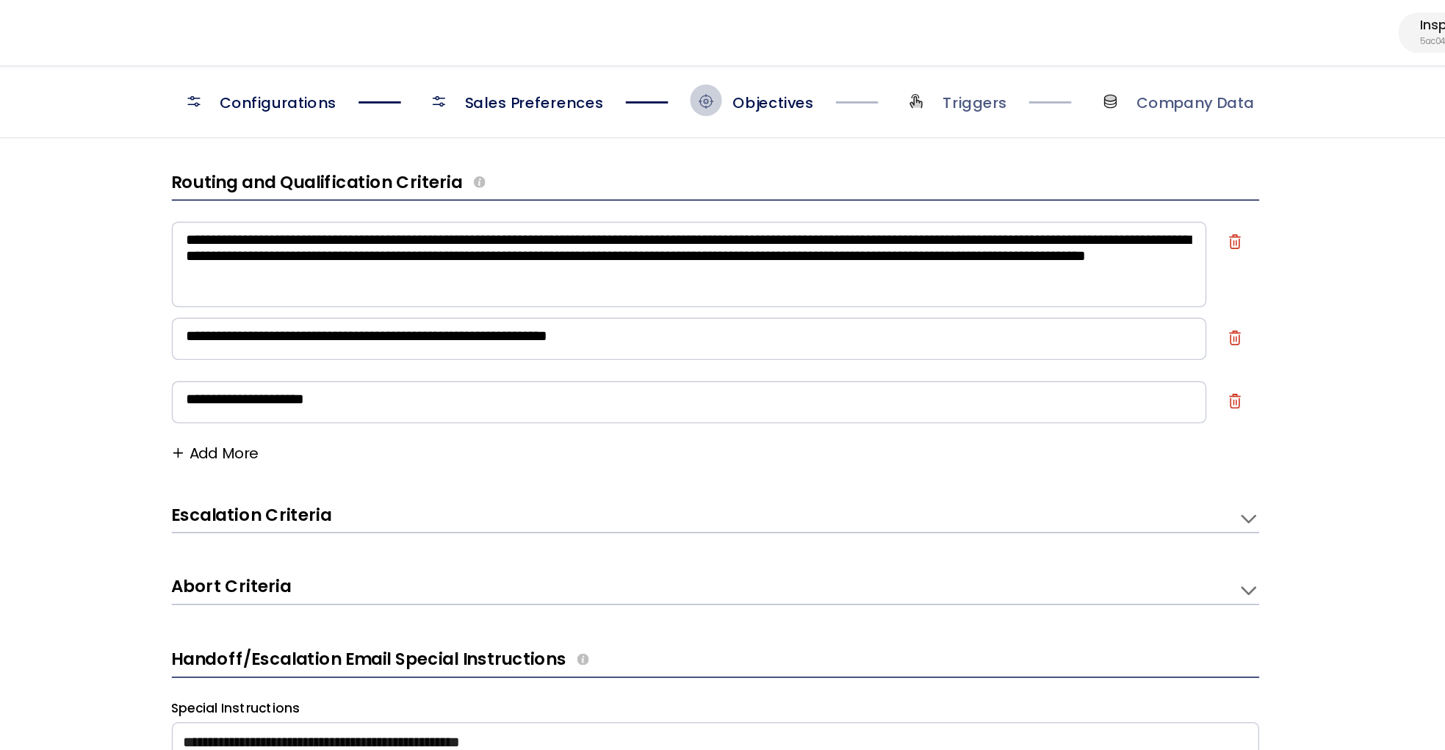
scroll to position [22, 0]
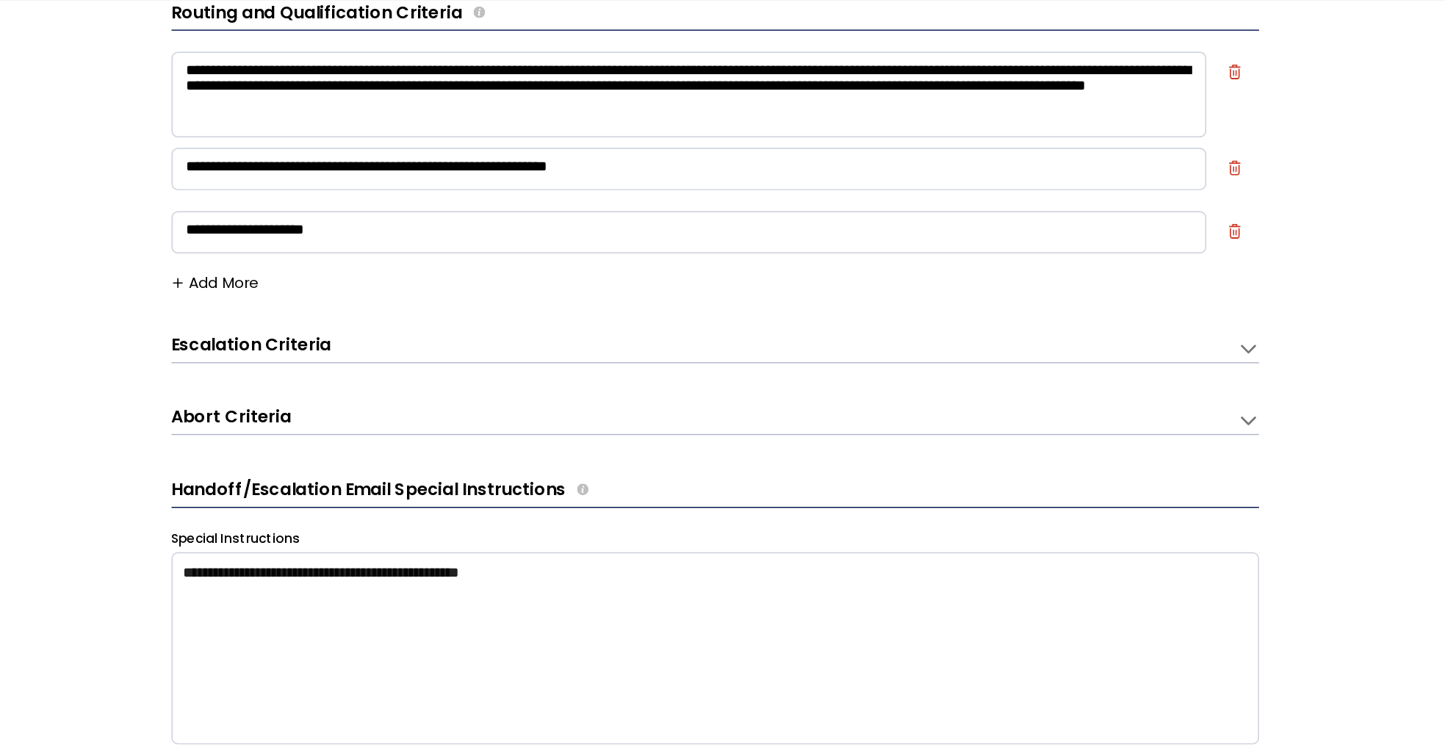
click at [495, 339] on div "Escalation Criteria Reset" at bounding box center [729, 336] width 727 height 17
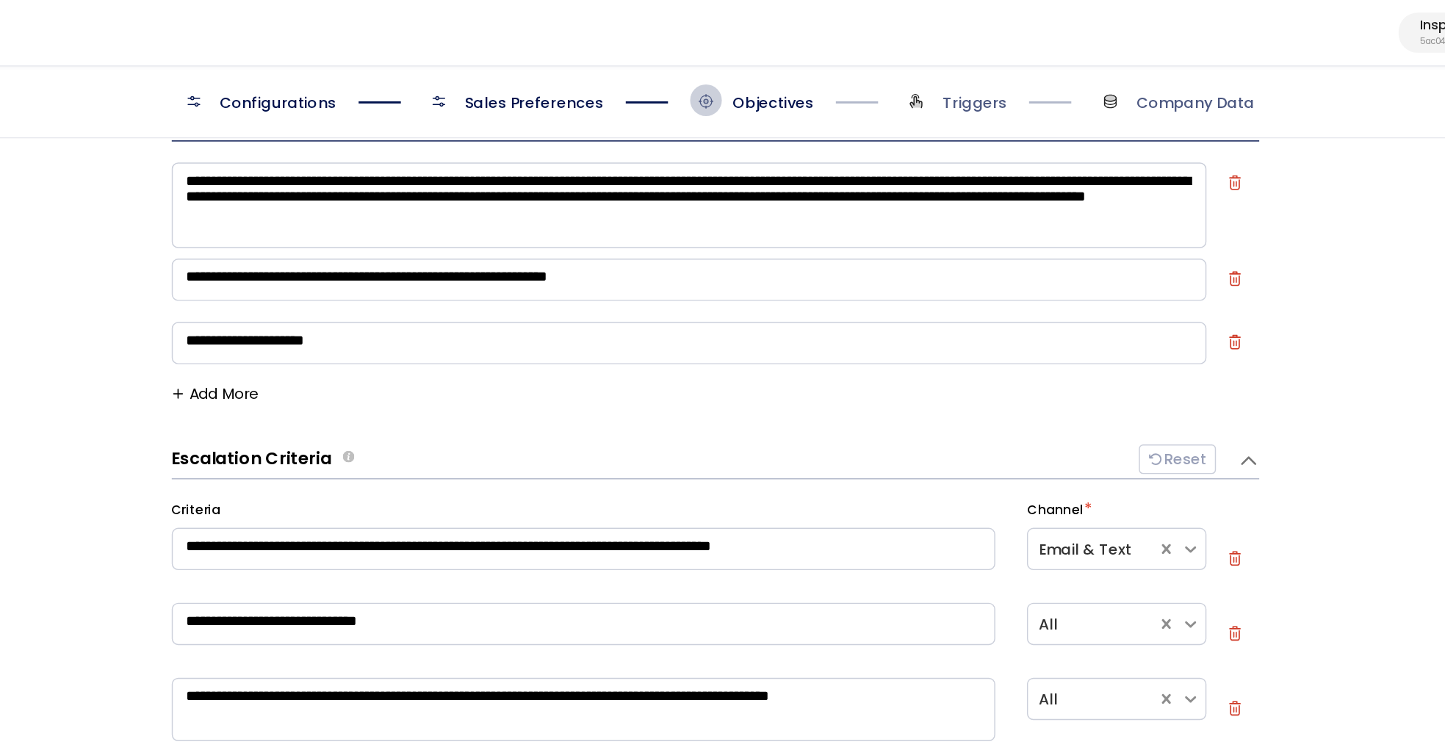
scroll to position [44, 0]
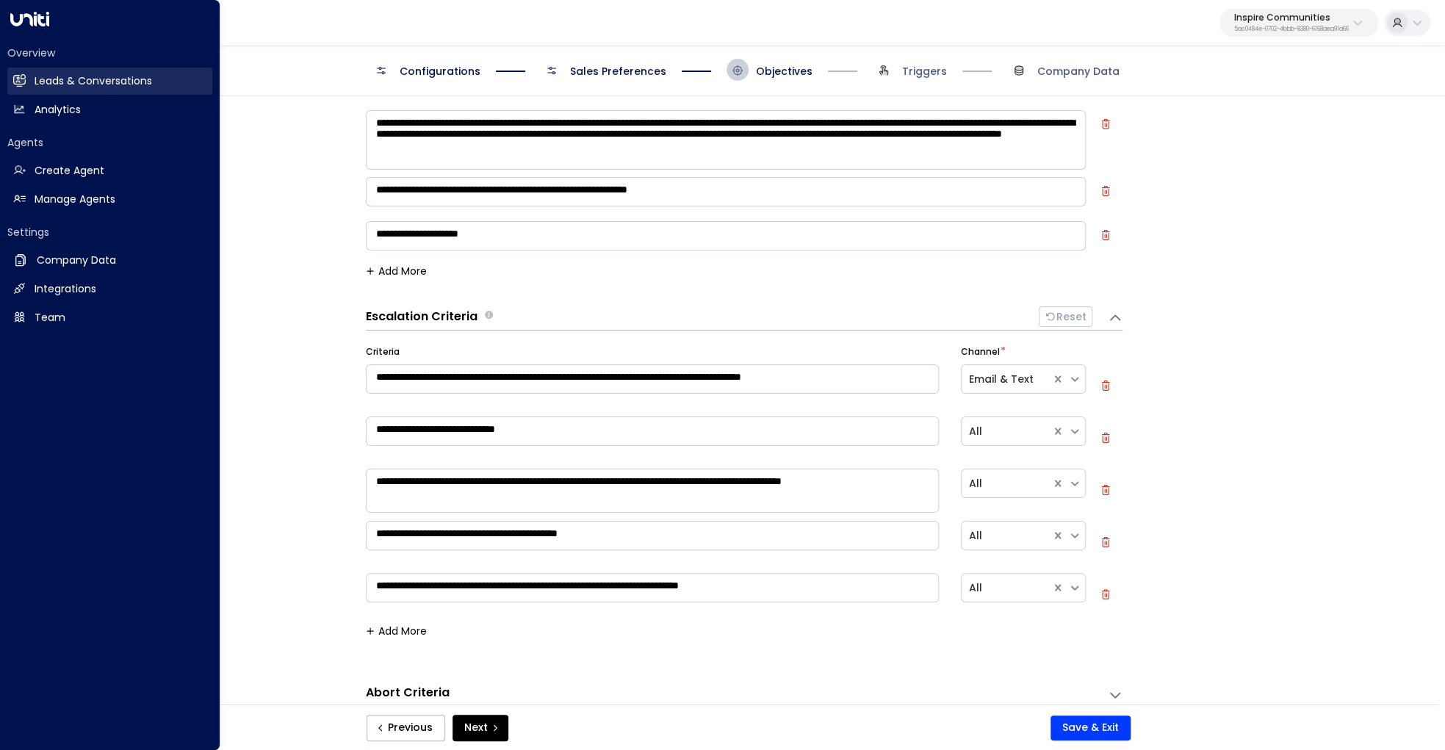
click at [35, 78] on h2 "Leads & Conversations" at bounding box center [94, 80] width 118 height 15
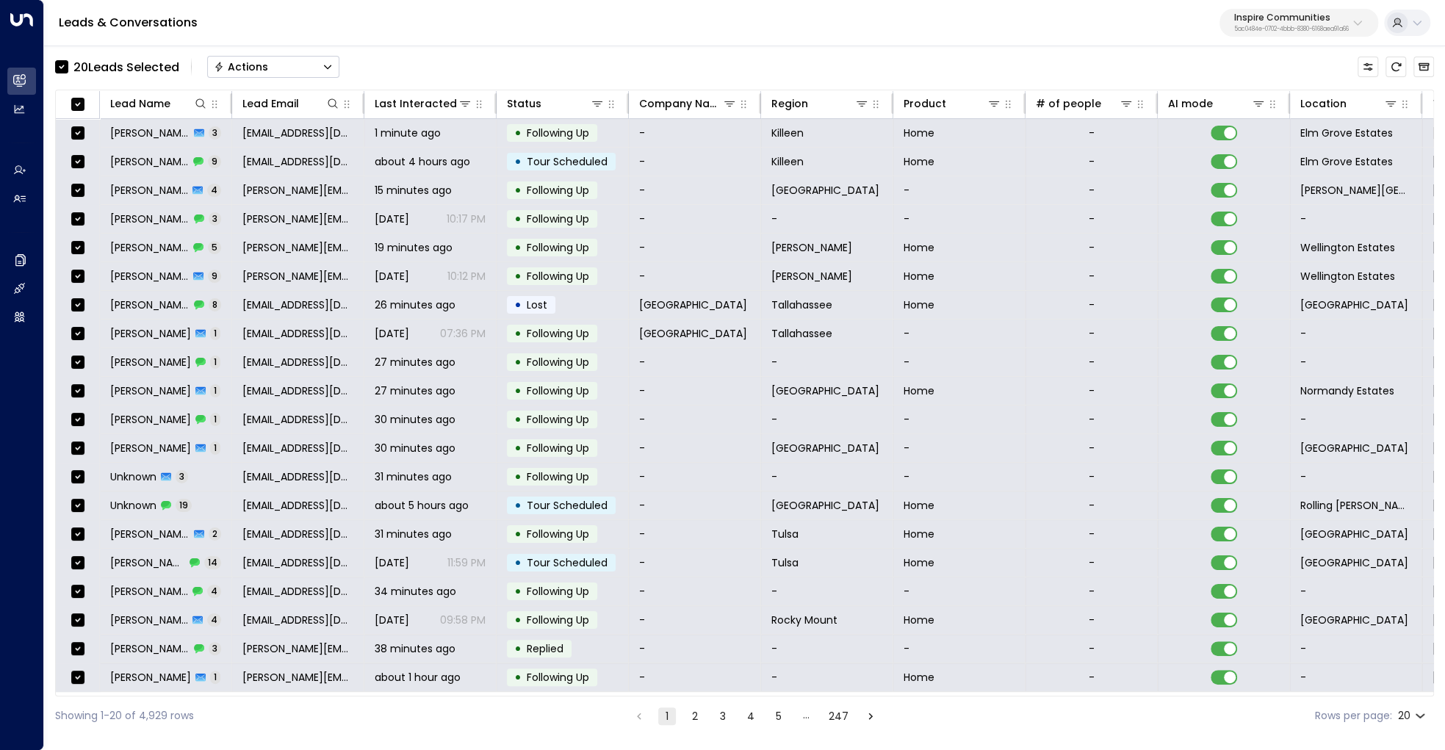
click at [277, 58] on button "Actions" at bounding box center [273, 67] width 132 height 22
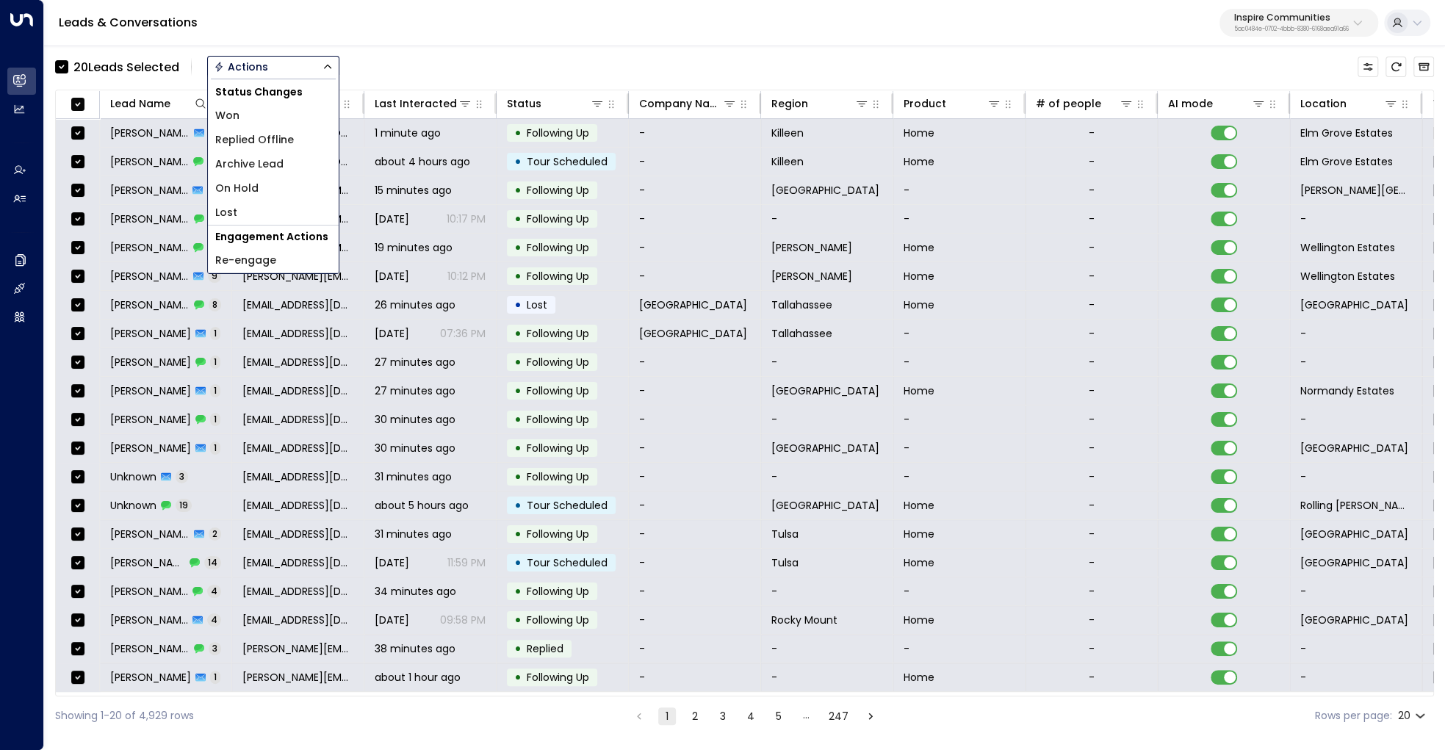
click at [259, 256] on span "Re-engage" at bounding box center [245, 260] width 61 height 15
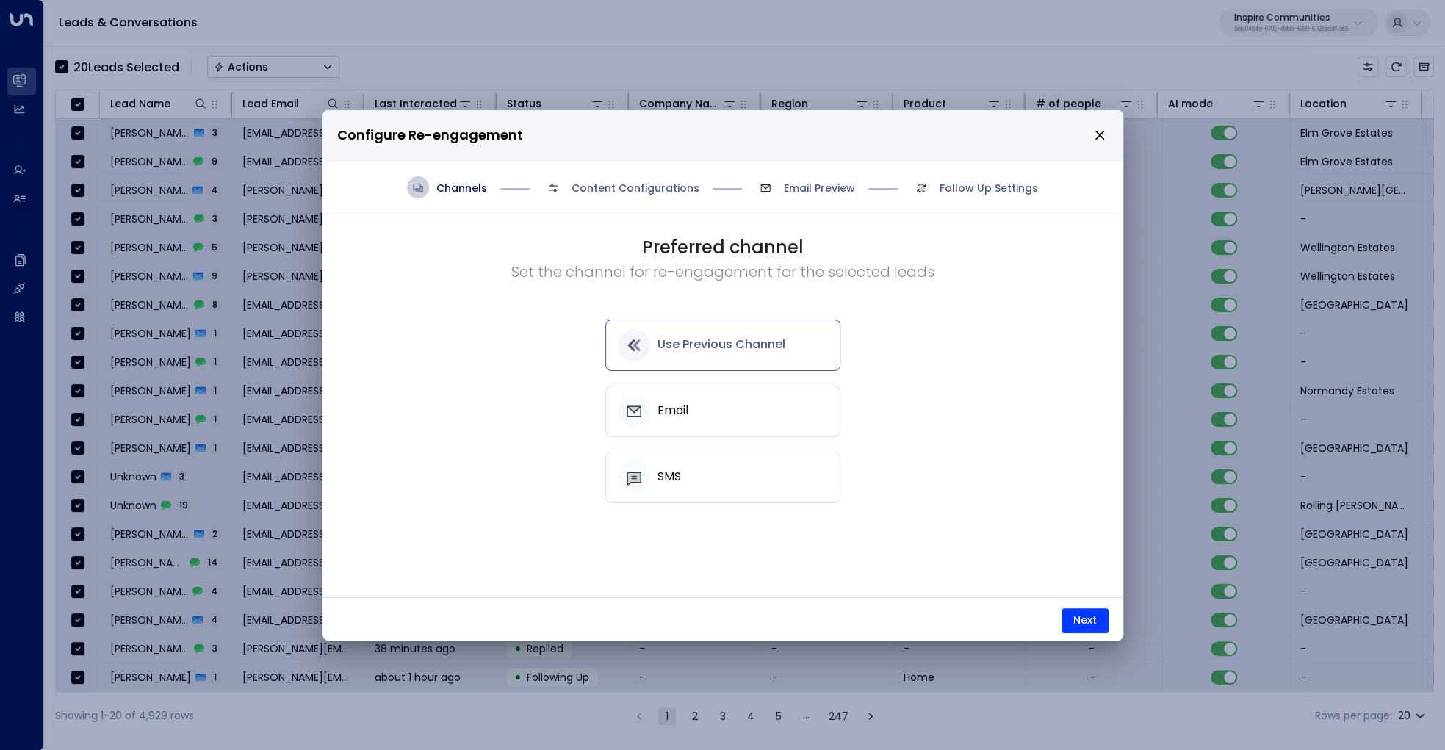
click at [711, 408] on div "Email" at bounding box center [723, 411] width 210 height 32
click at [755, 346] on h5 "Use Previous Channel" at bounding box center [720, 344] width 124 height 13
click at [753, 407] on div "Email" at bounding box center [723, 411] width 210 height 32
click at [753, 479] on div "SMS" at bounding box center [723, 477] width 210 height 32
click at [1076, 609] on button "Next" at bounding box center [1085, 620] width 47 height 25
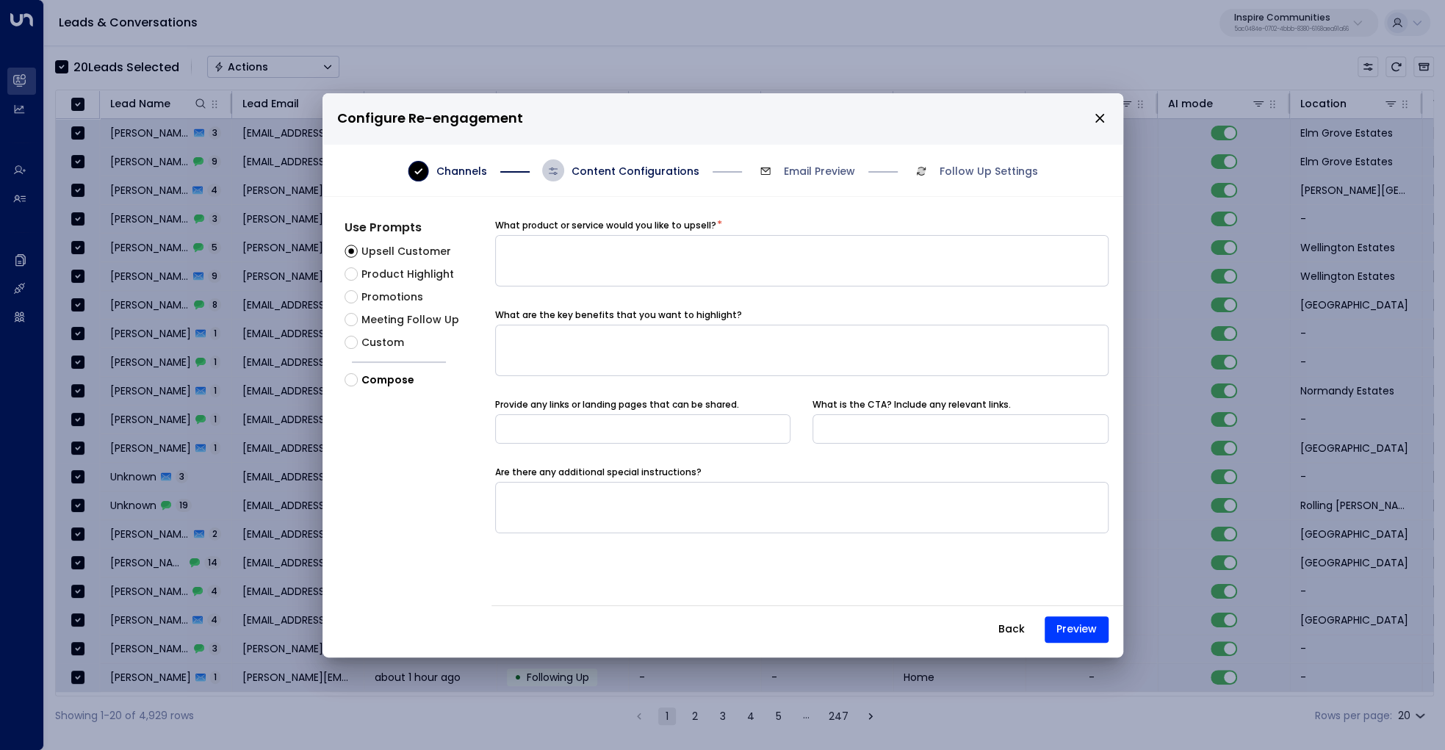
click at [1094, 120] on icon "close" at bounding box center [1099, 118] width 13 height 13
